Goal: Transaction & Acquisition: Purchase product/service

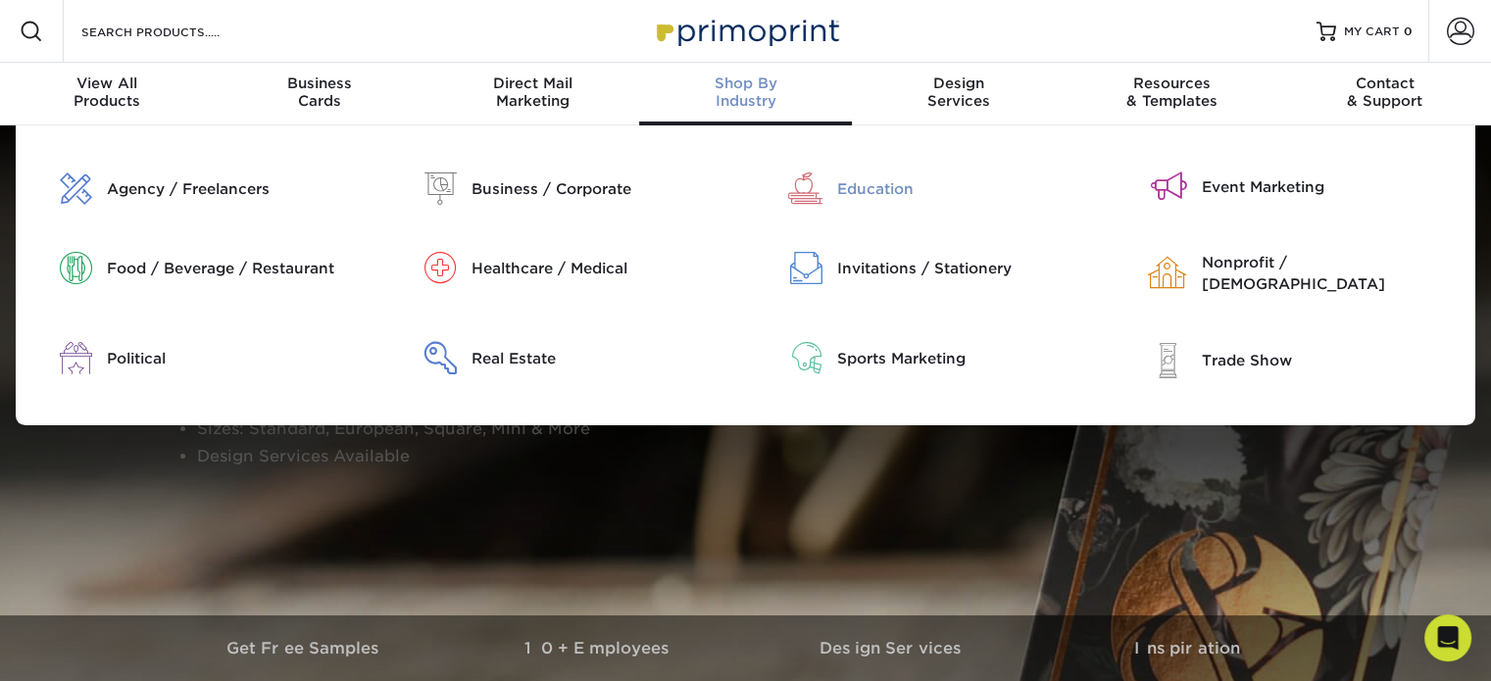
click at [853, 191] on div "Education" at bounding box center [966, 189] width 259 height 22
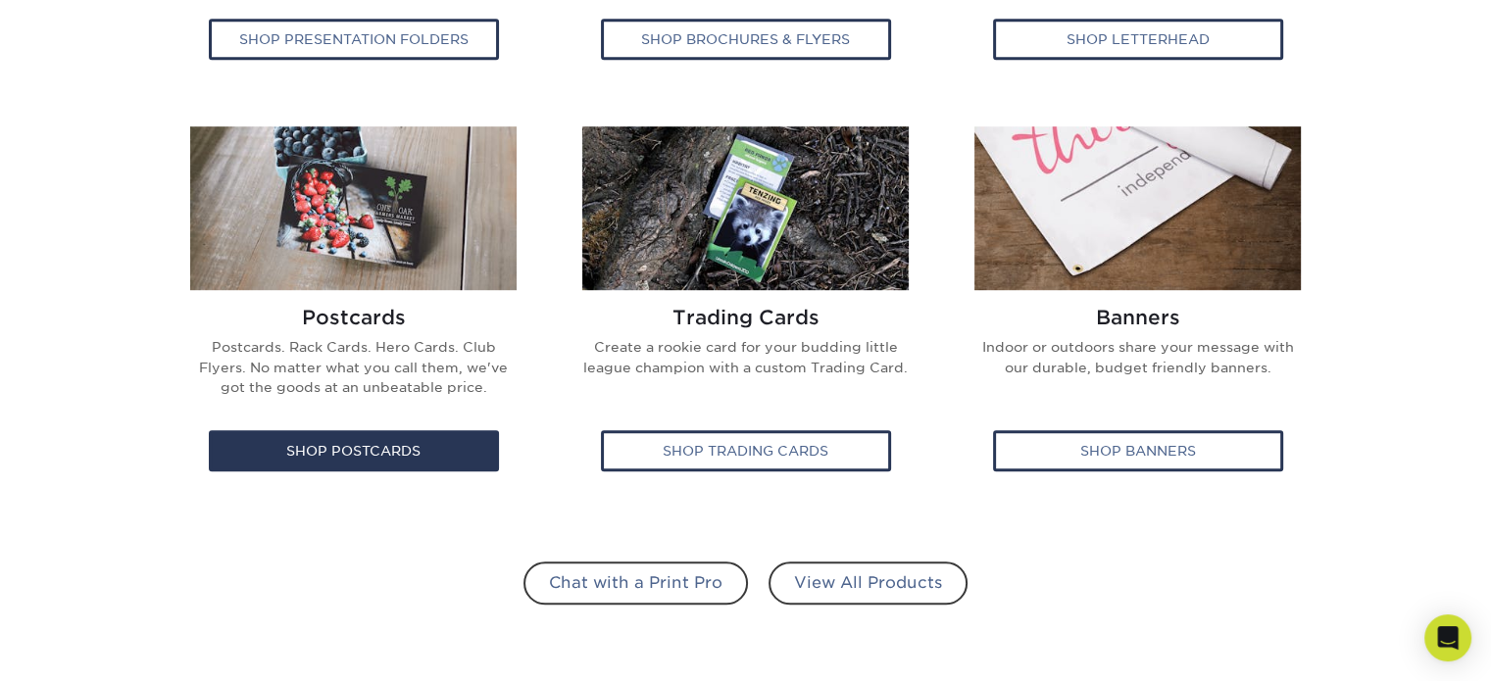
scroll to position [1176, 0]
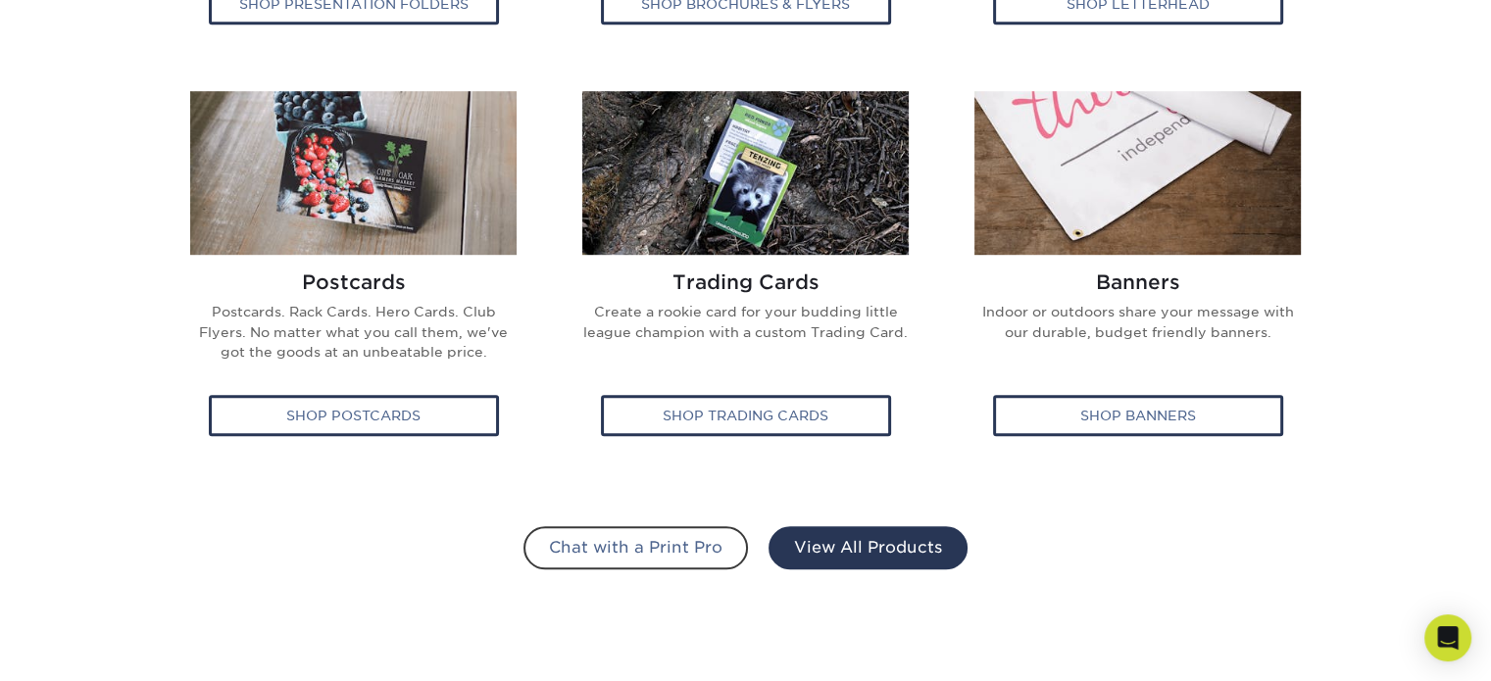
click at [851, 556] on link "View All Products" at bounding box center [867, 547] width 199 height 43
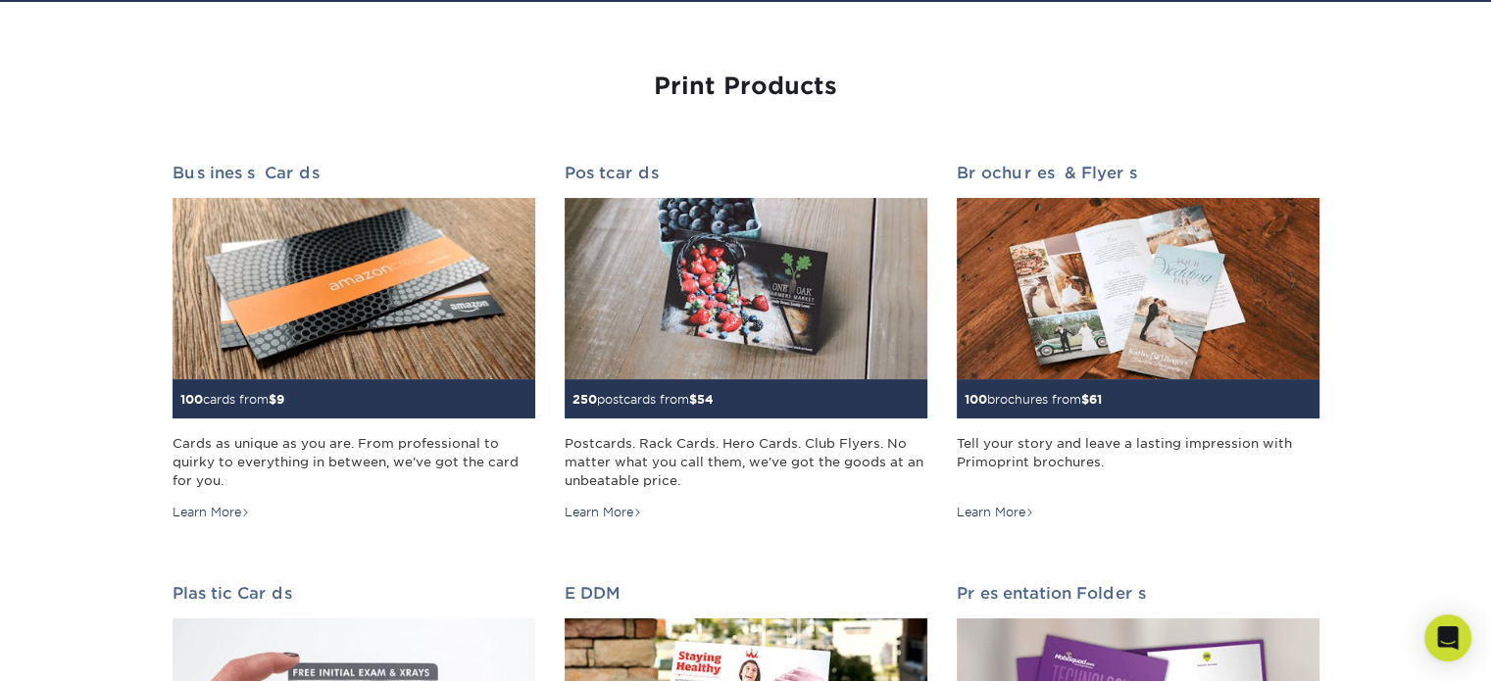
scroll to position [163, 0]
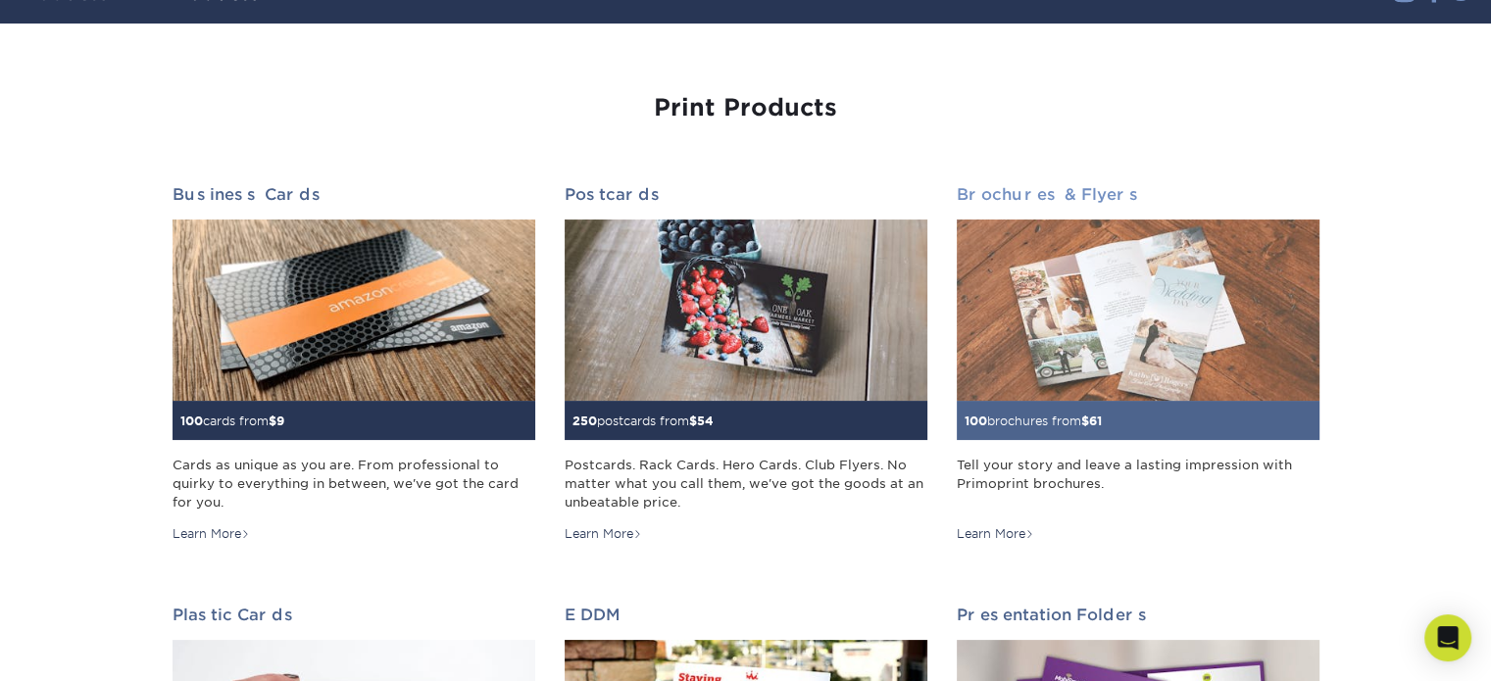
click at [1043, 365] on img at bounding box center [1138, 310] width 363 height 181
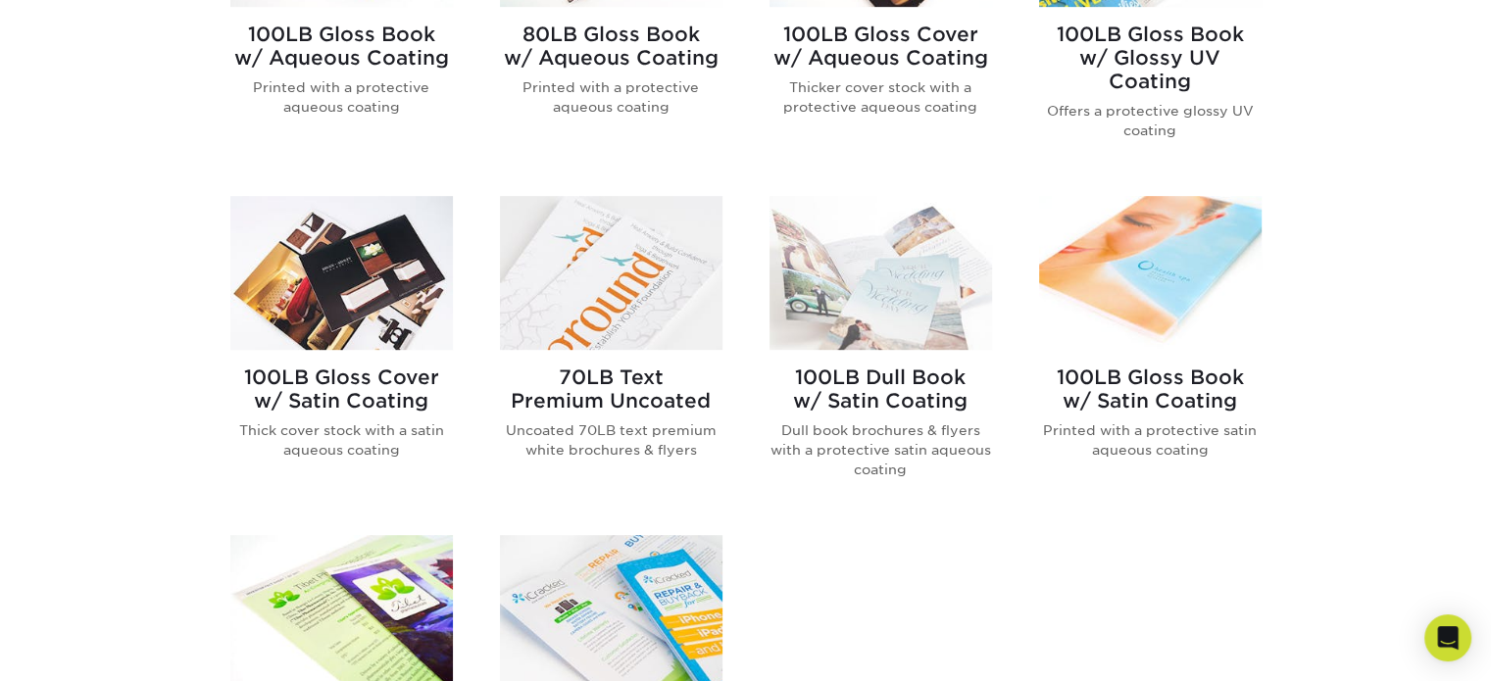
scroll to position [1013, 0]
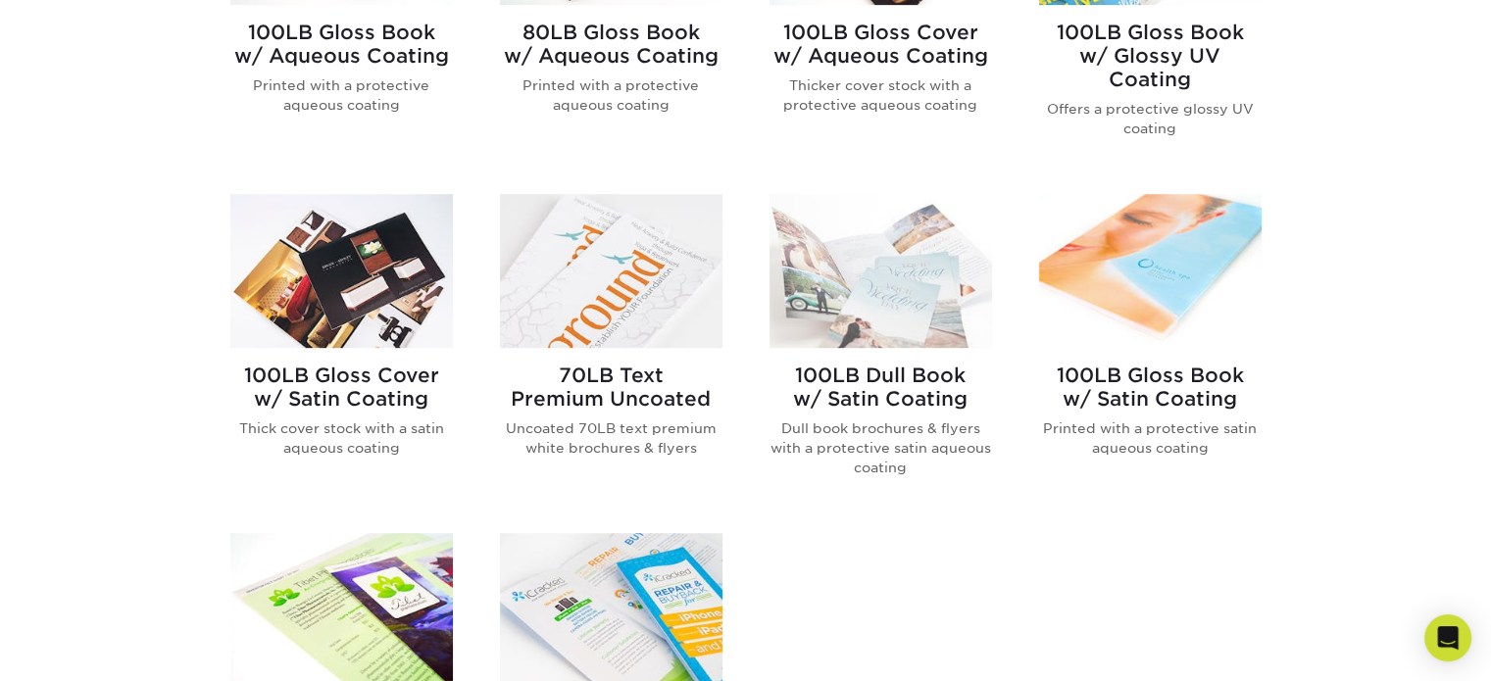
click at [322, 405] on h2 "100LB Gloss Cover w/ Satin Coating" at bounding box center [341, 387] width 223 height 47
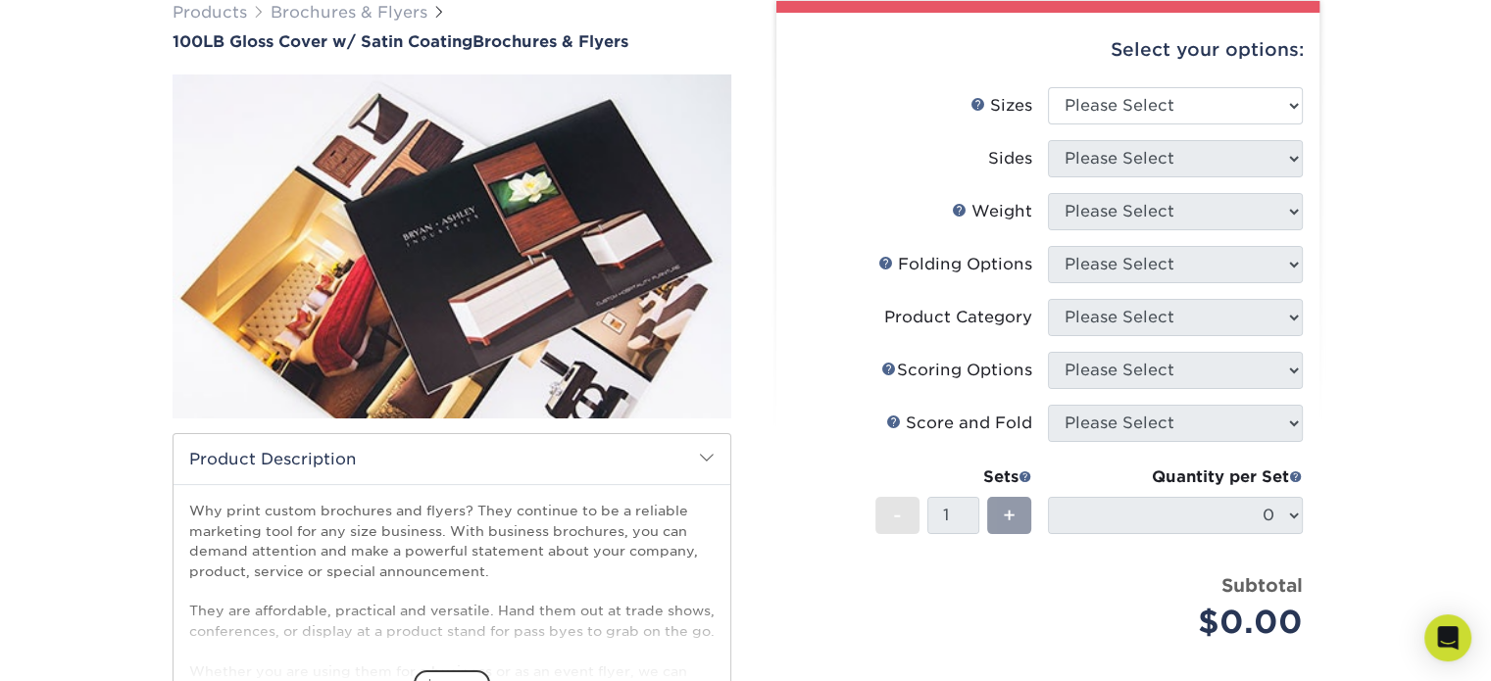
scroll to position [196, 0]
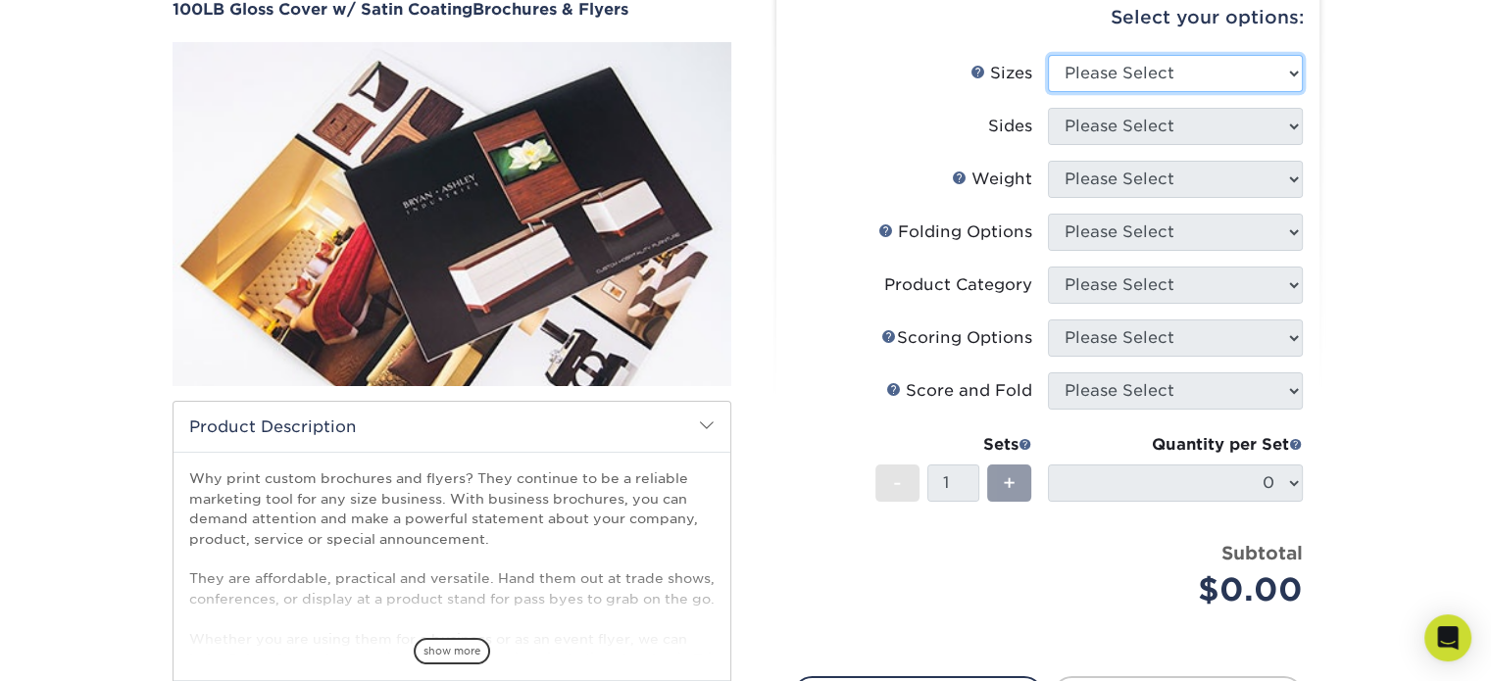
click at [1294, 74] on select "Please Select 3.67" x 8.5" 4" x 8.5" 4" x 11" 4" x 12" 4.25" x 11" 5.5" x 8.5" …" at bounding box center [1175, 73] width 255 height 37
select select "8.50x11.00"
click at [1048, 55] on select "Please Select 3.67" x 8.5" 4" x 8.5" 4" x 11" 4" x 12" 4.25" x 11" 5.5" x 8.5" …" at bounding box center [1175, 73] width 255 height 37
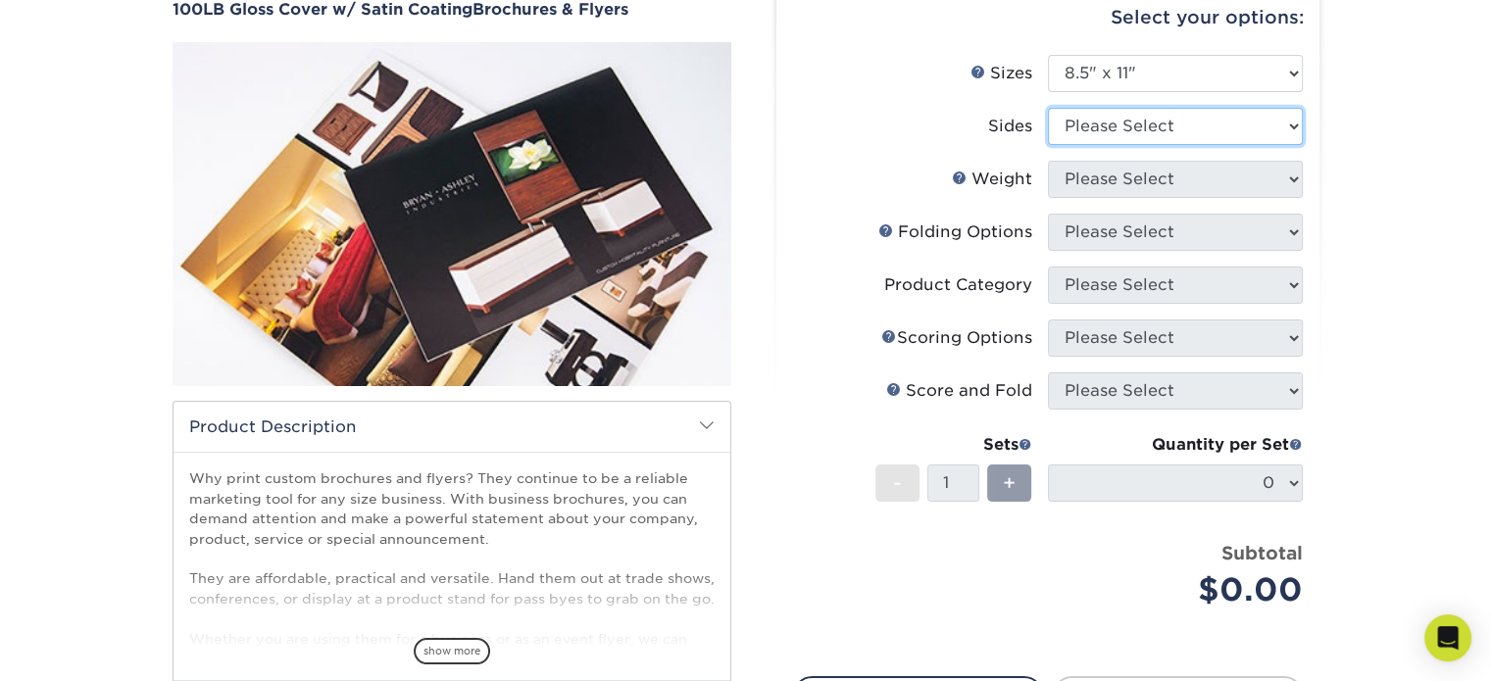
click at [1187, 121] on select "Please Select Print Both Sides Print Front Only" at bounding box center [1175, 126] width 255 height 37
select select "13abbda7-1d64-4f25-8bb2-c179b224825d"
click at [1048, 108] on select "Please Select Print Both Sides Print Front Only" at bounding box center [1175, 126] width 255 height 37
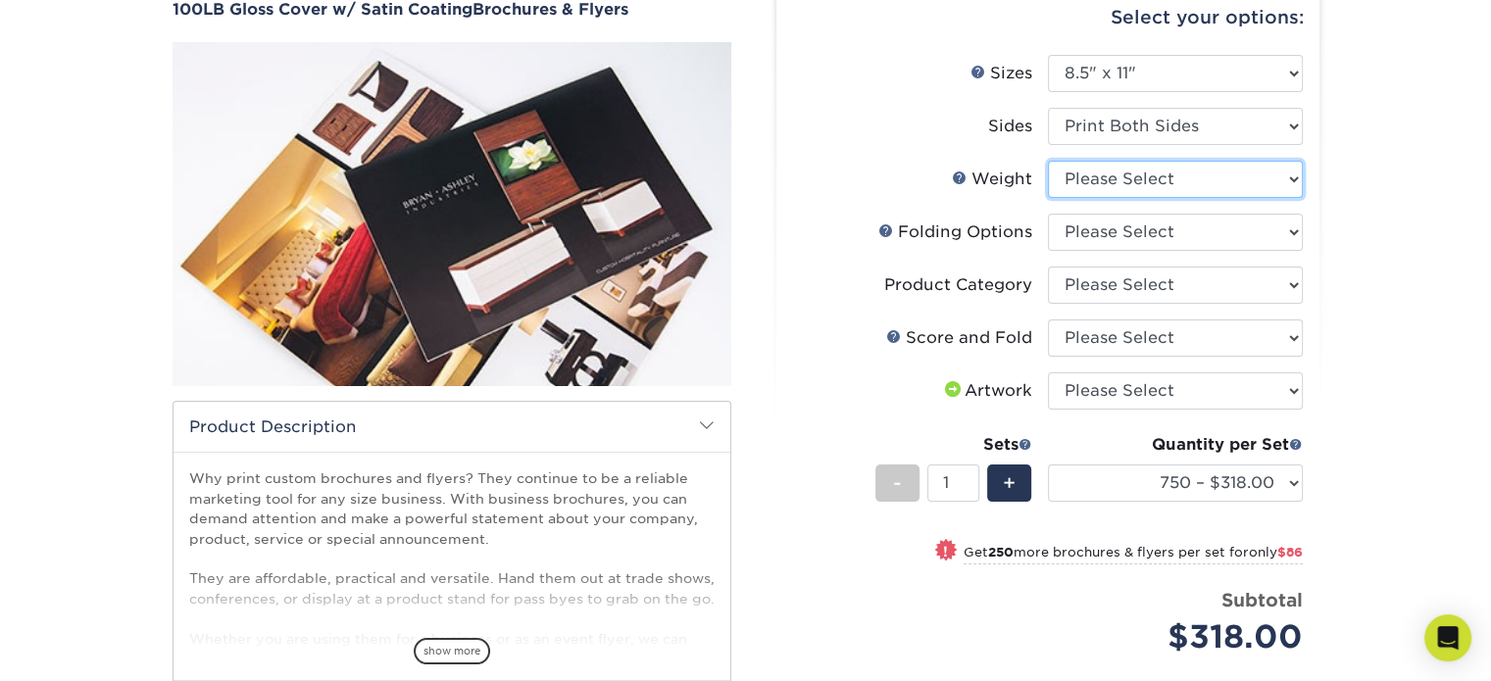
click at [1298, 179] on select "Please Select 100LB" at bounding box center [1175, 179] width 255 height 37
click at [1291, 234] on select "Please Select FLAT - No Folding" at bounding box center [1175, 232] width 255 height 37
click at [1290, 233] on select "Please Select FLAT - No Folding" at bounding box center [1175, 232] width 255 height 37
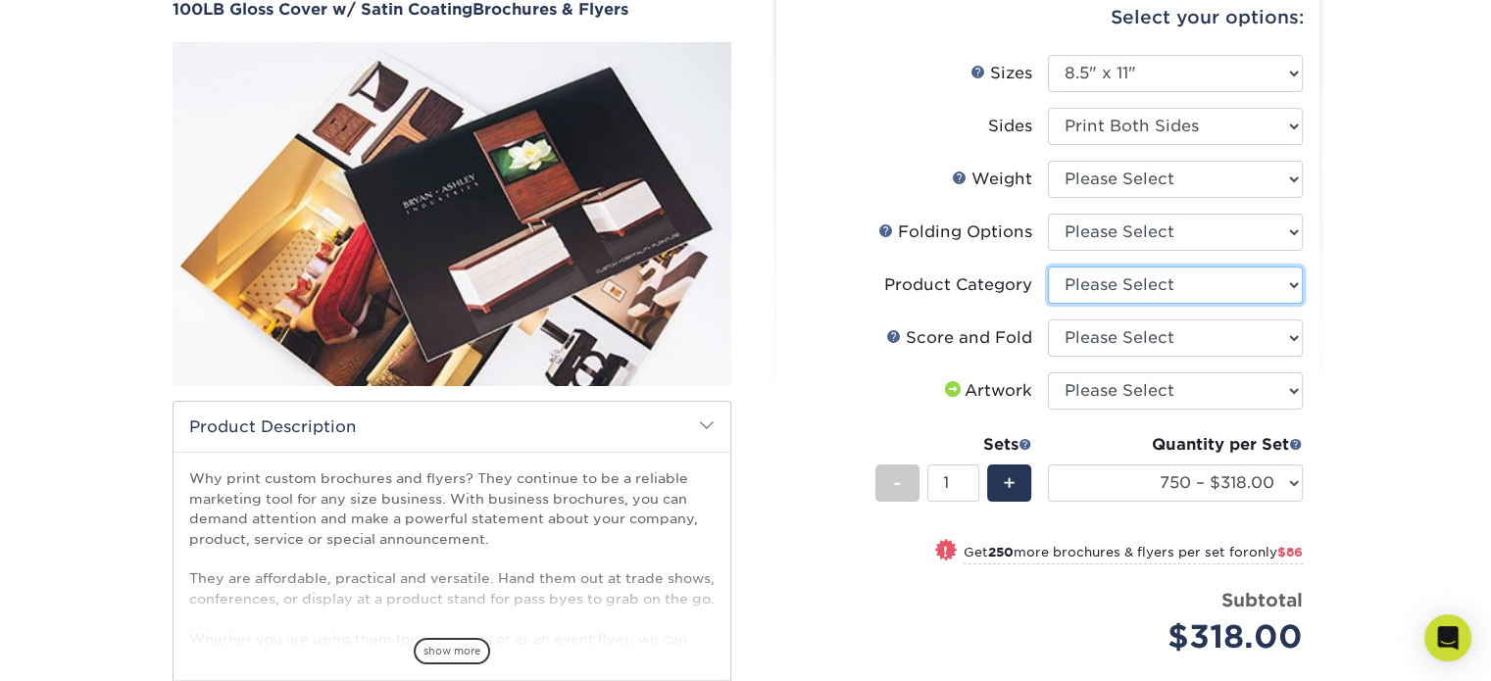
click at [1282, 276] on select "Please Select Flyers and Brochures" at bounding box center [1175, 285] width 255 height 37
click at [1281, 277] on select "Please Select Flyers and Brochures" at bounding box center [1175, 285] width 255 height 37
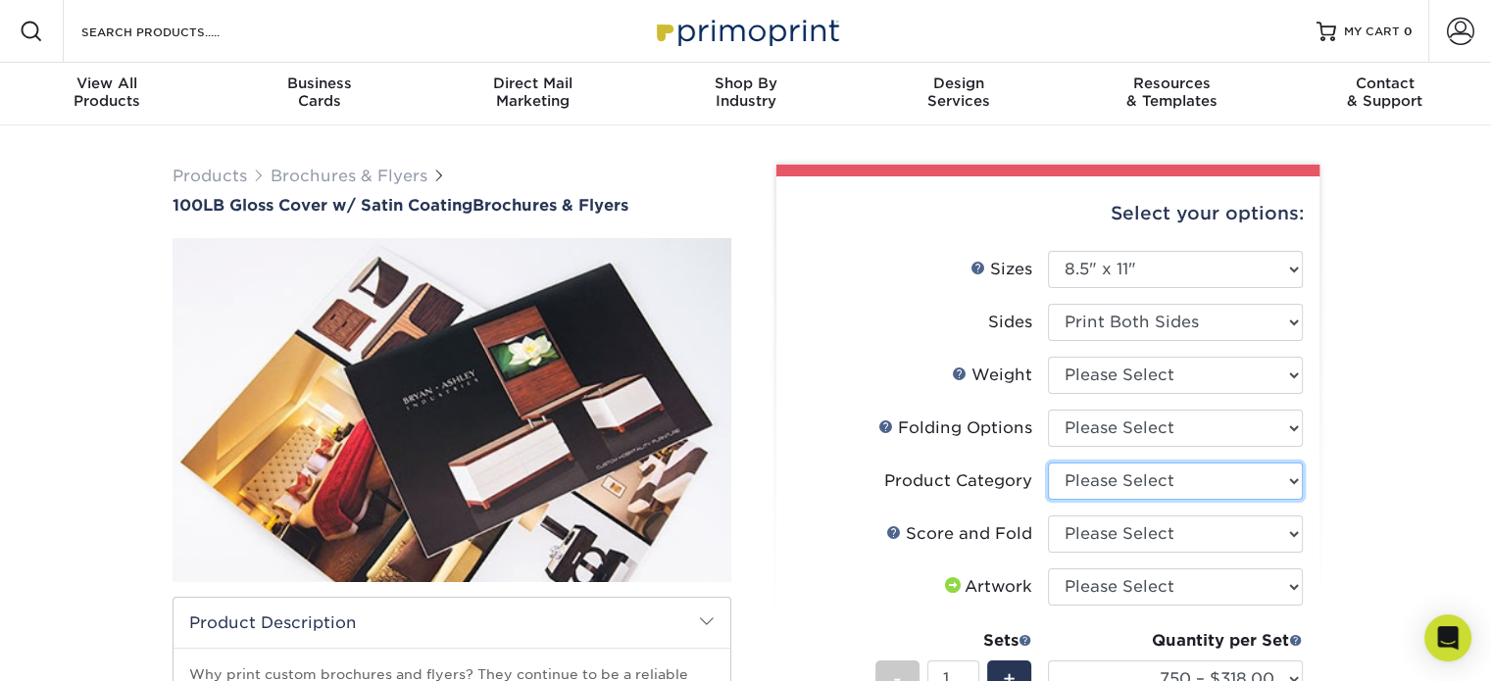
scroll to position [0, 0]
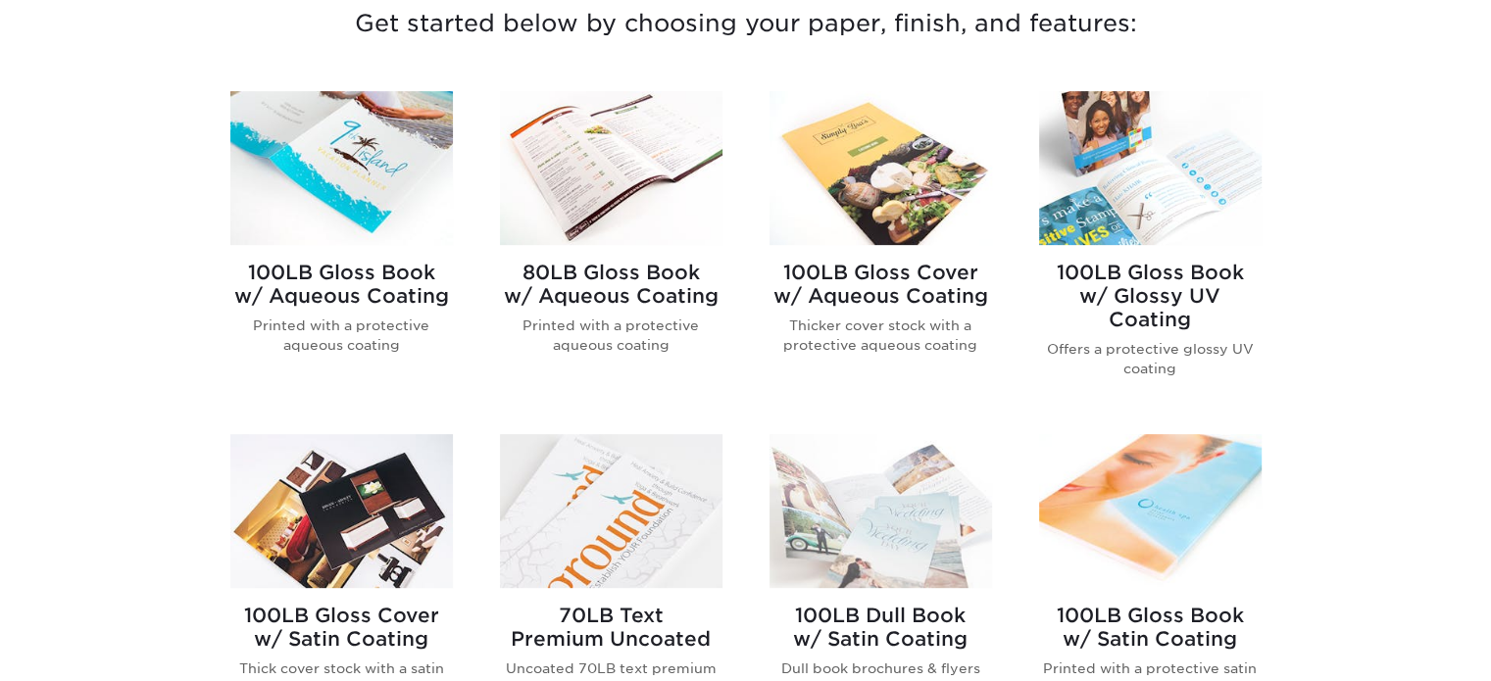
scroll to position [882, 0]
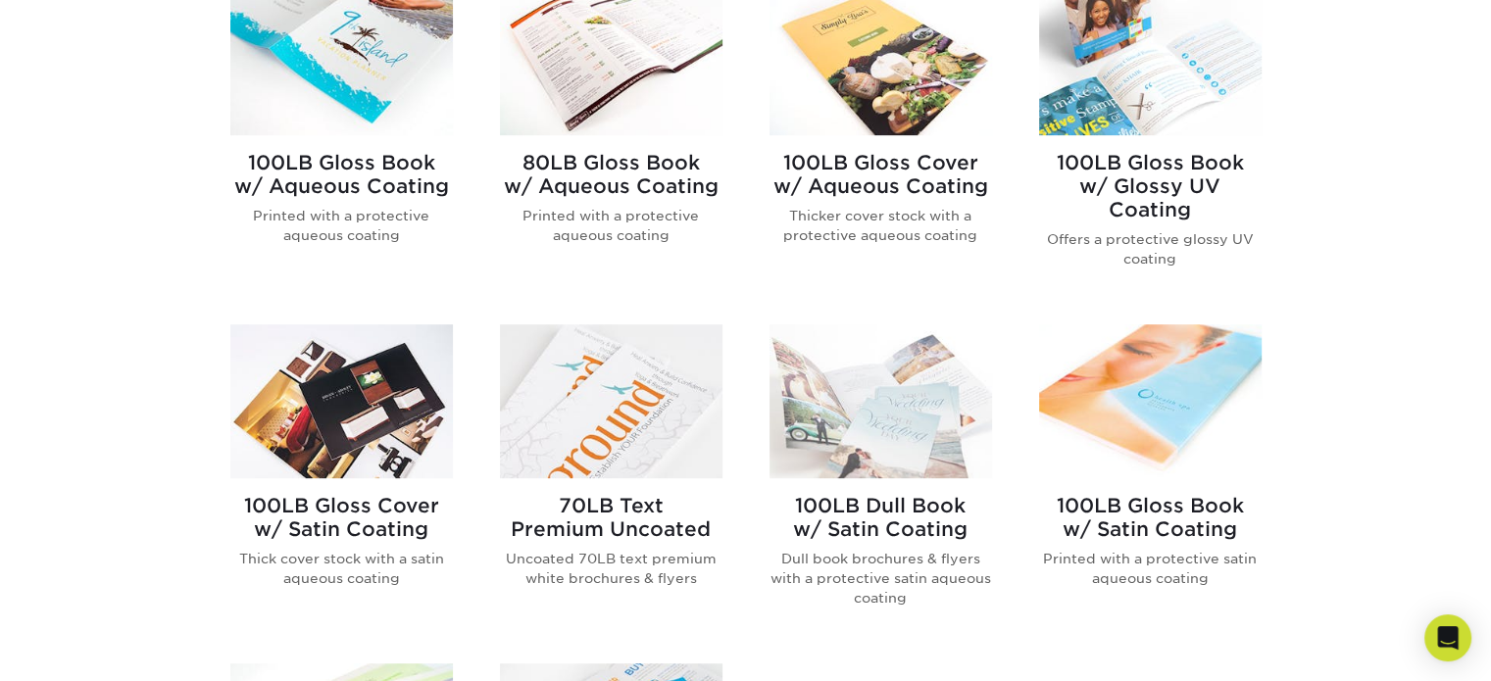
click at [1132, 469] on img at bounding box center [1150, 401] width 223 height 154
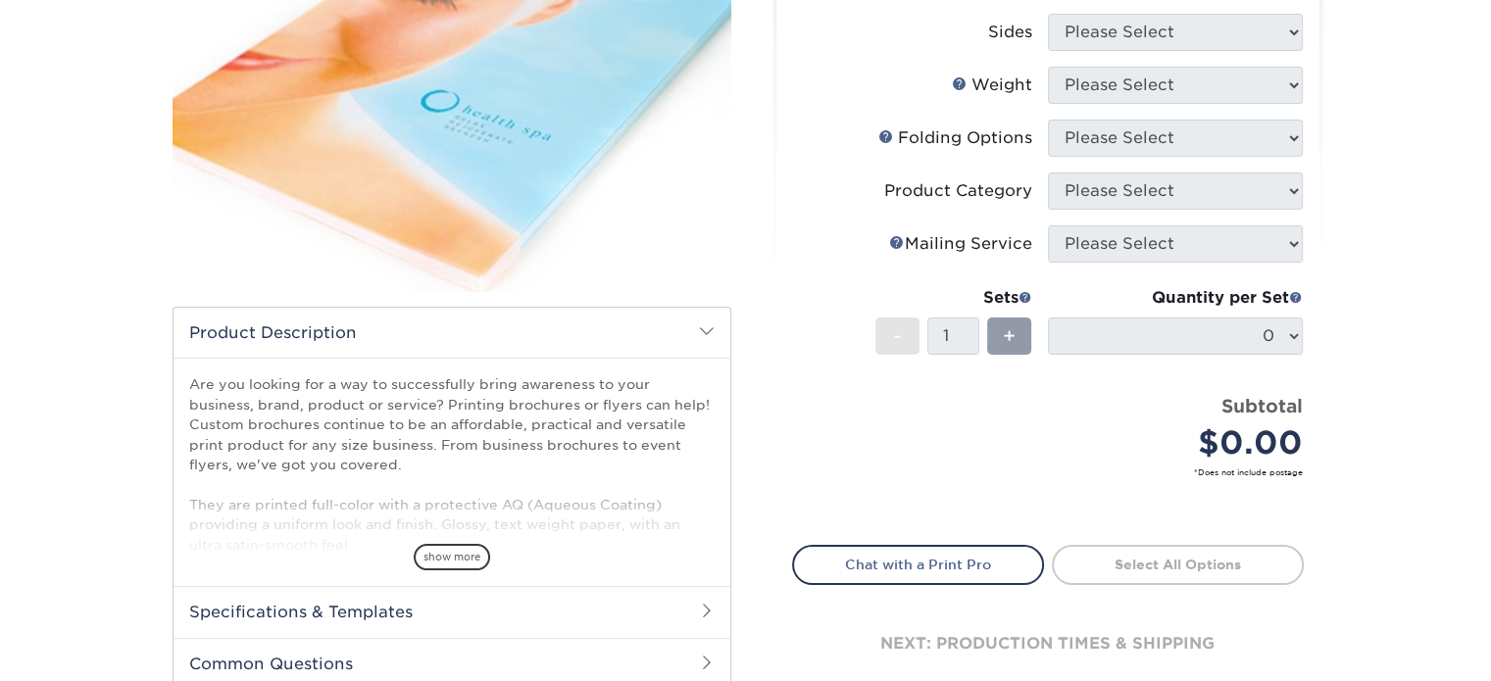
scroll to position [294, 0]
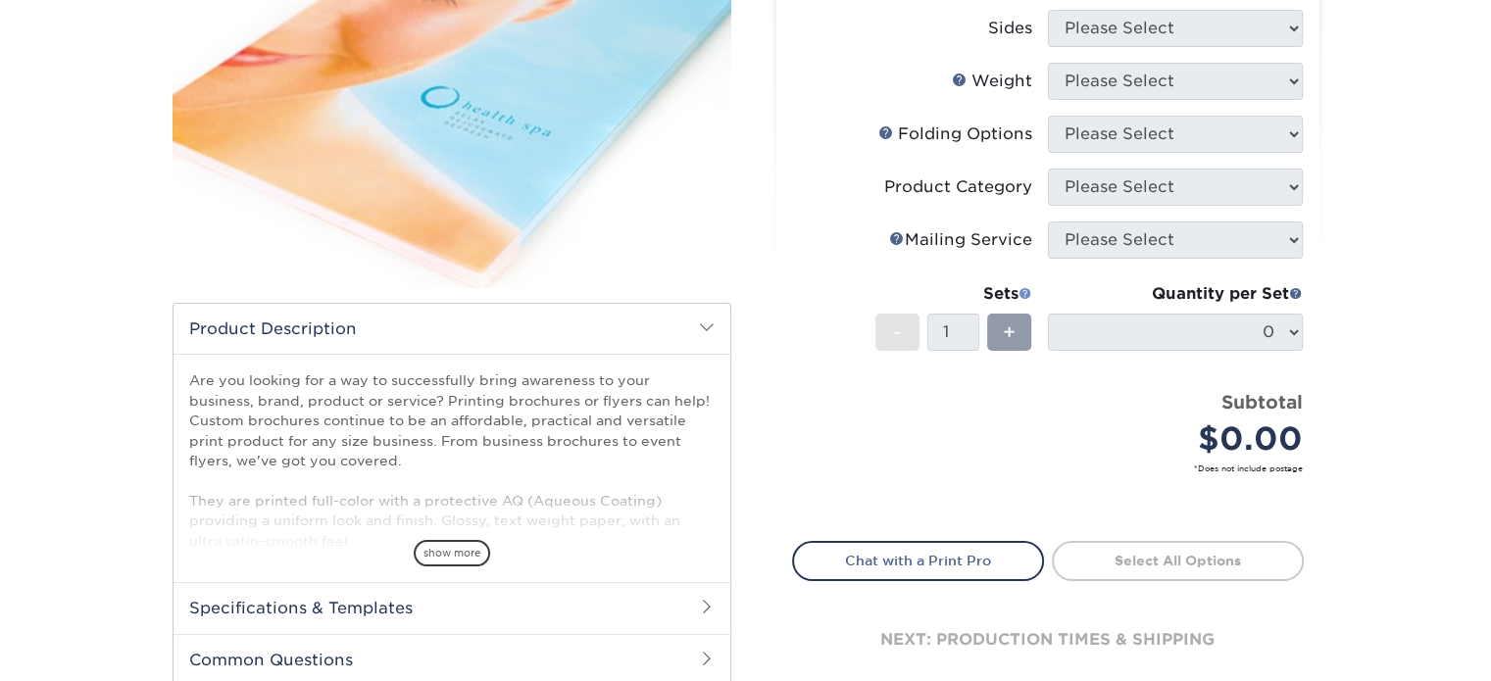
click at [1026, 288] on span at bounding box center [1025, 293] width 14 height 14
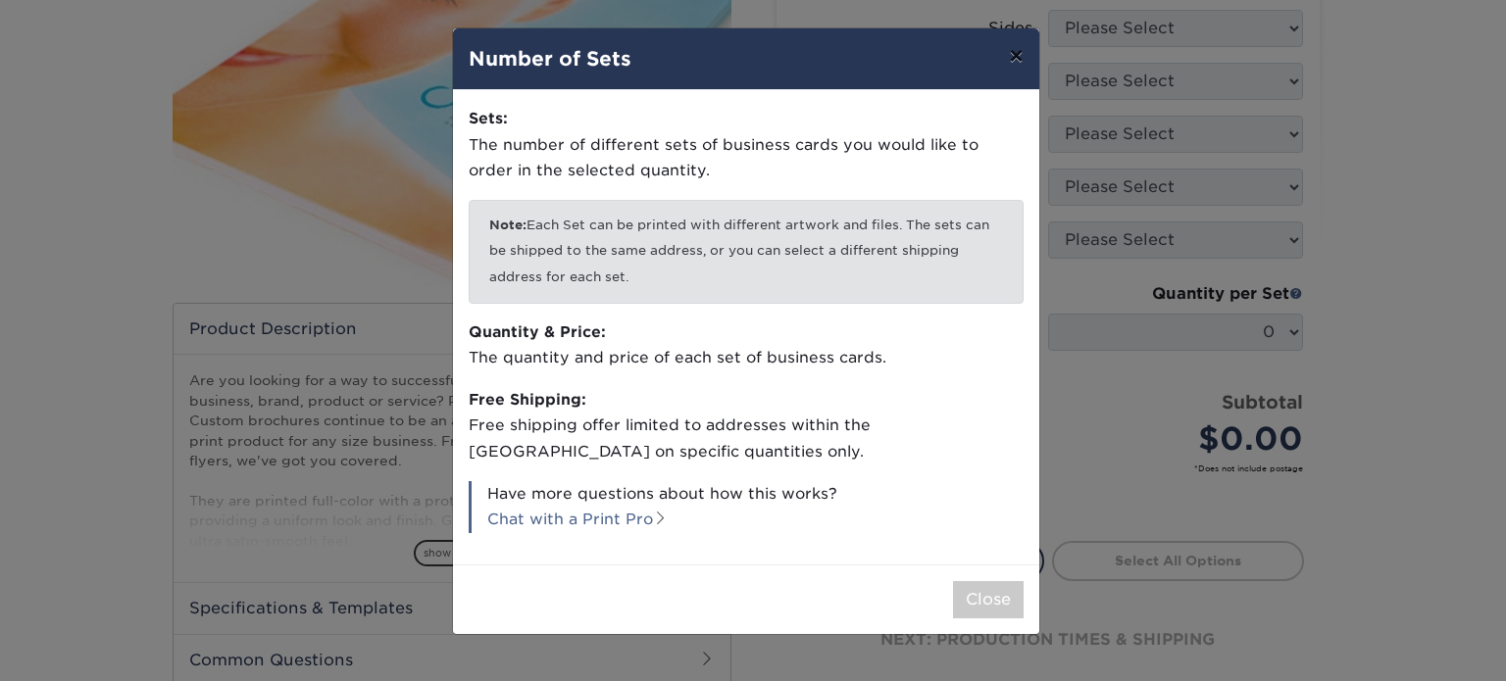
click at [1004, 65] on button "×" at bounding box center [1015, 55] width 45 height 55
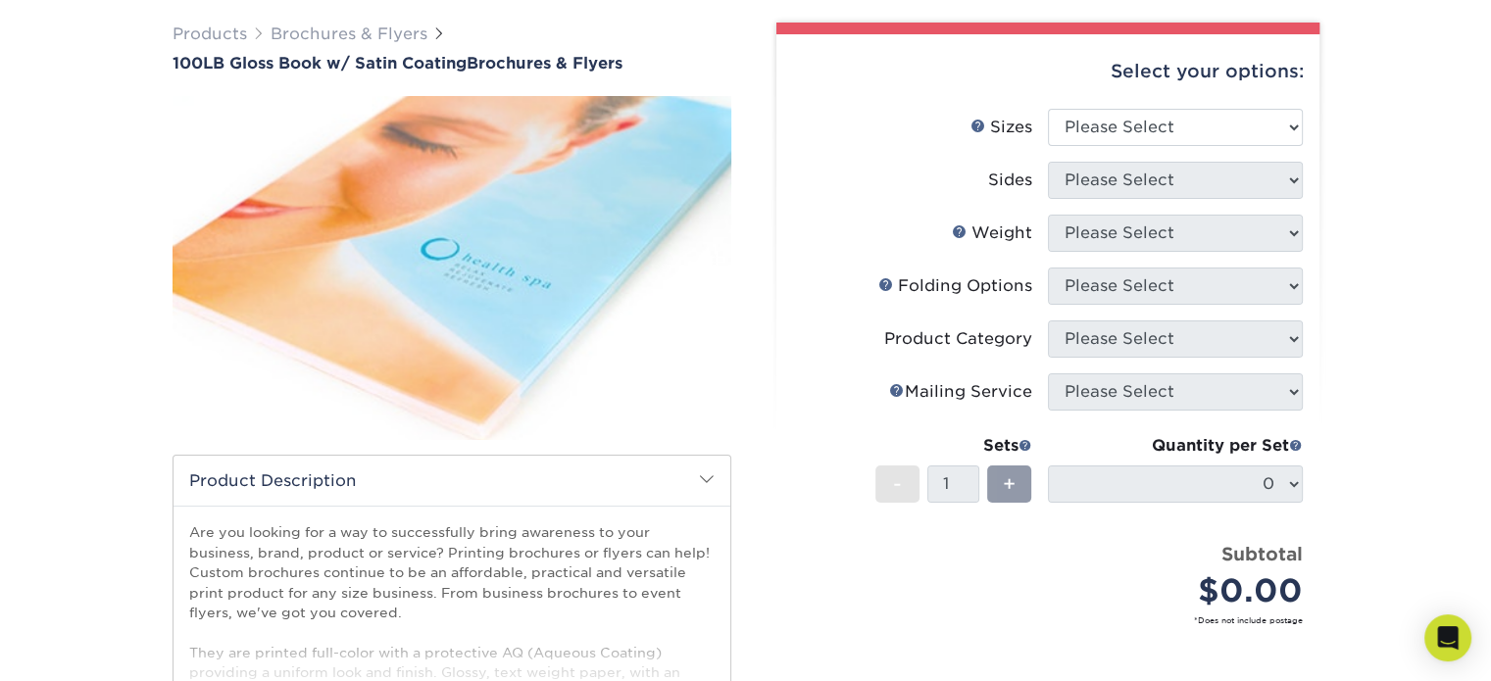
scroll to position [98, 0]
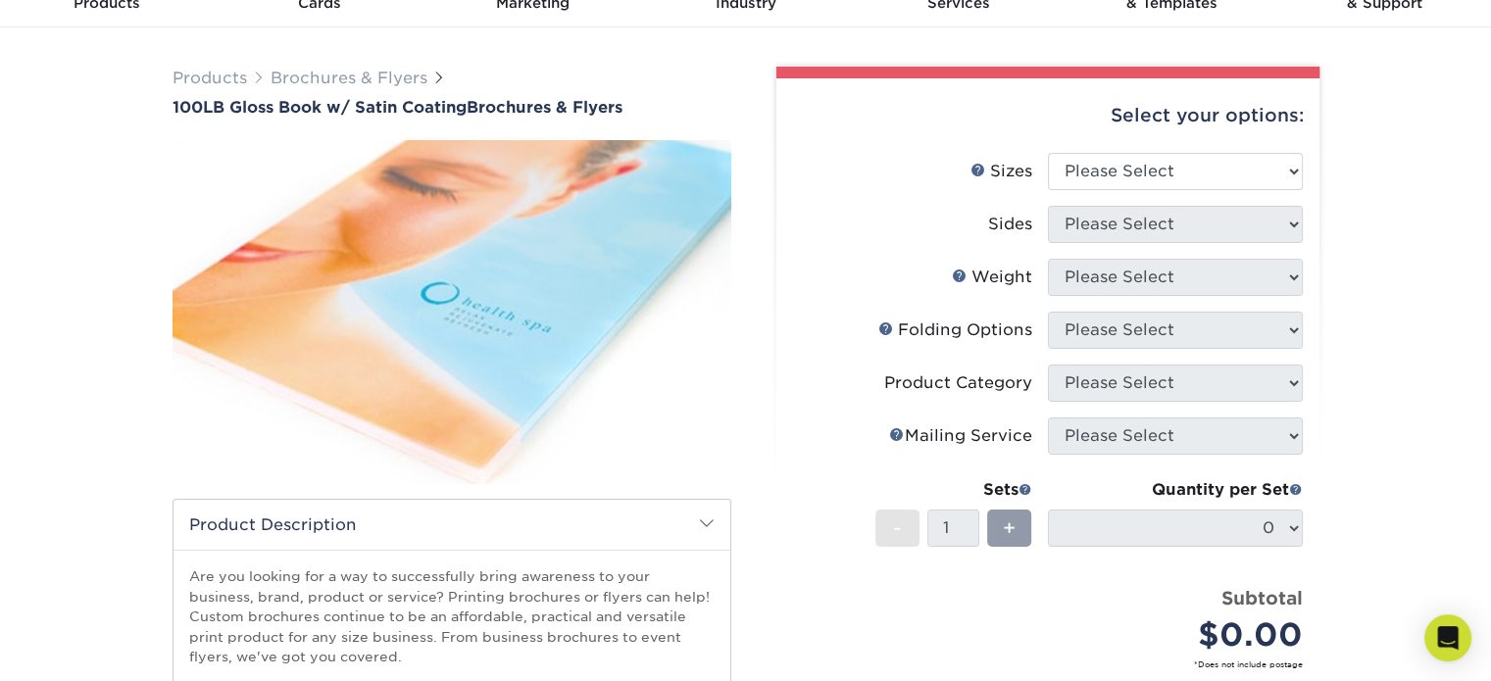
click at [972, 314] on label "Folds Help Folding Options" at bounding box center [920, 330] width 255 height 37
drag, startPoint x: 1149, startPoint y: 140, endPoint x: 1151, endPoint y: 166, distance: 25.6
click at [1148, 140] on div "Select your options:" at bounding box center [1048, 115] width 512 height 74
click at [1154, 177] on select "Please Select 3.67" x 8.5" 4" x 6" 4" x 8.5" 4" x 9" 4" x 11" 4.25" x 5.5" 4.25…" at bounding box center [1175, 171] width 255 height 37
select select "8.50x11.00"
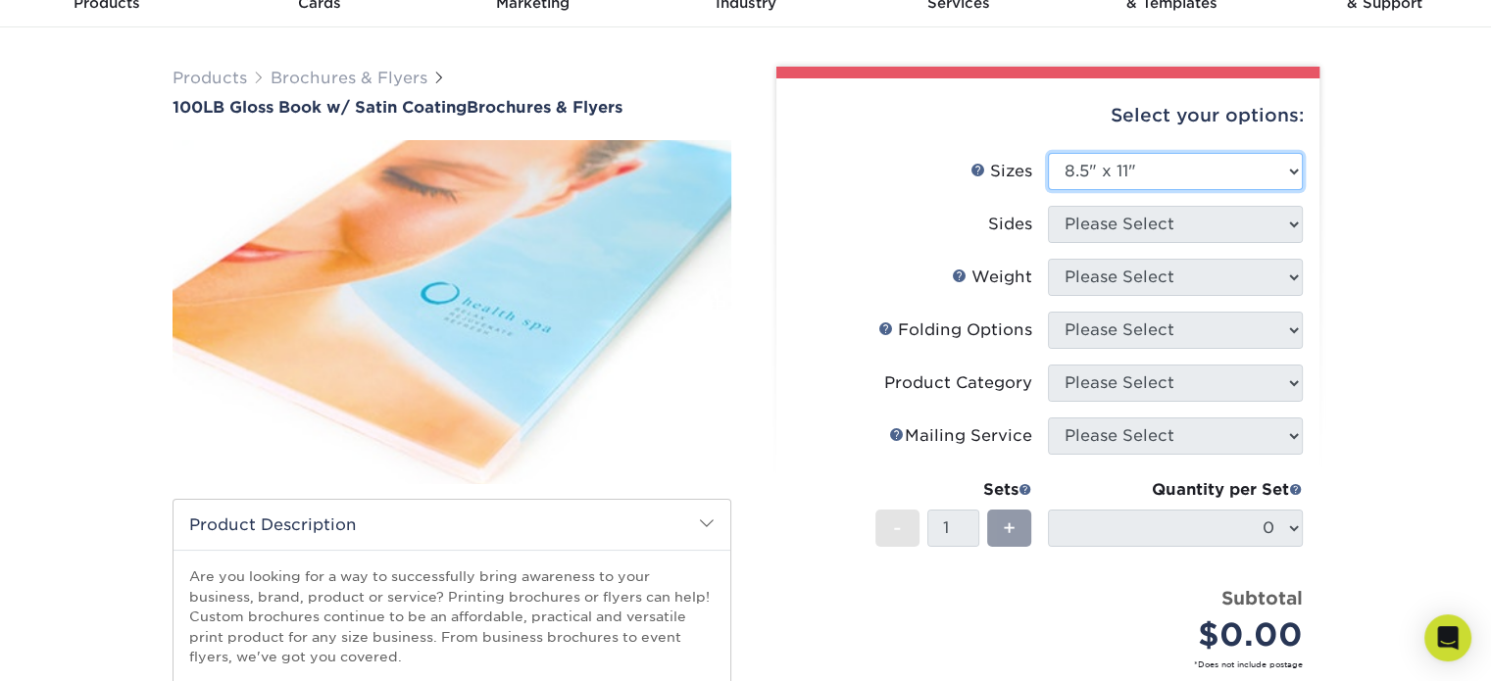
click at [1048, 153] on select "Please Select 3.67" x 8.5" 4" x 6" 4" x 8.5" 4" x 9" 4" x 11" 4.25" x 5.5" 4.25…" at bounding box center [1175, 171] width 255 height 37
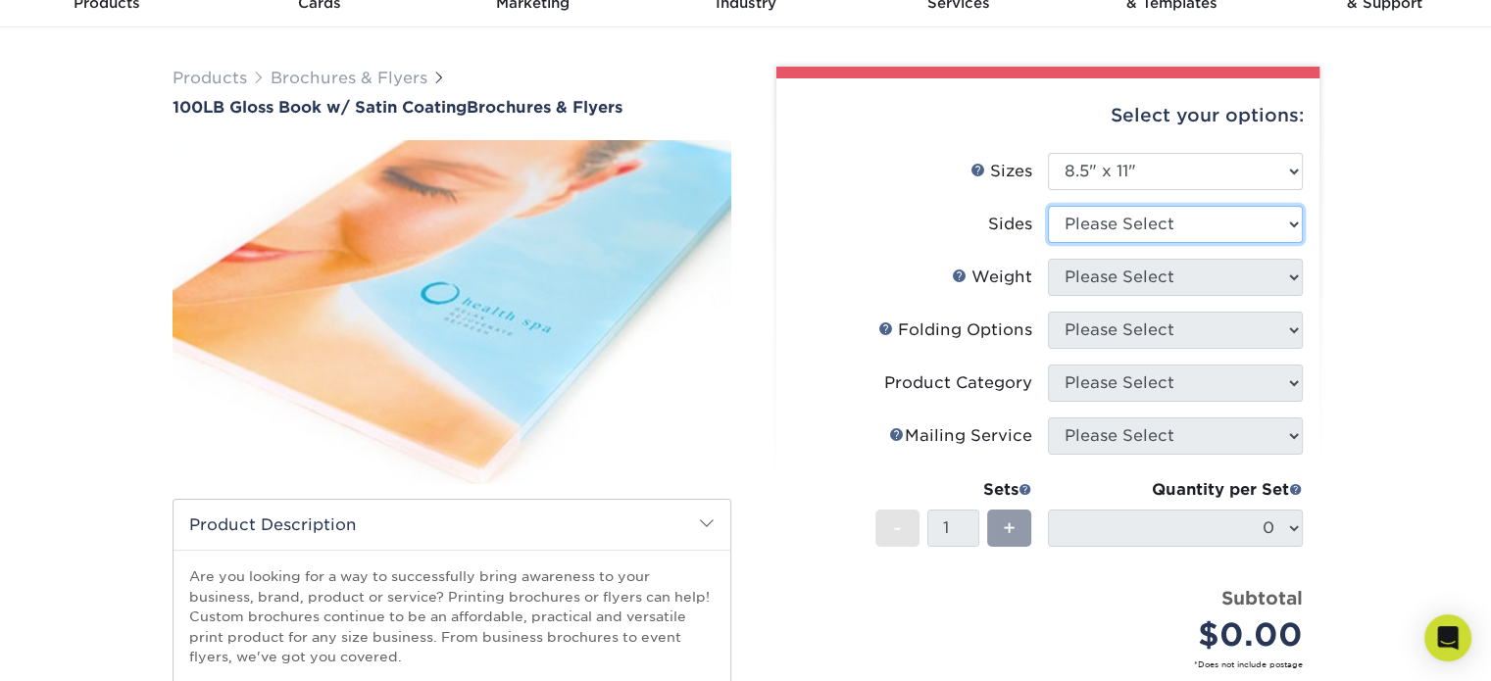
click at [1274, 239] on select "Please Select Print Both Sides Print Front Only" at bounding box center [1175, 224] width 255 height 37
select select "13abbda7-1d64-4f25-8bb2-c179b224825d"
click at [1048, 206] on select "Please Select Print Both Sides Print Front Only" at bounding box center [1175, 224] width 255 height 37
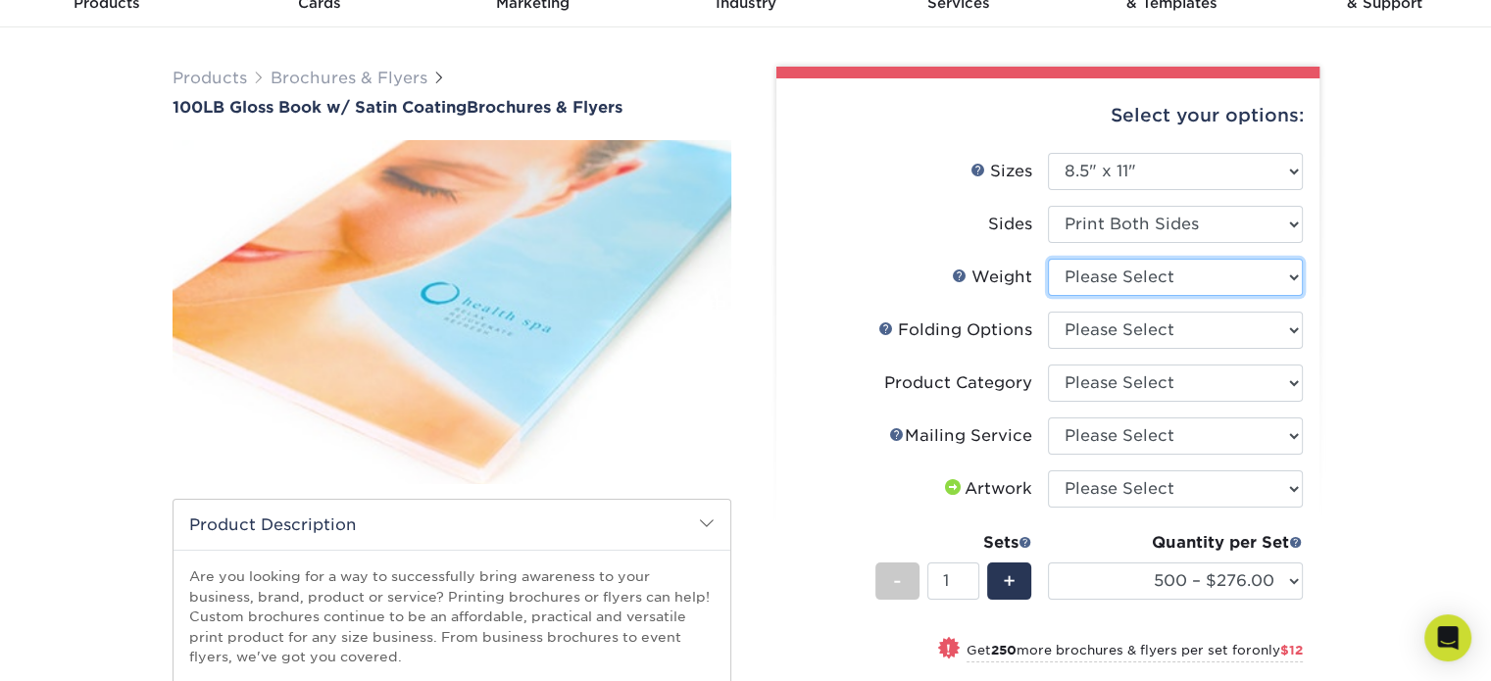
click at [1283, 281] on select "Please Select 100LB" at bounding box center [1175, 277] width 255 height 37
select select "100LB"
click at [1048, 259] on select "Please Select 100LB" at bounding box center [1175, 277] width 255 height 37
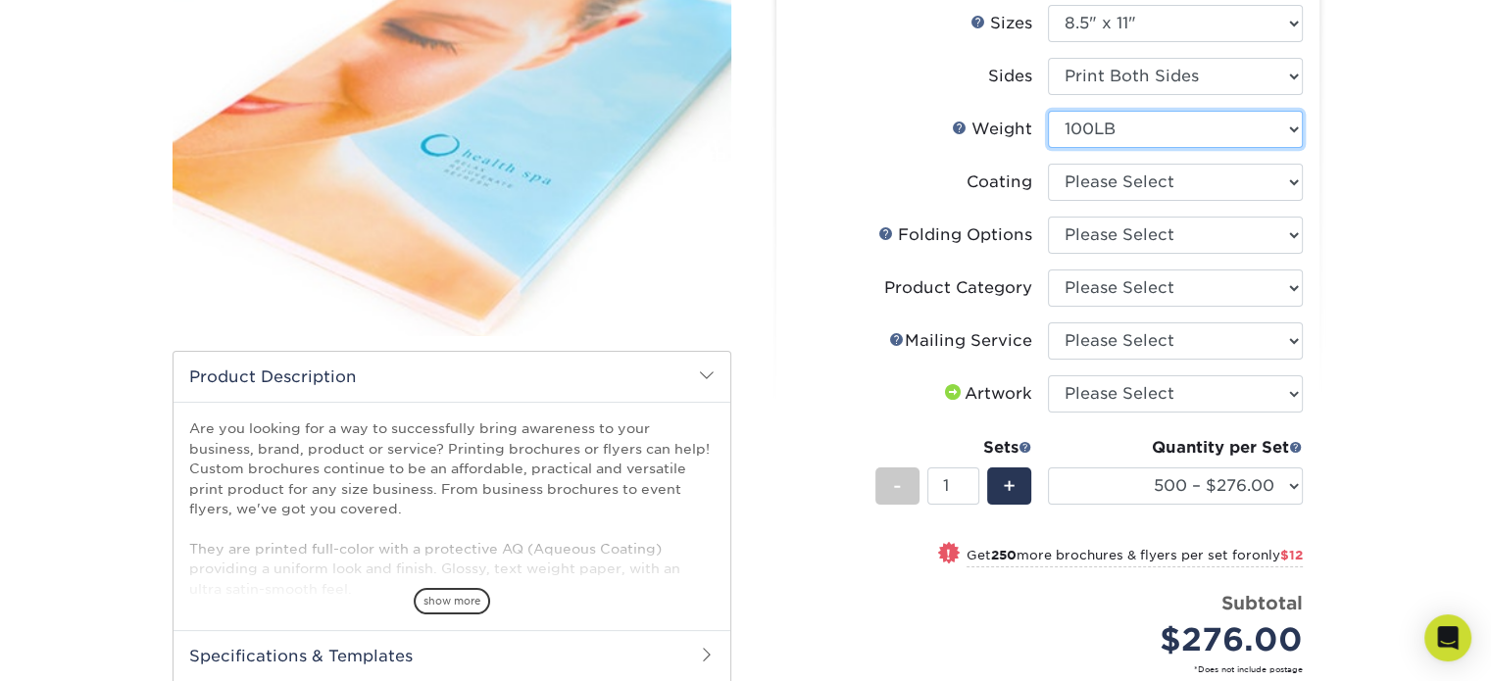
scroll to position [261, 0]
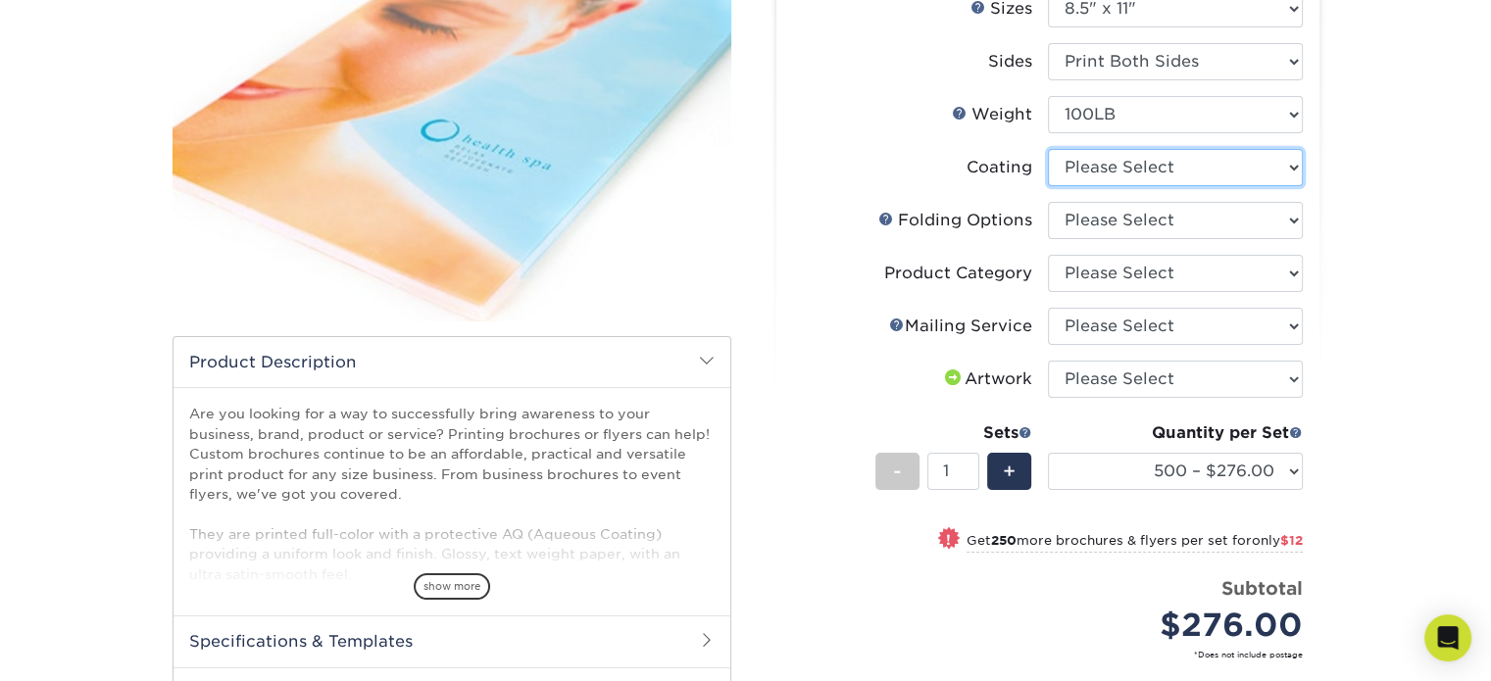
click at [1279, 162] on select at bounding box center [1175, 167] width 255 height 37
select select "1753ff32-3d28-4f95-990a-6fda0dbe3d7c"
click at [1048, 149] on select at bounding box center [1175, 167] width 255 height 37
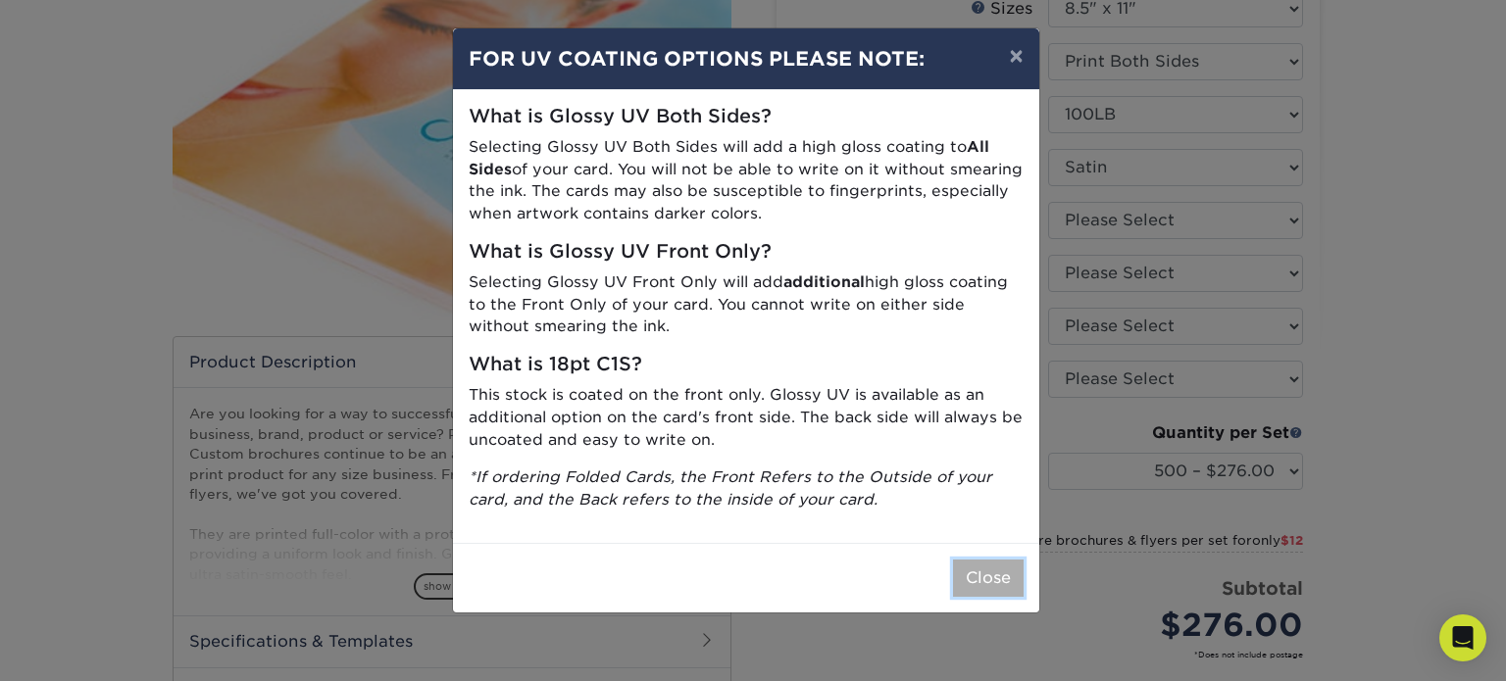
click at [962, 562] on button "Close" at bounding box center [988, 578] width 71 height 37
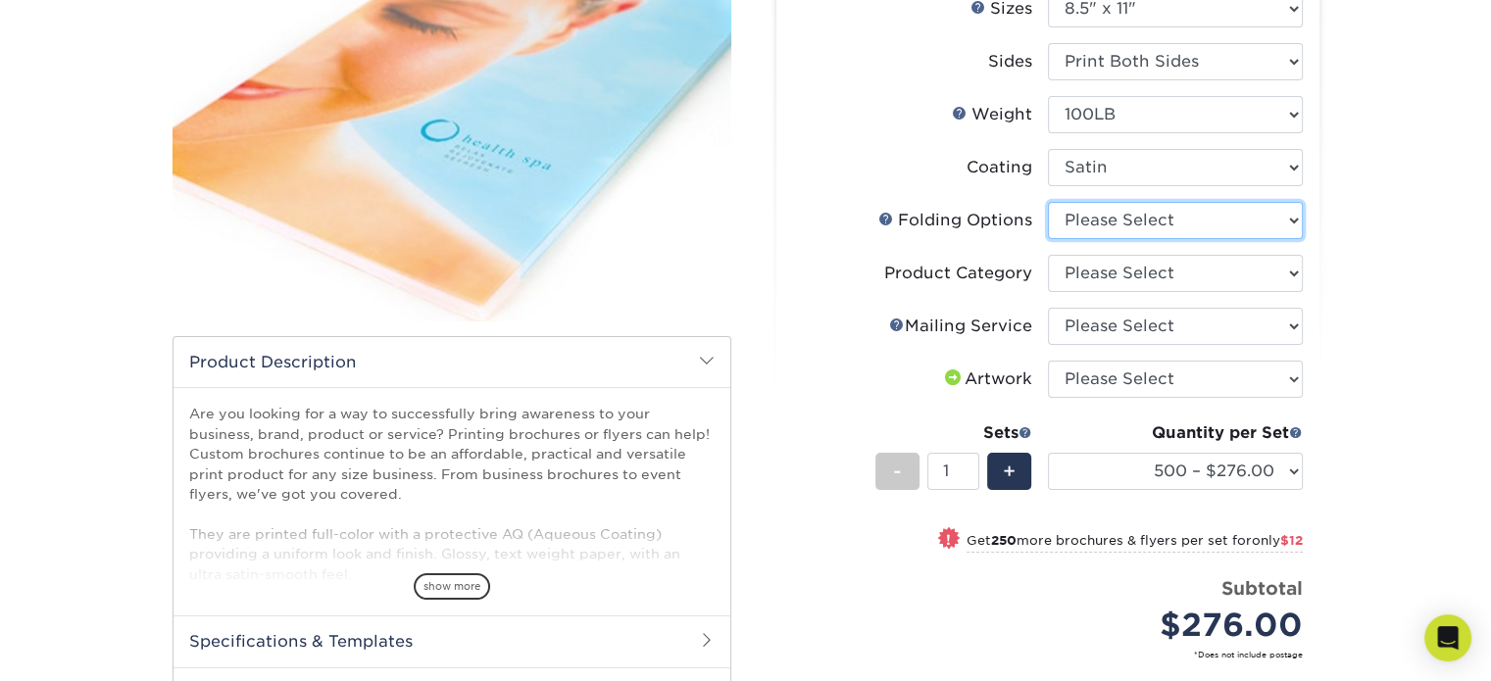
click at [1227, 214] on select "Please Select FLAT - No Folding Accordion Fold Half-Fold (Vertical) Half-Fold (…" at bounding box center [1175, 220] width 255 height 37
select select "beabd50a-9461-4c61-85af-315242fc817b"
click at [1048, 202] on select "Please Select FLAT - No Folding Accordion Fold Half-Fold (Vertical) Half-Fold (…" at bounding box center [1175, 220] width 255 height 37
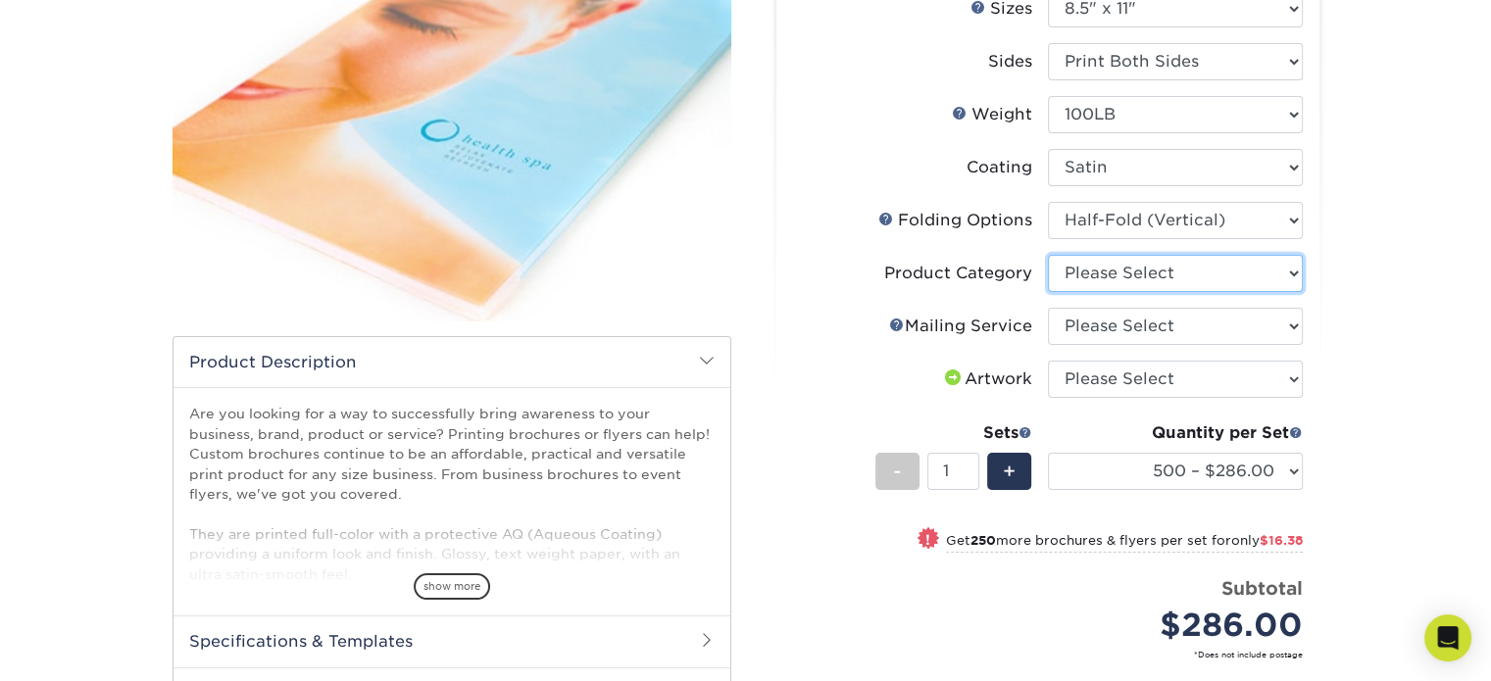
click at [1163, 279] on select "Please Select Flyers and Brochures" at bounding box center [1175, 273] width 255 height 37
click at [1163, 278] on select "Please Select Flyers and Brochures" at bounding box center [1175, 273] width 255 height 37
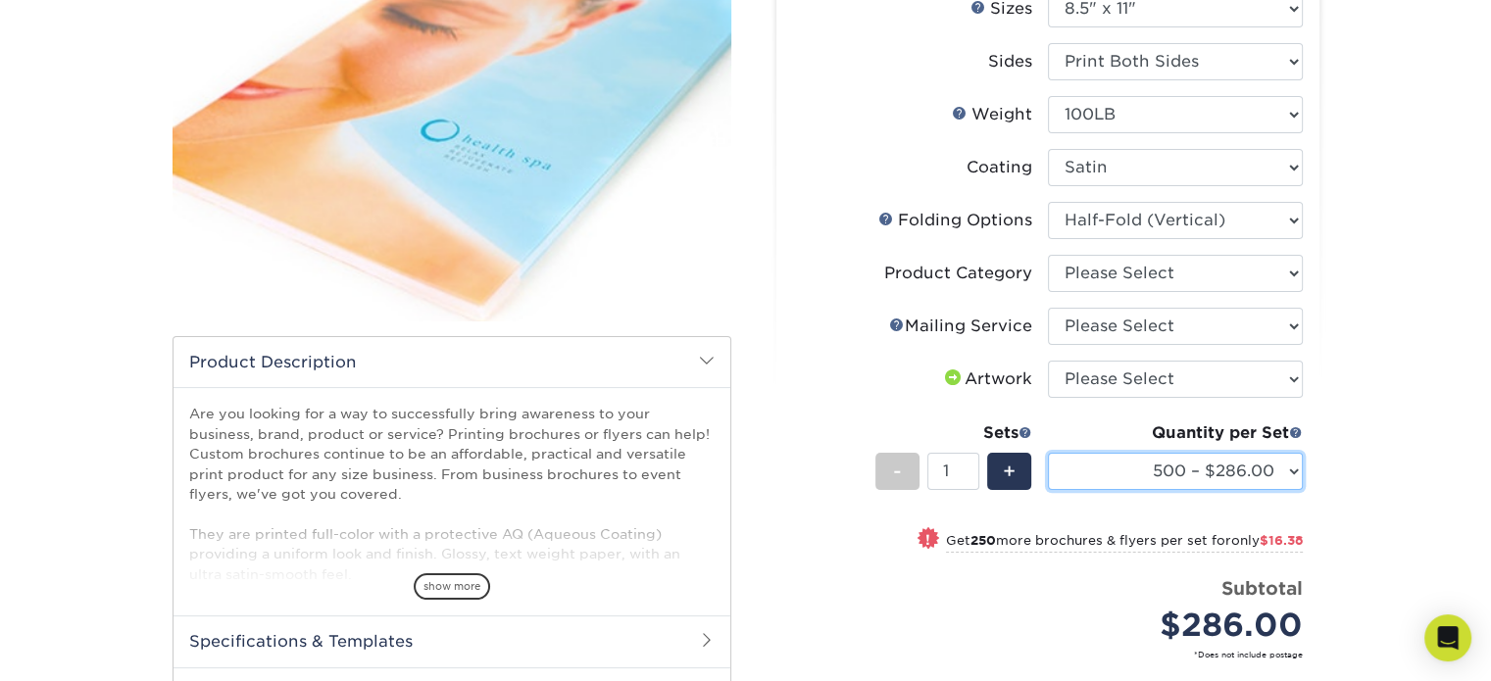
click at [1271, 486] on select "500 – $286.00 750 – $302.38 1000 – $332.75 1500 – $432.75 2000 – $416.75 2500 –…" at bounding box center [1175, 471] width 255 height 37
click at [854, 355] on li "Mailing Service Help Mailing Service Please Select No Direct Mailing Service No…" at bounding box center [1048, 334] width 510 height 53
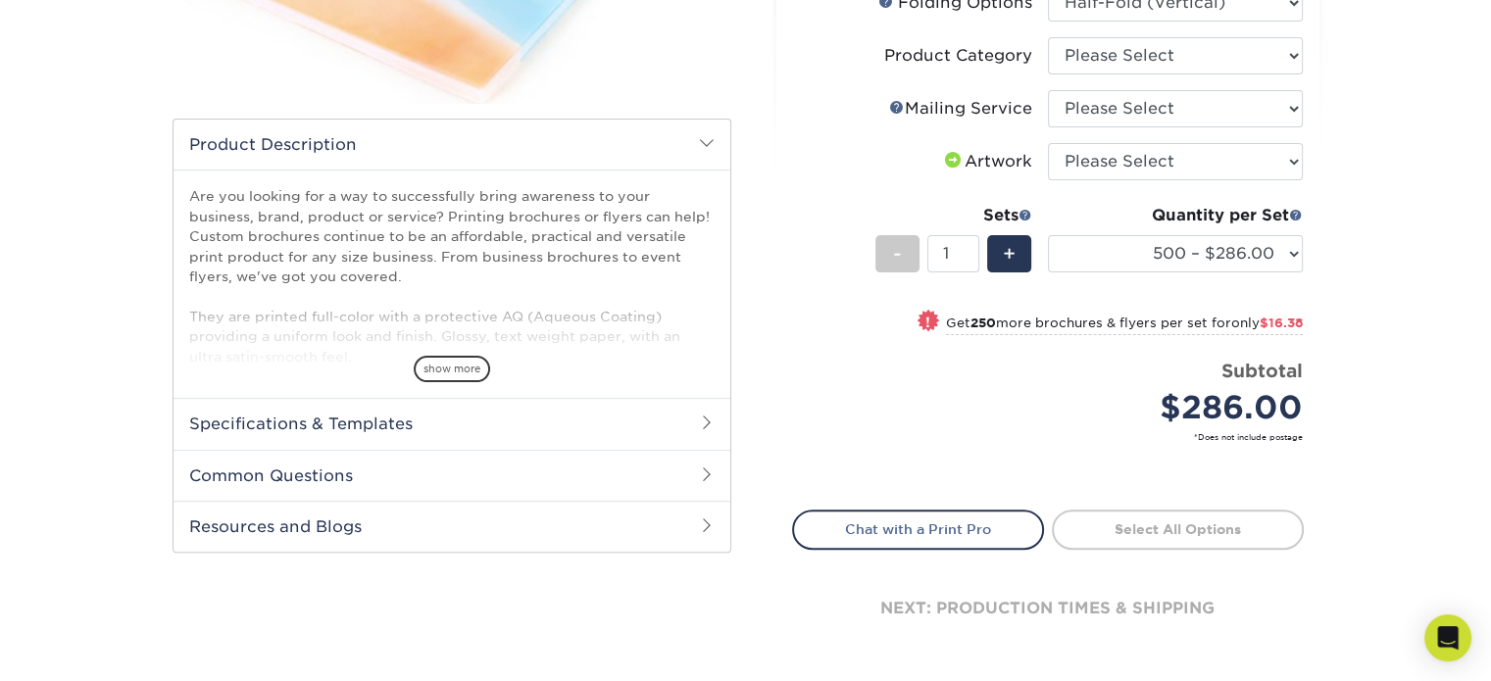
scroll to position [588, 0]
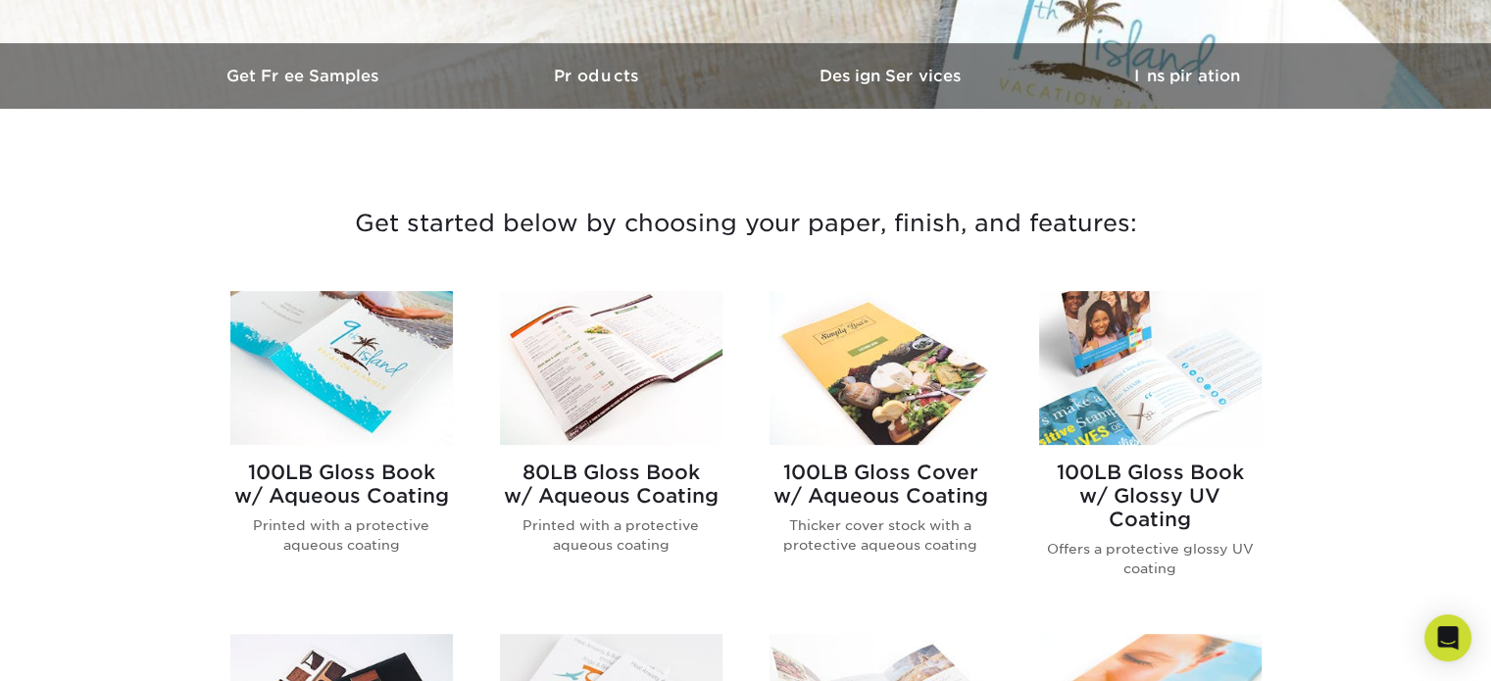
scroll to position [653, 0]
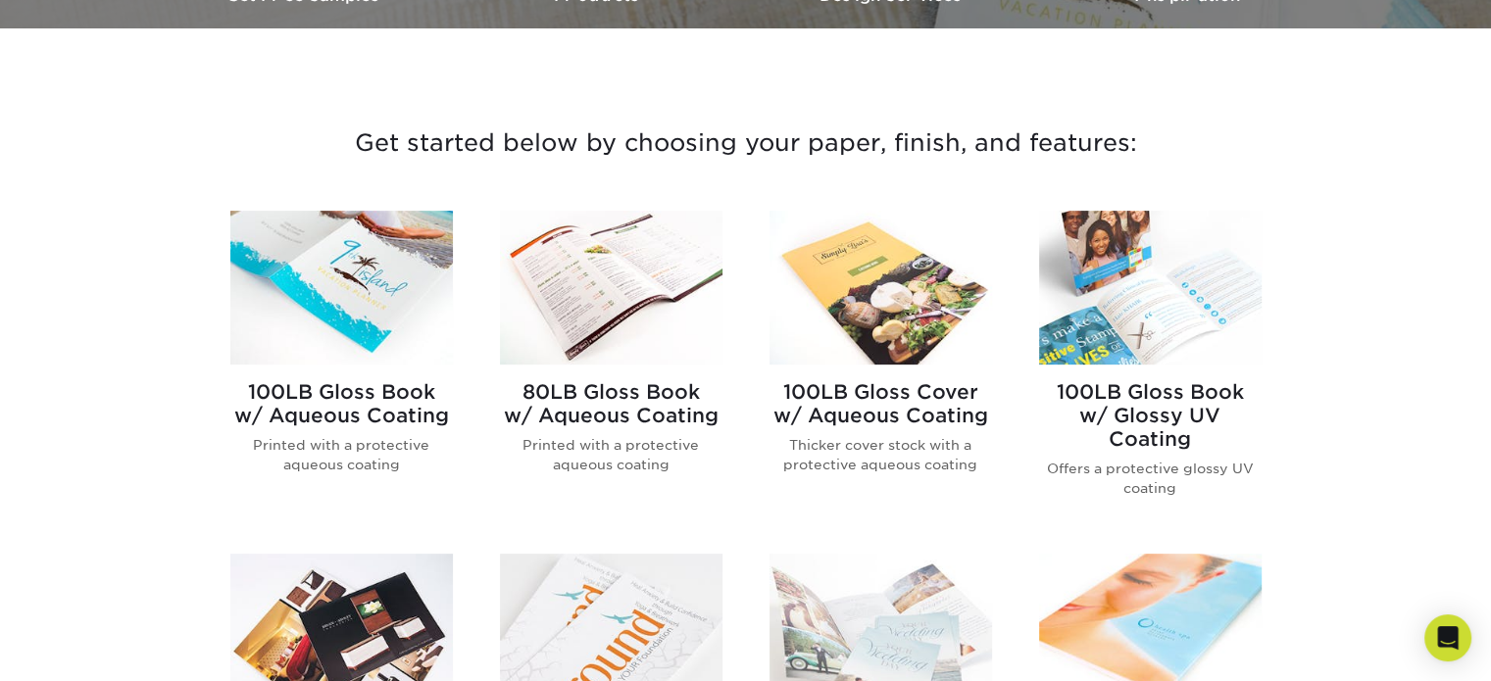
click at [446, 411] on h2 "100LB Gloss Book w/ Aqueous Coating" at bounding box center [341, 403] width 223 height 47
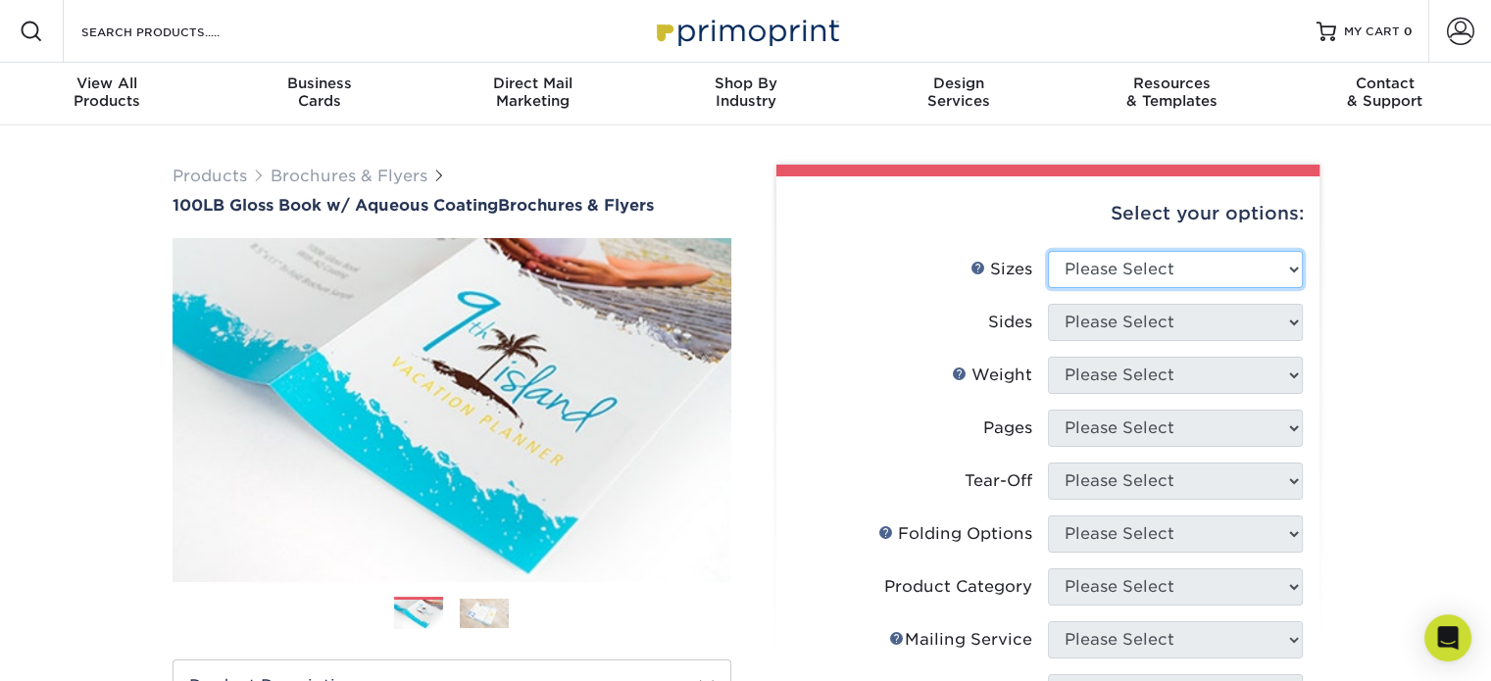
click at [1282, 259] on select "Please Select 3.5" x 8.5" 3.5" x 11" 3.67" x 8.5" 4" x 6" 4" x 8.5" 4" x 9" 4" …" at bounding box center [1175, 269] width 255 height 37
select select "8.50x11.00"
click at [1048, 251] on select "Please Select 3.5" x 8.5" 3.5" x 11" 3.67" x 8.5" 4" x 6" 4" x 8.5" 4" x 9" 4" …" at bounding box center [1175, 269] width 255 height 37
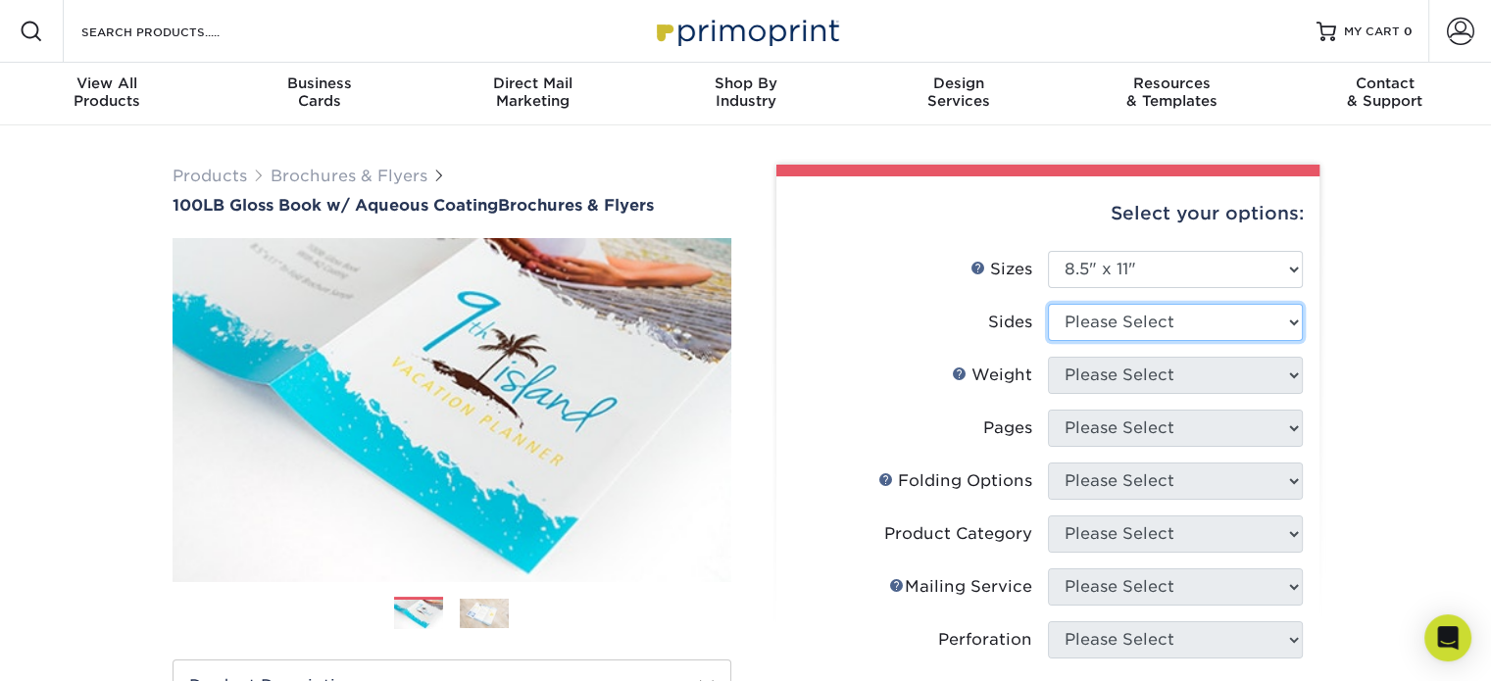
click at [1202, 304] on select "Please Select Print Both Sides Print Front Only" at bounding box center [1175, 322] width 255 height 37
click at [1048, 304] on select "Please Select Print Both Sides Print Front Only" at bounding box center [1175, 322] width 255 height 37
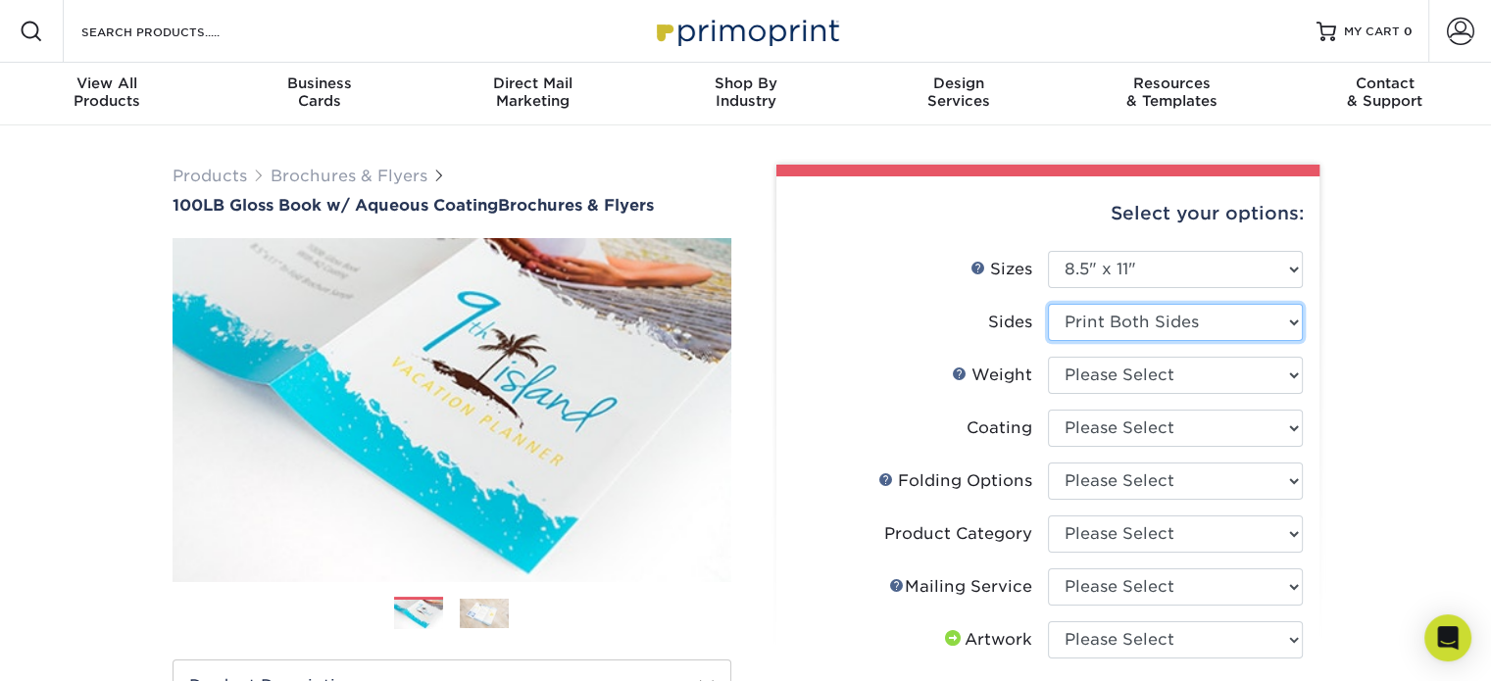
click at [1243, 332] on select "Please Select Print Both Sides Print Front Only" at bounding box center [1175, 322] width 255 height 37
select select "32d3c223-f82c-492b-b915-ba065a00862f"
click at [1048, 304] on select "Please Select Print Both Sides Print Front Only" at bounding box center [1175, 322] width 255 height 37
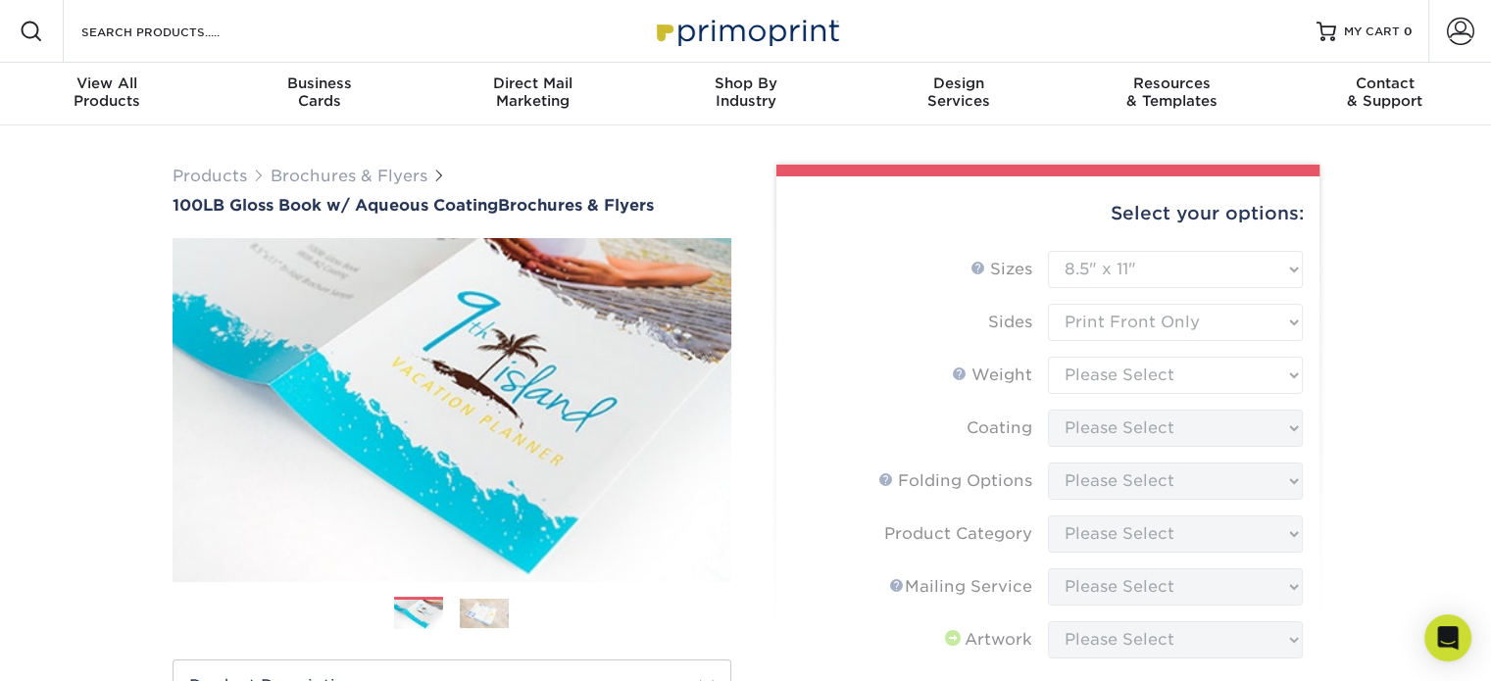
click at [482, 613] on img at bounding box center [484, 613] width 49 height 29
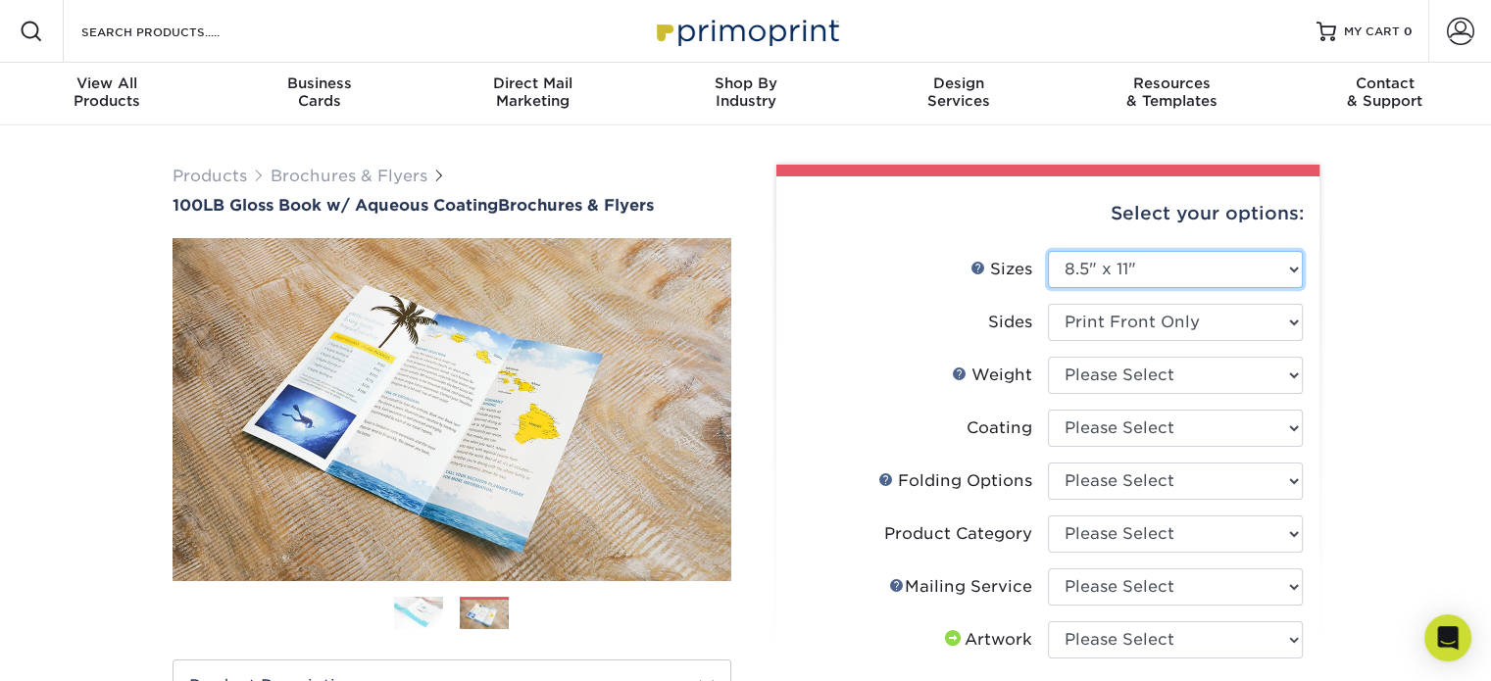
click at [1252, 271] on select "Please Select 3.5" x 8.5" 3.5" x 11" 3.67" x 8.5" 4" x 6" 4" x 8.5" 4" x 9" 4" …" at bounding box center [1175, 269] width 255 height 37
click at [831, 325] on label "Sides" at bounding box center [920, 322] width 255 height 37
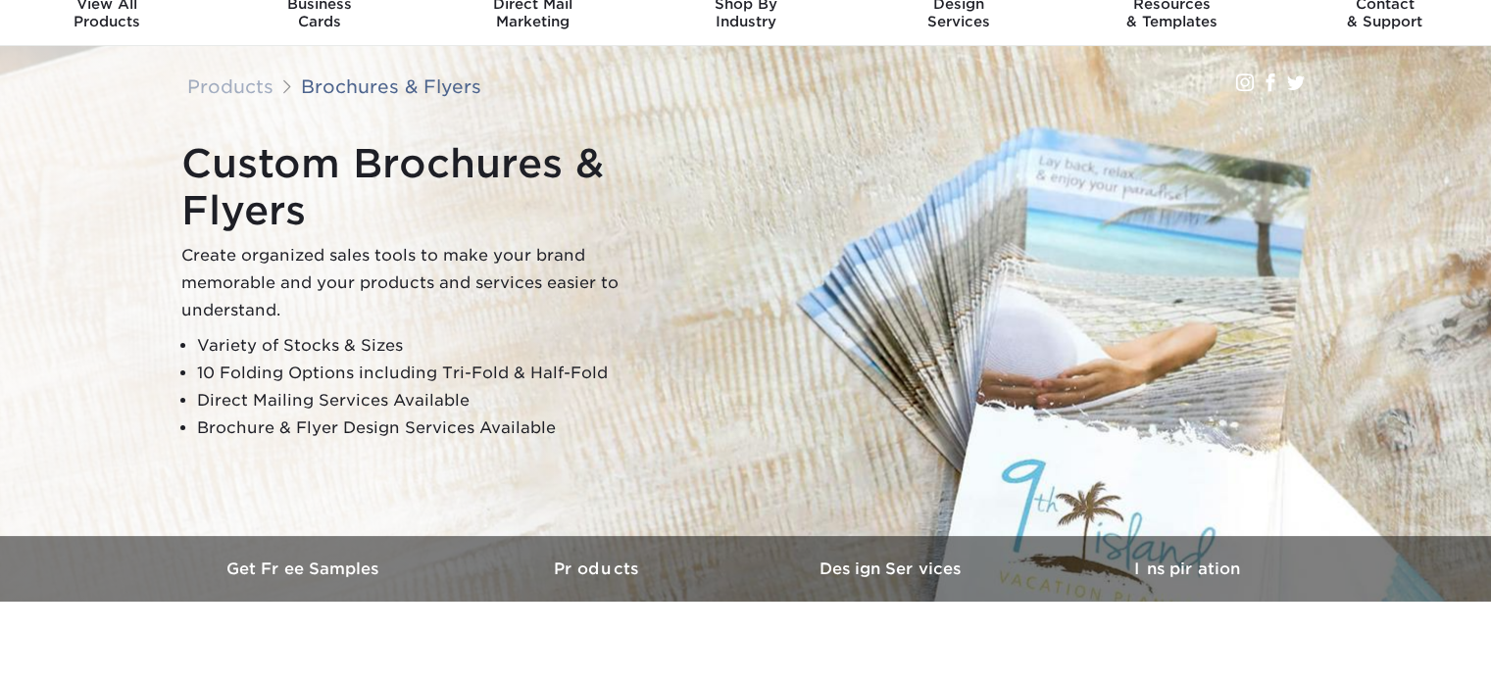
scroll to position [326, 0]
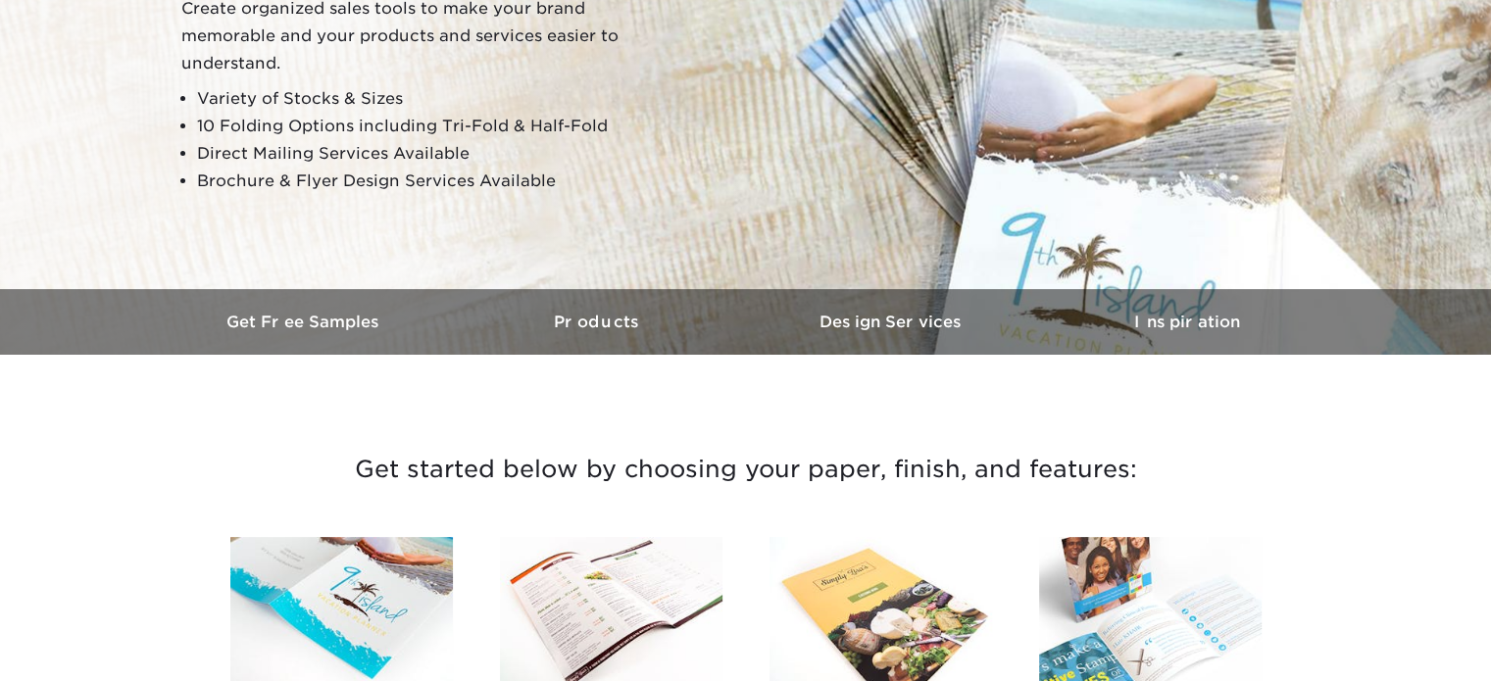
click at [392, 567] on img at bounding box center [341, 614] width 223 height 154
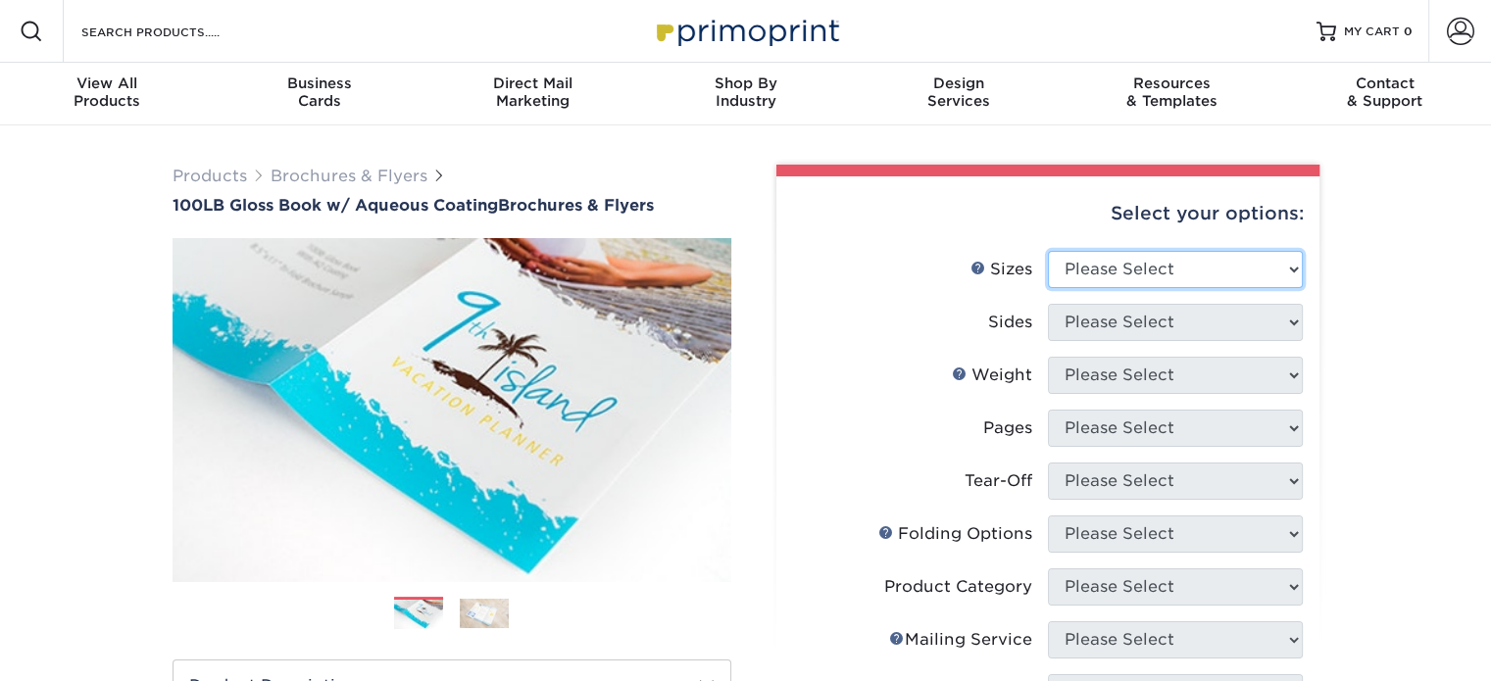
click at [1273, 274] on select "Please Select 3.5" x 8.5" 3.5" x 11" 3.67" x 8.5" 4" x 6" 4" x 8.5" 4" x 9" 4" …" at bounding box center [1175, 269] width 255 height 37
select select "3.50x8.50"
click at [1048, 251] on select "Please Select 3.5" x 8.5" 3.5" x 11" 3.67" x 8.5" 4" x 6" 4" x 8.5" 4" x 9" 4" …" at bounding box center [1175, 269] width 255 height 37
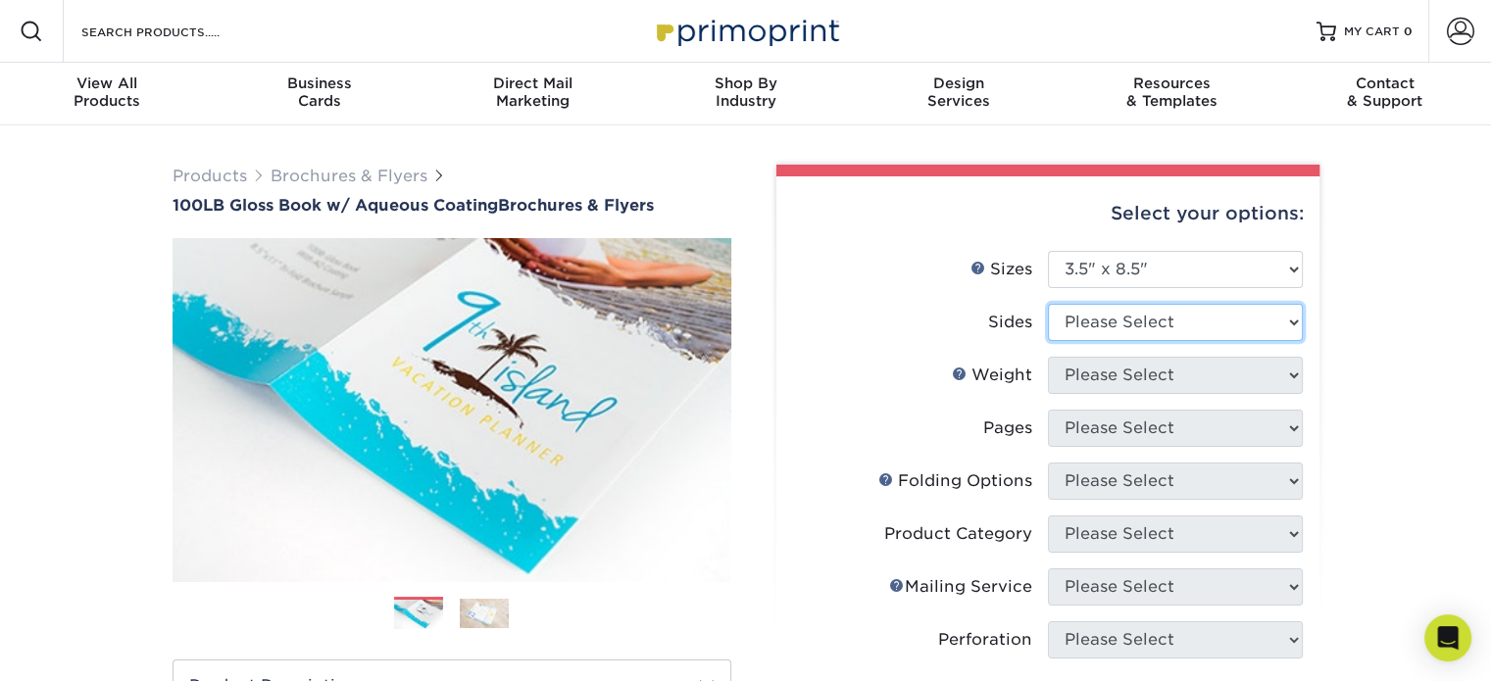
click at [1261, 306] on select "Please Select Print Both Sides Print Front Only" at bounding box center [1175, 322] width 255 height 37
click at [1048, 304] on select "Please Select Print Both Sides Print Front Only" at bounding box center [1175, 322] width 255 height 37
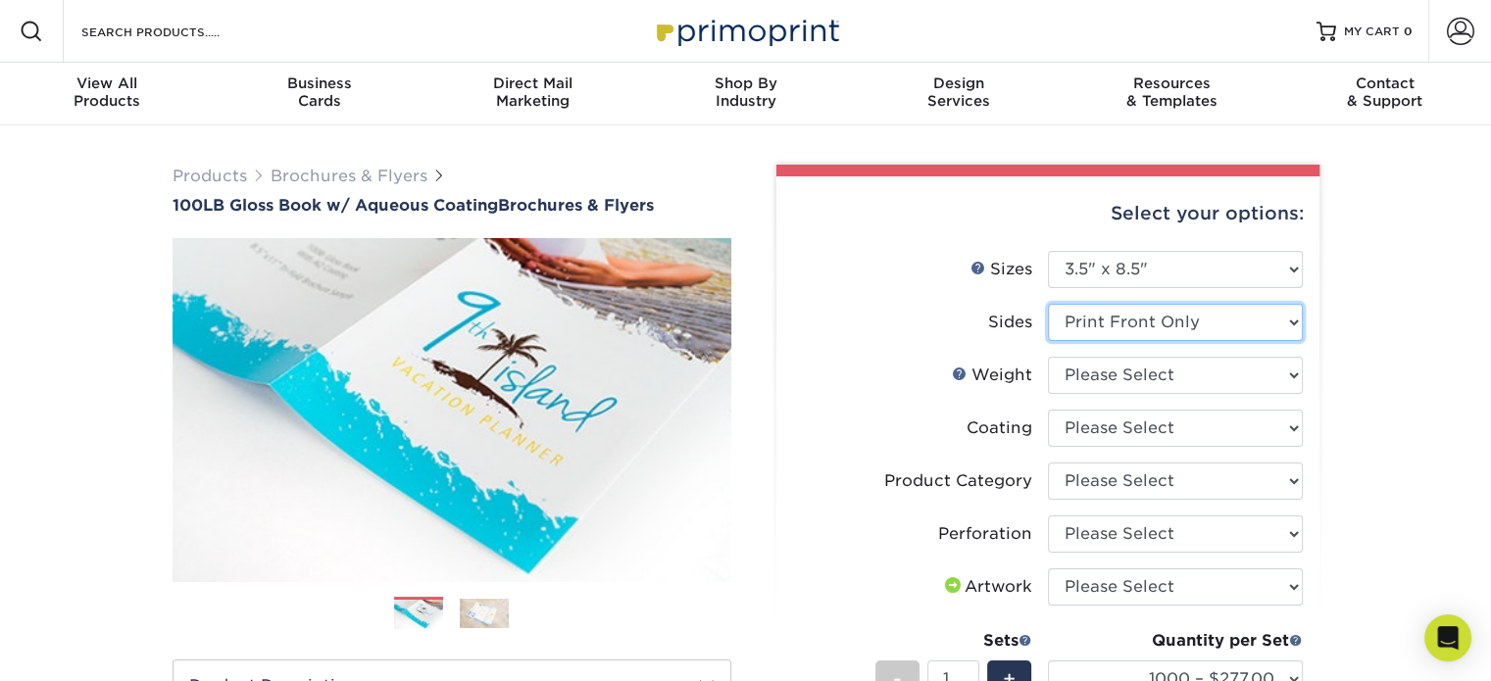
click at [1298, 323] on select "Please Select Print Both Sides Print Front Only" at bounding box center [1175, 322] width 255 height 37
click at [1048, 304] on select "Please Select Print Both Sides Print Front Only" at bounding box center [1175, 322] width 255 height 37
click at [1282, 308] on select "Please Select Print Both Sides Print Front Only" at bounding box center [1175, 322] width 255 height 37
select select "-1"
click at [1048, 304] on select "Please Select Print Both Sides Print Front Only" at bounding box center [1175, 322] width 255 height 37
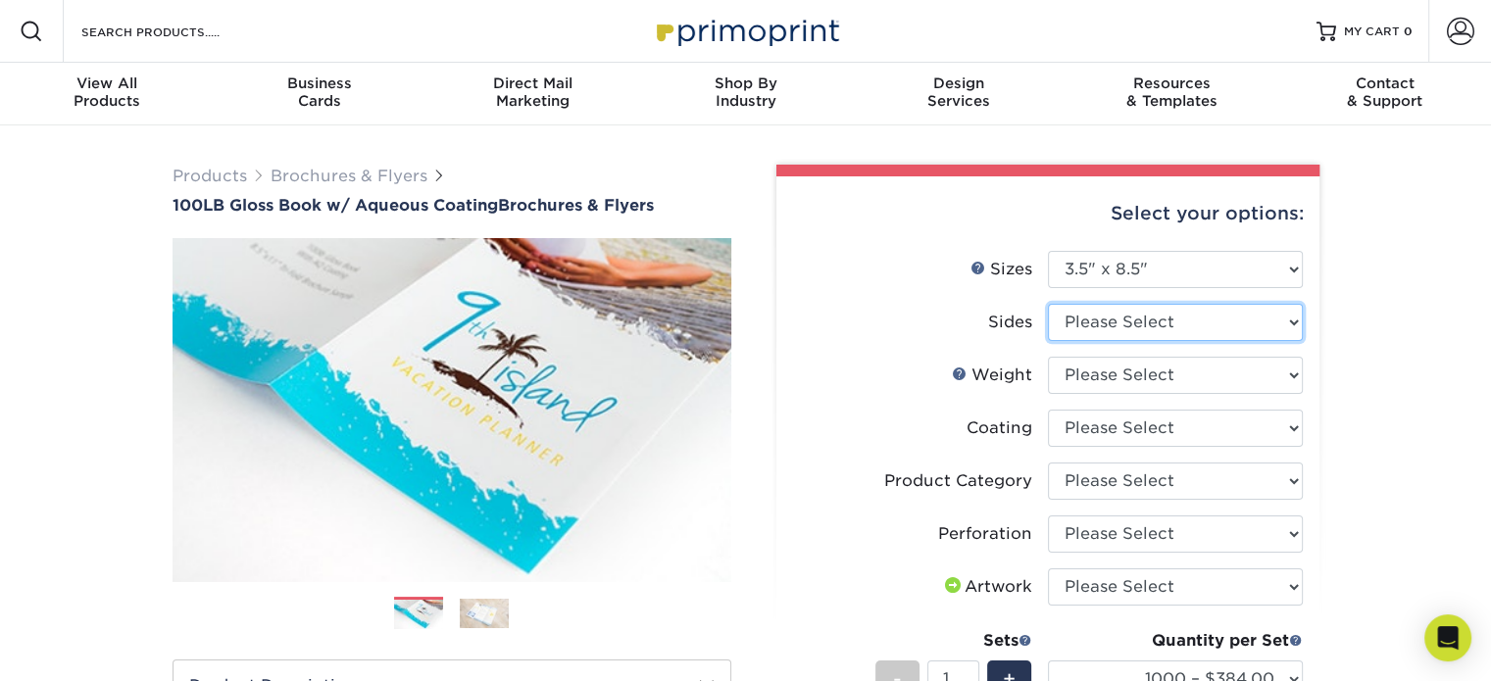
select select
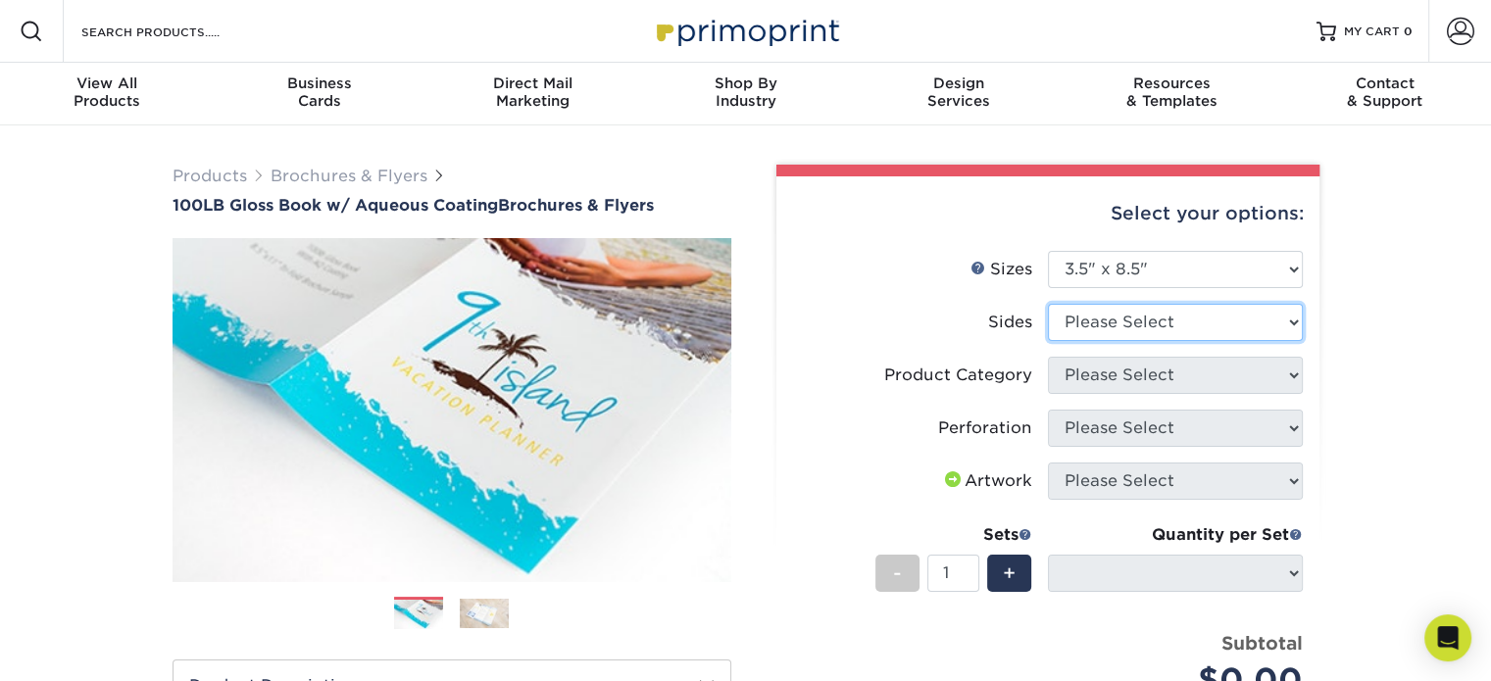
click at [1263, 326] on select "Please Select Print Both Sides Print Front Only" at bounding box center [1175, 322] width 255 height 37
select select "13abbda7-1d64-4f25-8bb2-c179b224825d"
click at [1048, 304] on select "Please Select Print Both Sides Print Front Only" at bounding box center [1175, 322] width 255 height 37
select select "-1"
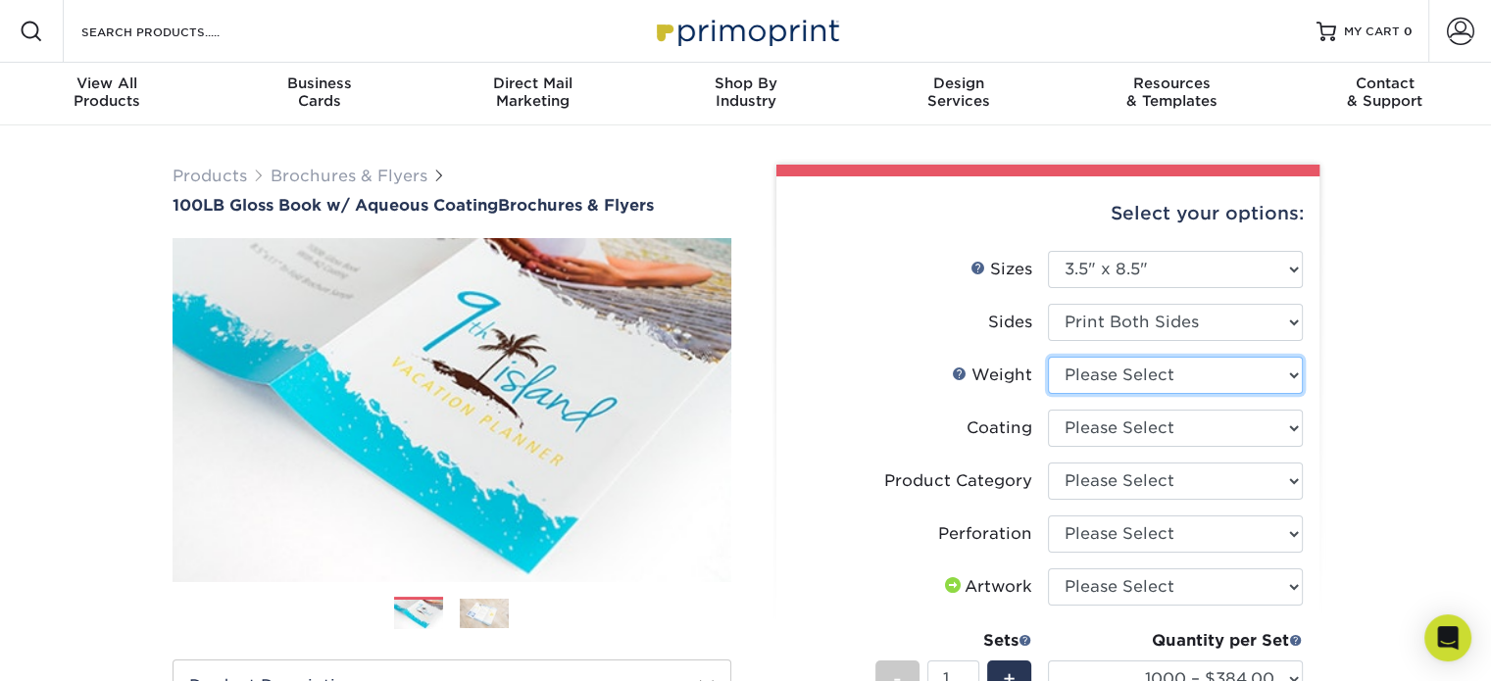
click at [1249, 379] on select "Please Select 100LB" at bounding box center [1175, 375] width 255 height 37
select select "100LB"
click at [1048, 357] on select "Please Select 100LB" at bounding box center [1175, 375] width 255 height 37
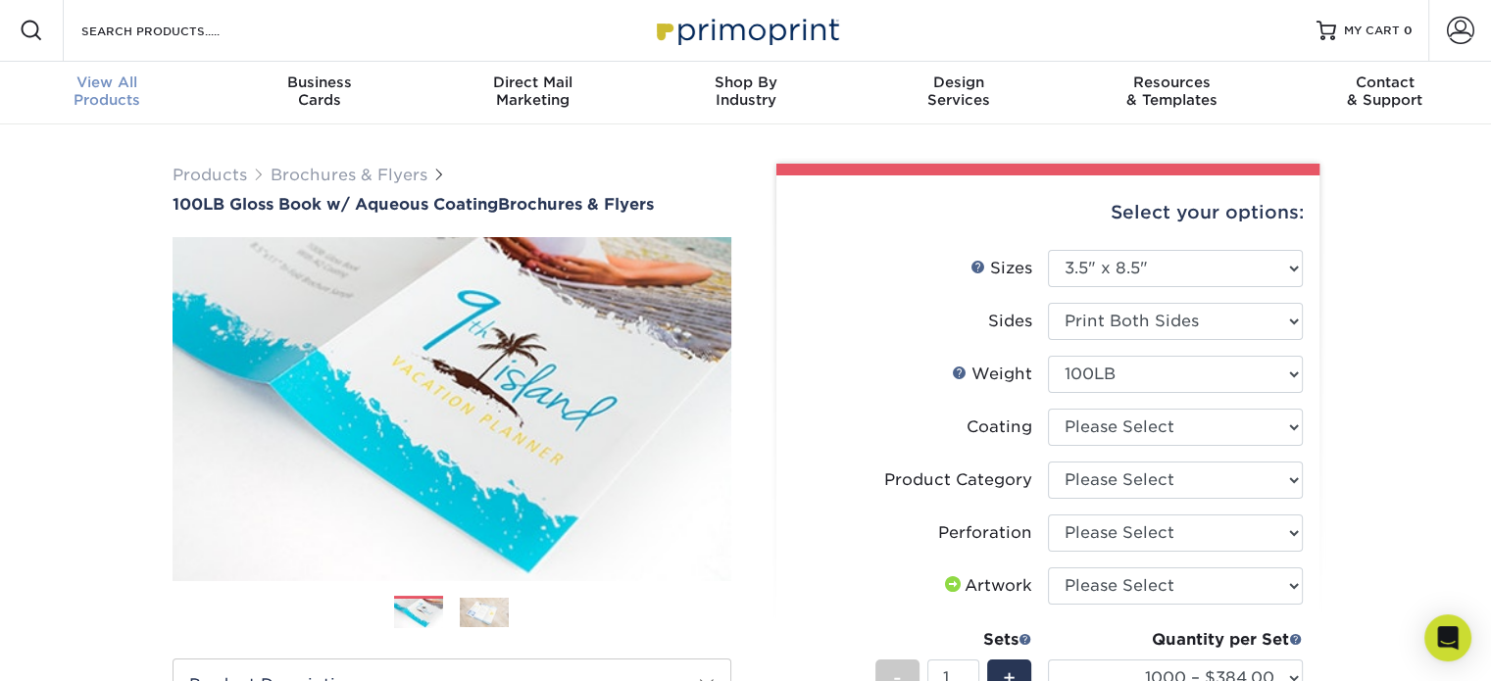
scroll to position [2, 0]
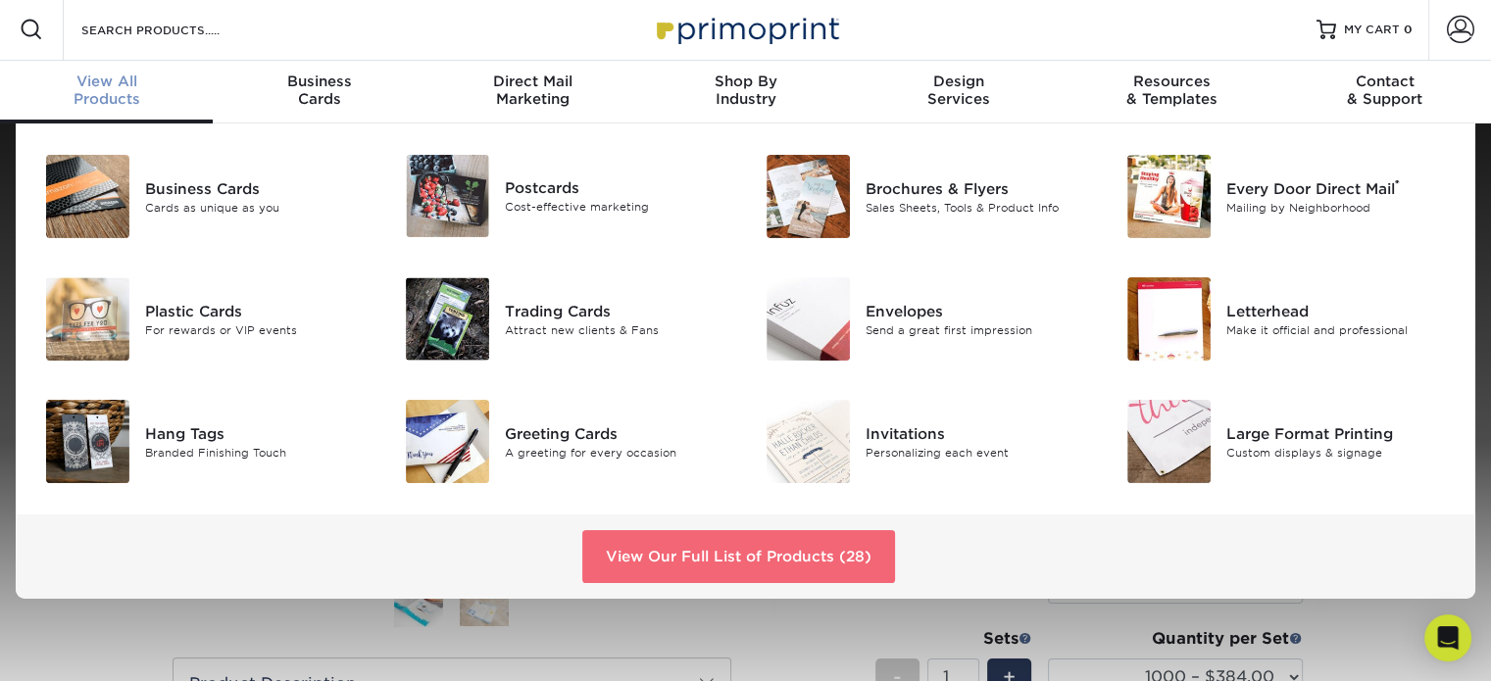
click at [800, 561] on link "View Our Full List of Products (28)" at bounding box center [738, 556] width 313 height 53
click at [772, 559] on link "View Our Full List of Products (28)" at bounding box center [738, 556] width 313 height 53
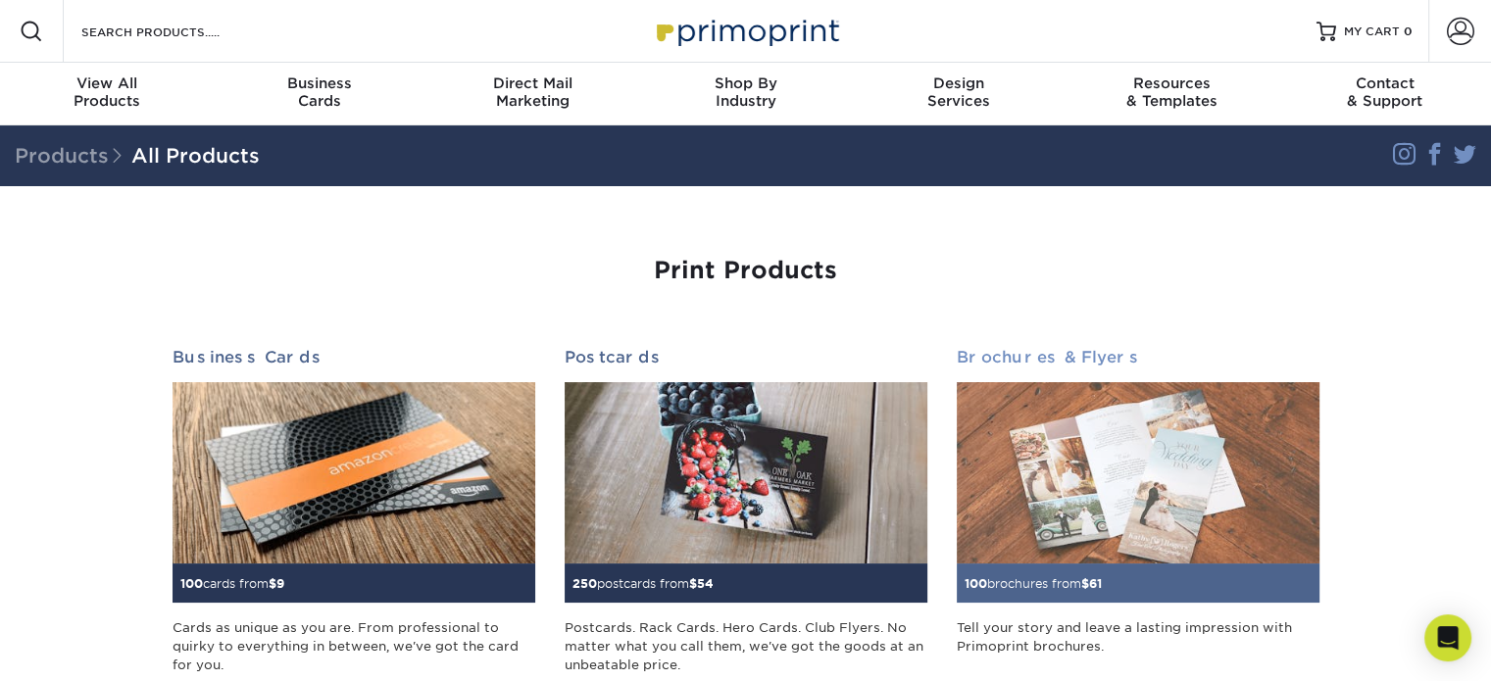
click at [1095, 513] on img at bounding box center [1138, 472] width 363 height 181
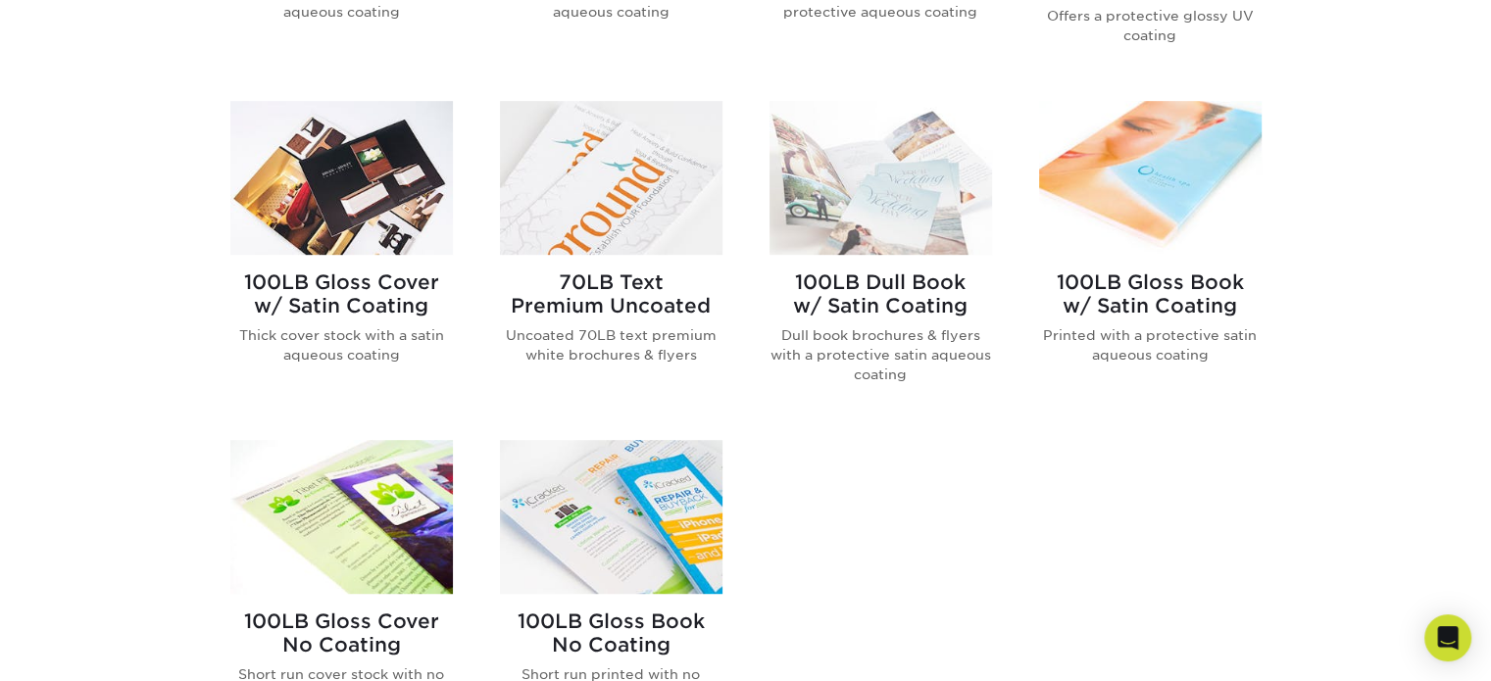
scroll to position [1176, 0]
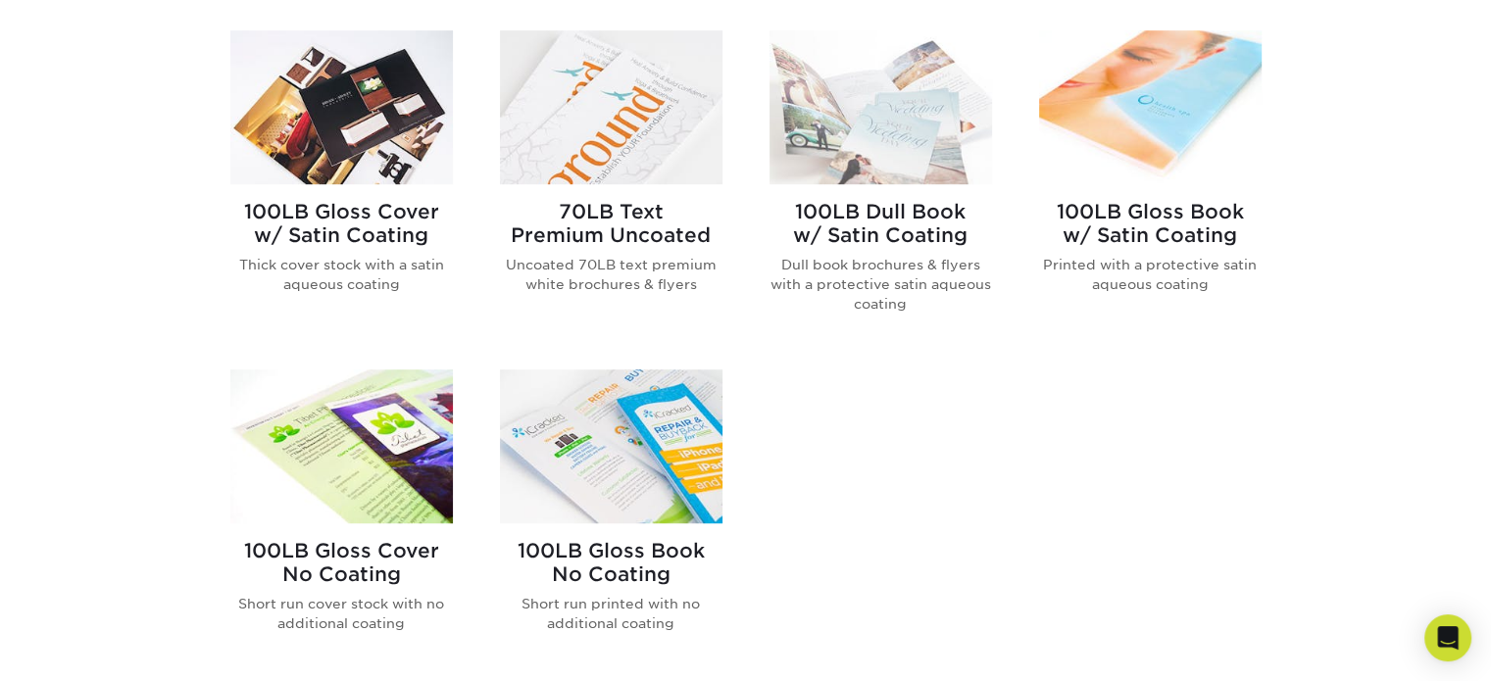
click at [1212, 222] on h2 "100LB Gloss Book w/ Satin Coating" at bounding box center [1150, 223] width 223 height 47
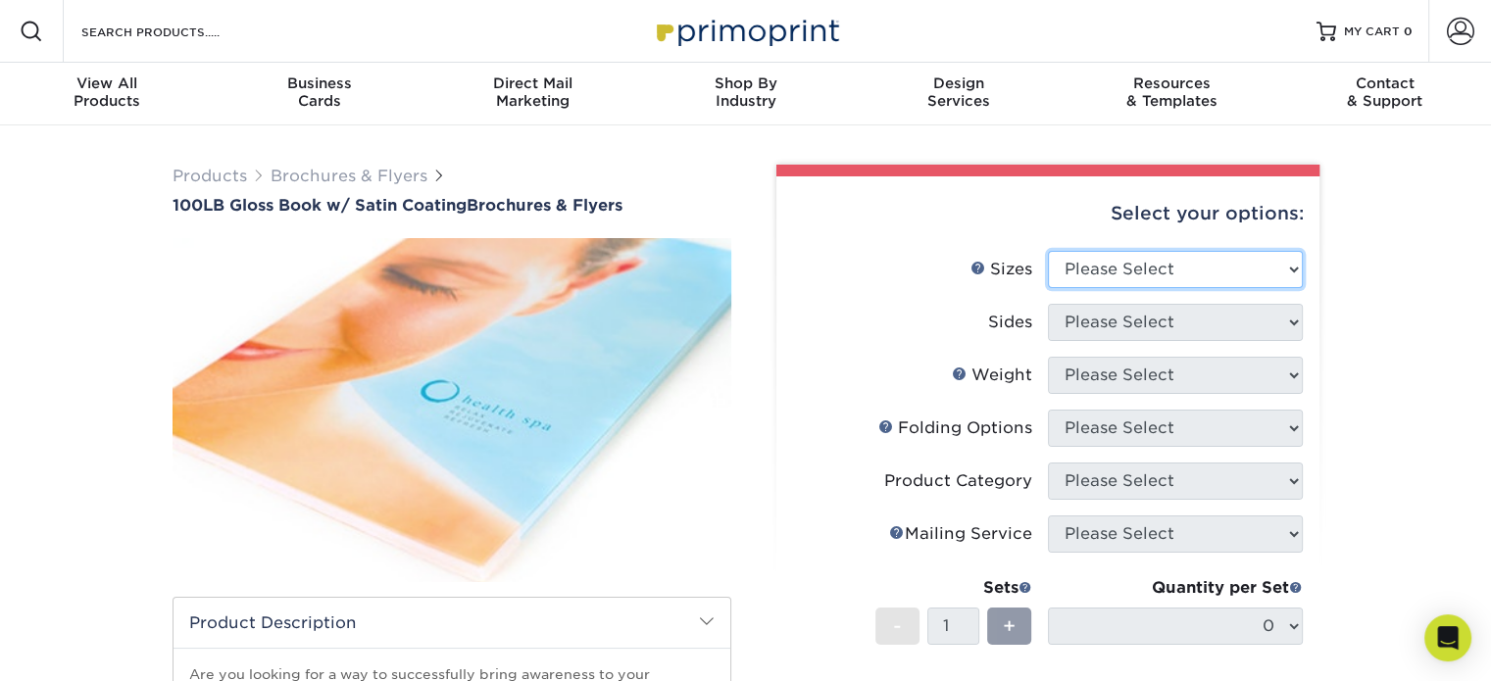
click at [1200, 261] on select "Please Select 3.67" x 8.5" 4" x 6" 4" x 8.5" 4" x 9" 4" x 11" 4.25" x 5.5" 4.25…" at bounding box center [1175, 269] width 255 height 37
click at [1048, 251] on select "Please Select 3.67" x 8.5" 4" x 6" 4" x 8.5" 4" x 9" 4" x 11" 4.25" x 5.5" 4.25…" at bounding box center [1175, 269] width 255 height 37
click at [1180, 273] on select "Please Select 3.67" x 8.5" 4" x 6" 4" x 8.5" 4" x 9" 4" x 11" 4.25" x 5.5" 4.25…" at bounding box center [1175, 269] width 255 height 37
select select "8.50x11.00"
click at [1048, 251] on select "Please Select 3.67" x 8.5" 4" x 6" 4" x 8.5" 4" x 9" 4" x 11" 4.25" x 5.5" 4.25…" at bounding box center [1175, 269] width 255 height 37
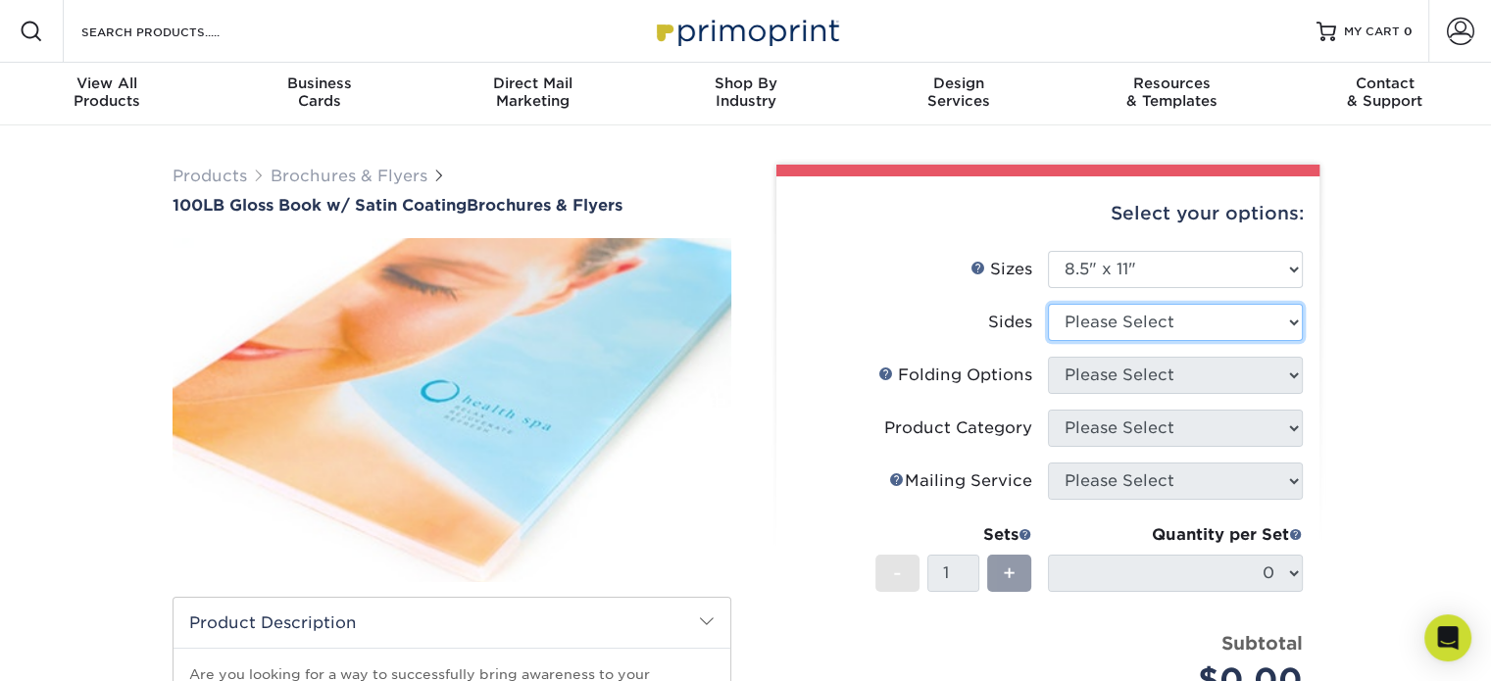
click at [1255, 318] on select "Please Select Print Both Sides Print Front Only" at bounding box center [1175, 322] width 255 height 37
select select "32d3c223-f82c-492b-b915-ba065a00862f"
click at [1048, 304] on select "Please Select Print Both Sides Print Front Only" at bounding box center [1175, 322] width 255 height 37
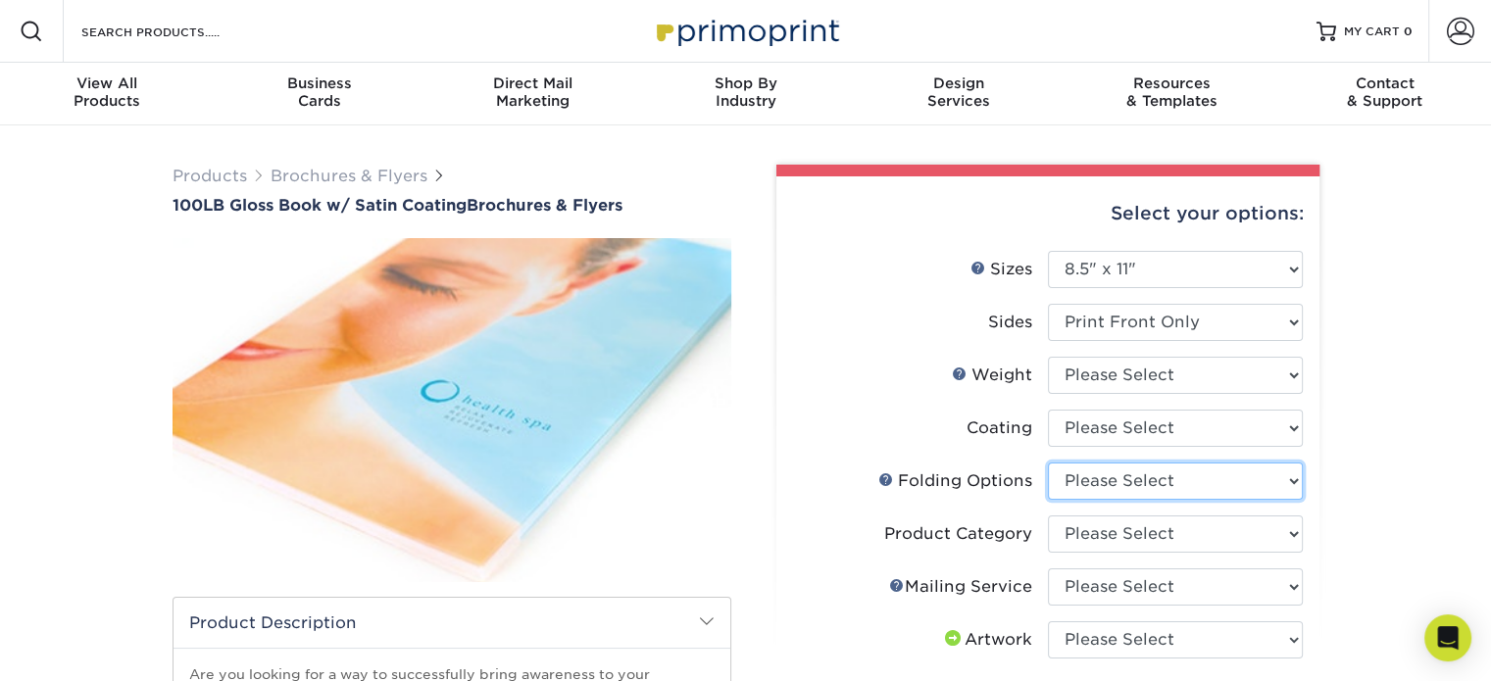
click at [1254, 481] on select "Please Select FLAT - No Folding Accordion Fold Half-Fold (Vertical) Half-Fold (…" at bounding box center [1175, 481] width 255 height 37
click at [852, 463] on label "Folds Help Folding Options" at bounding box center [920, 481] width 255 height 37
click at [118, 31] on input "Search Products" at bounding box center [174, 32] width 191 height 24
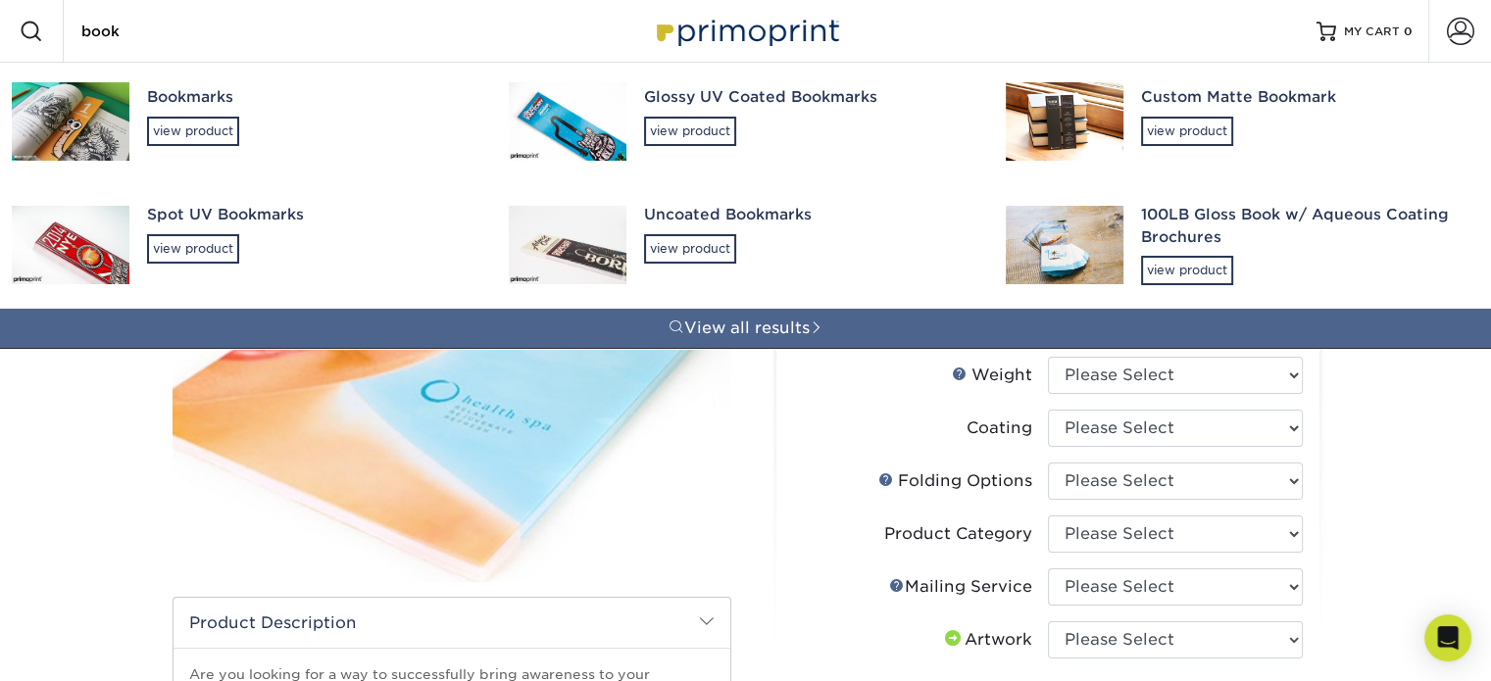
type input "book"
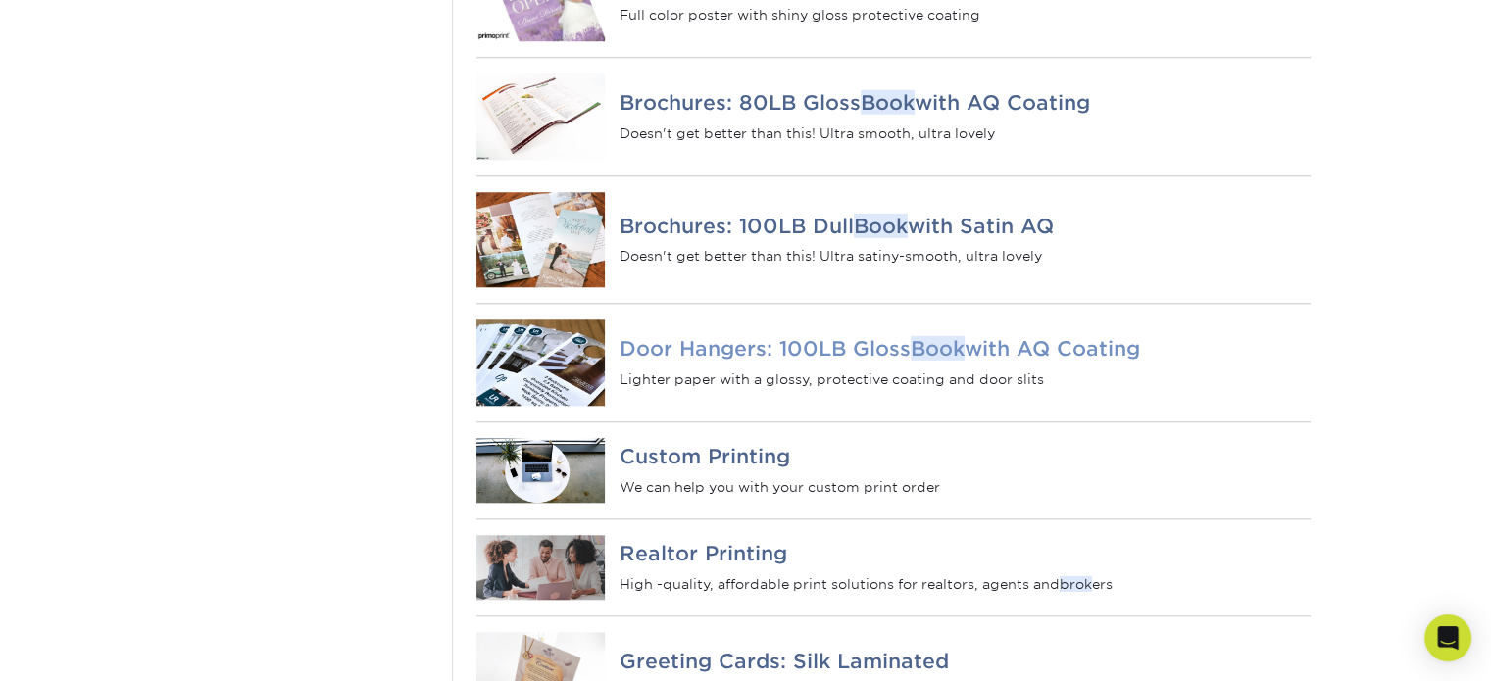
scroll to position [1960, 0]
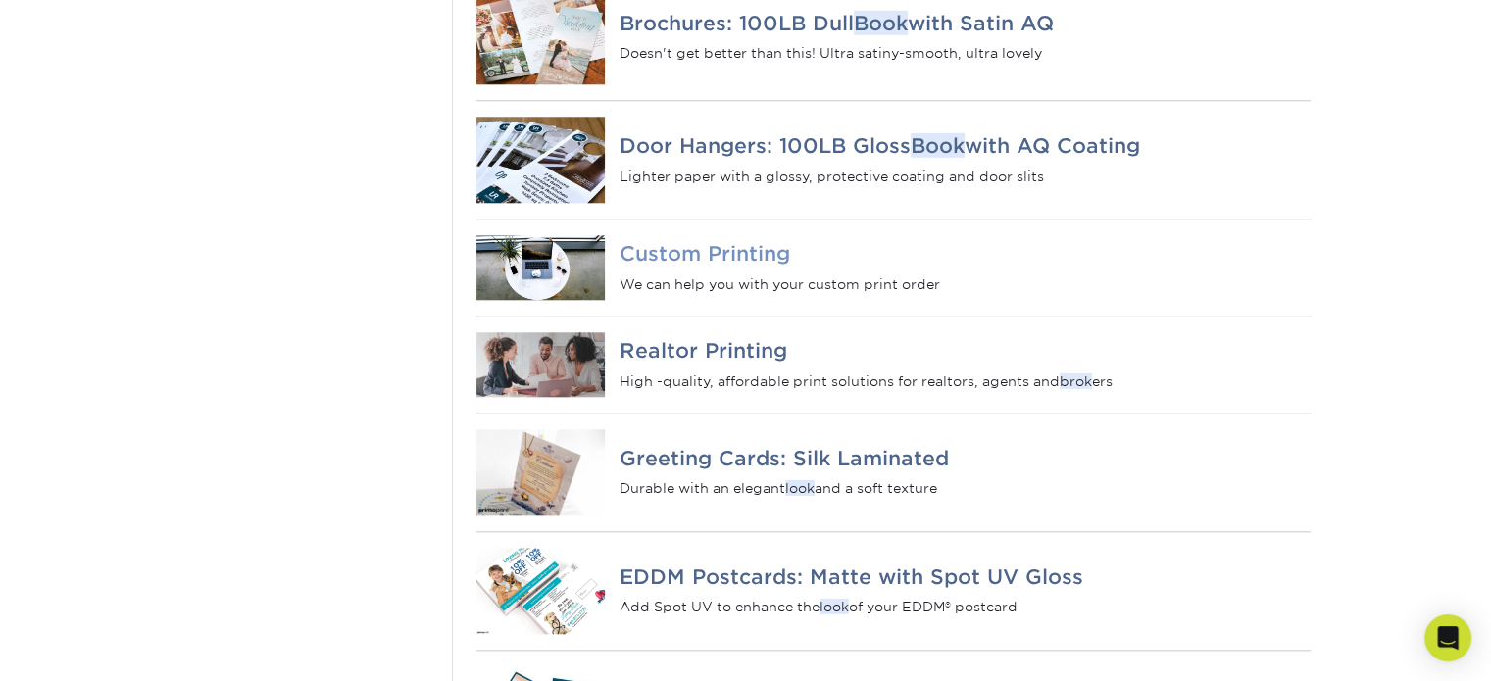
click at [684, 266] on h4 "Custom Printing" at bounding box center [964, 254] width 690 height 24
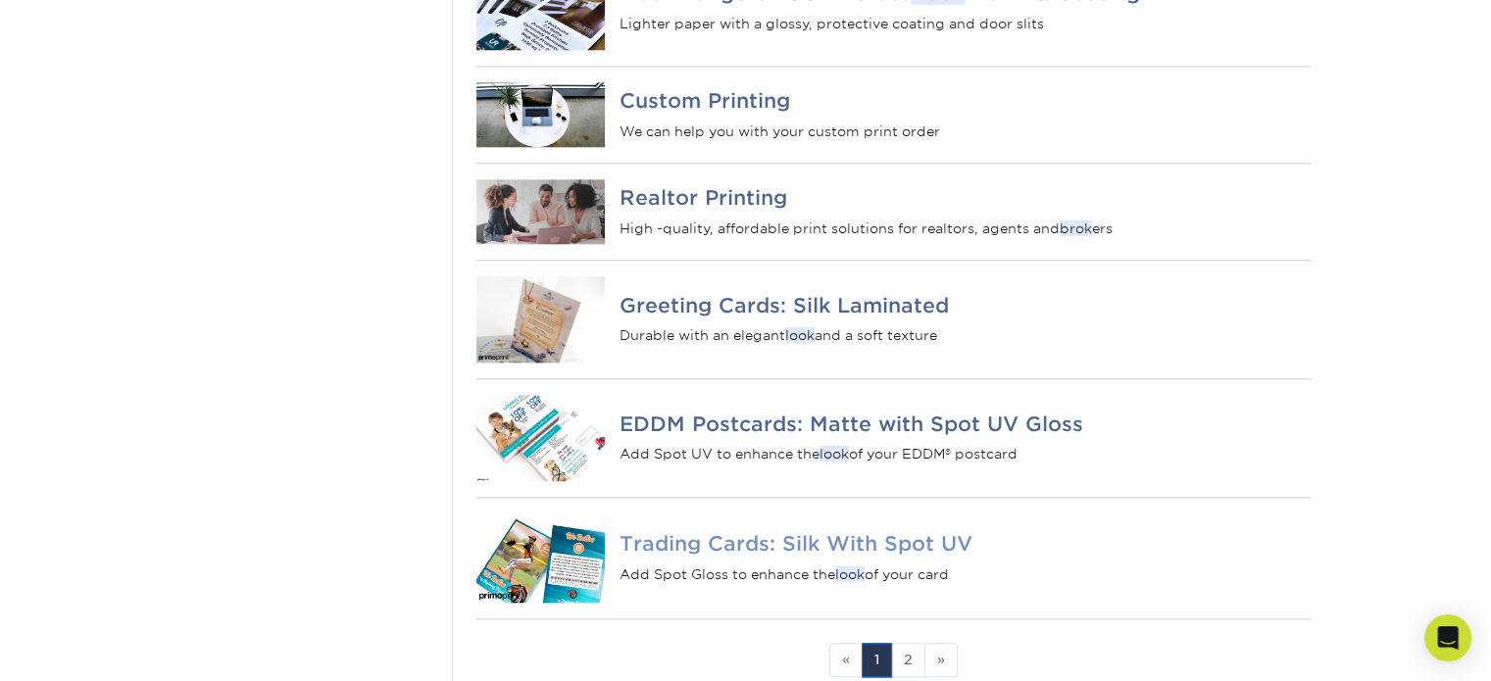
scroll to position [2221, 0]
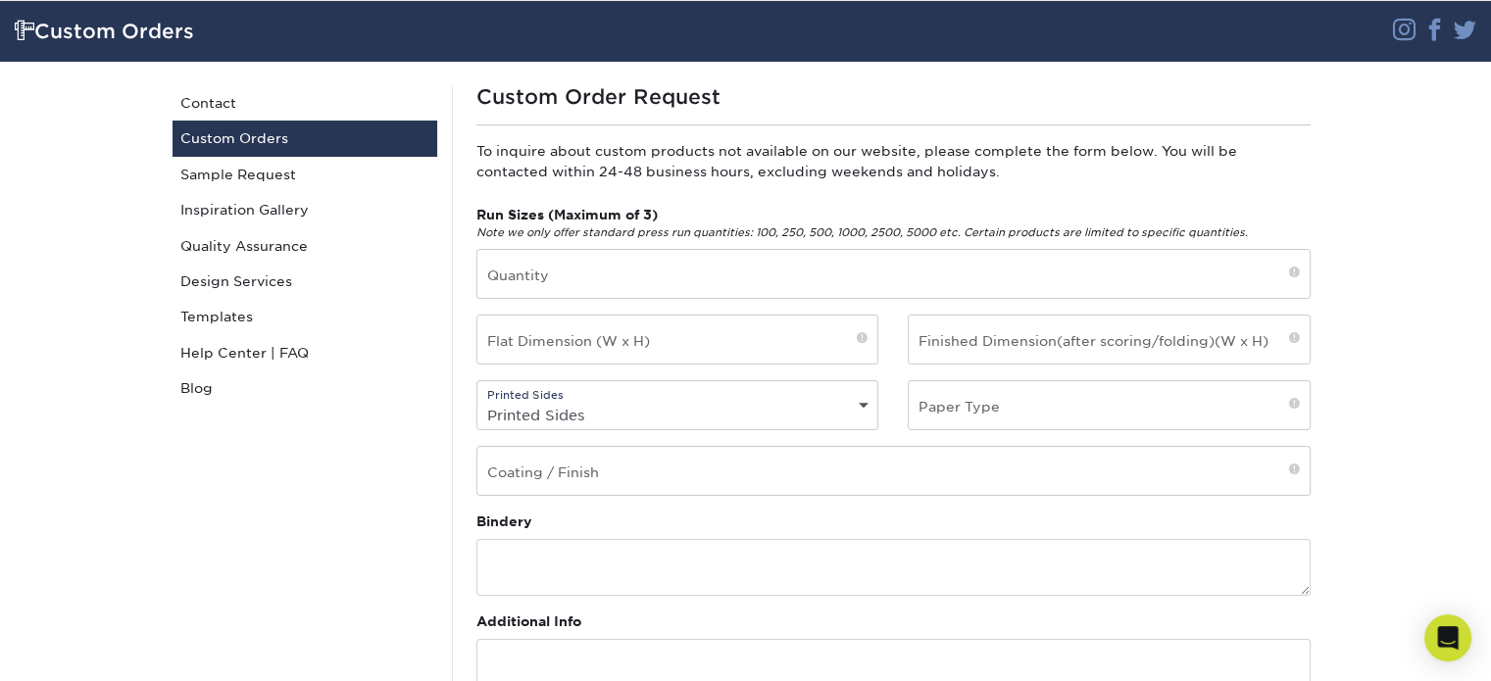
scroll to position [98, 0]
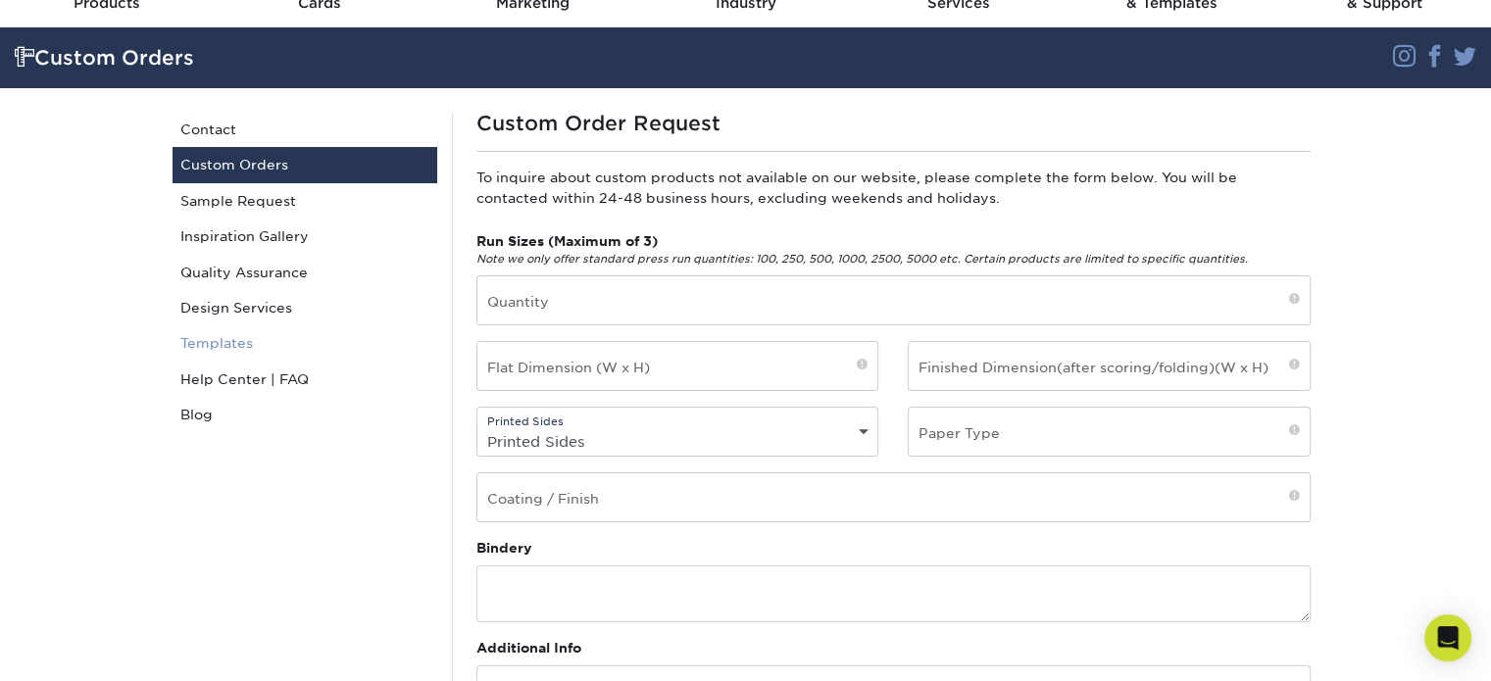
click at [200, 340] on link "Templates" at bounding box center [305, 342] width 265 height 35
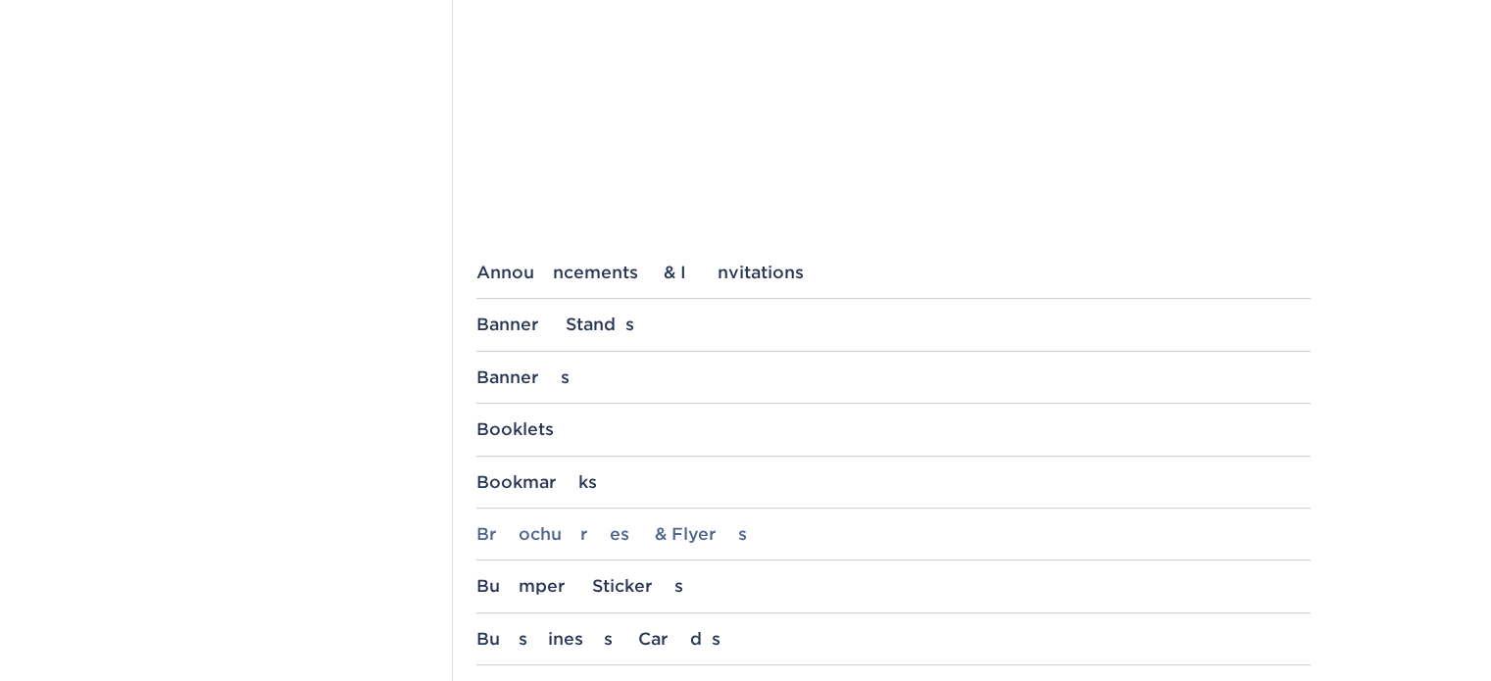
scroll to position [686, 0]
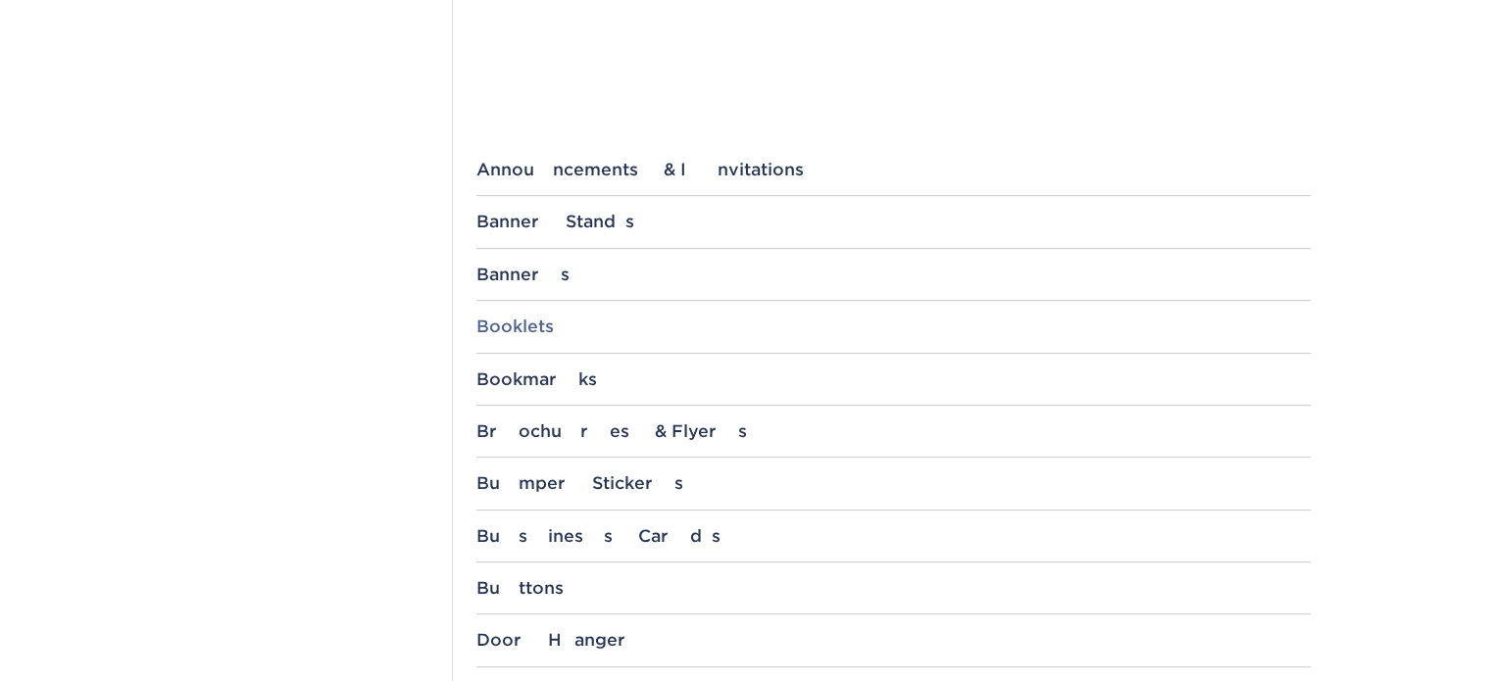
click at [506, 317] on div "Booklets" at bounding box center [893, 327] width 834 height 20
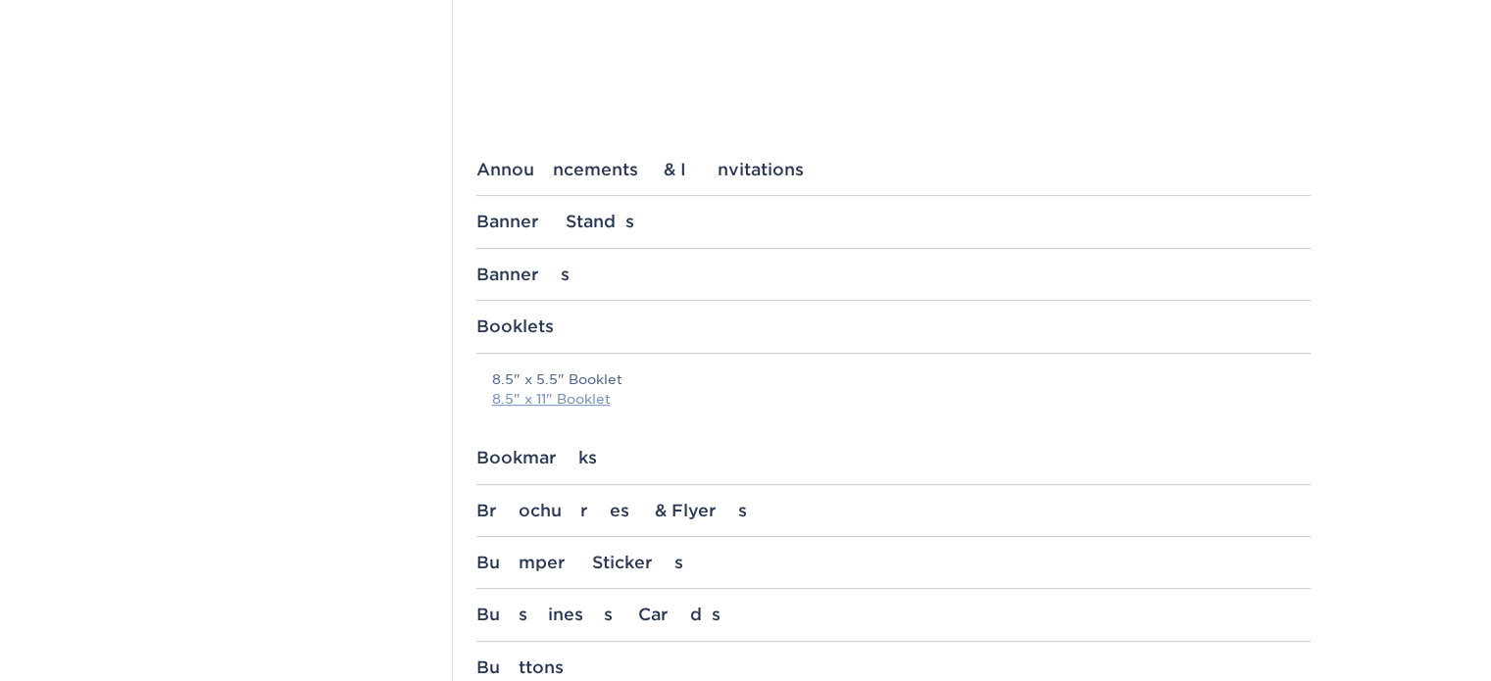
click at [536, 399] on link "8.5" x 11" Booklet" at bounding box center [551, 399] width 119 height 16
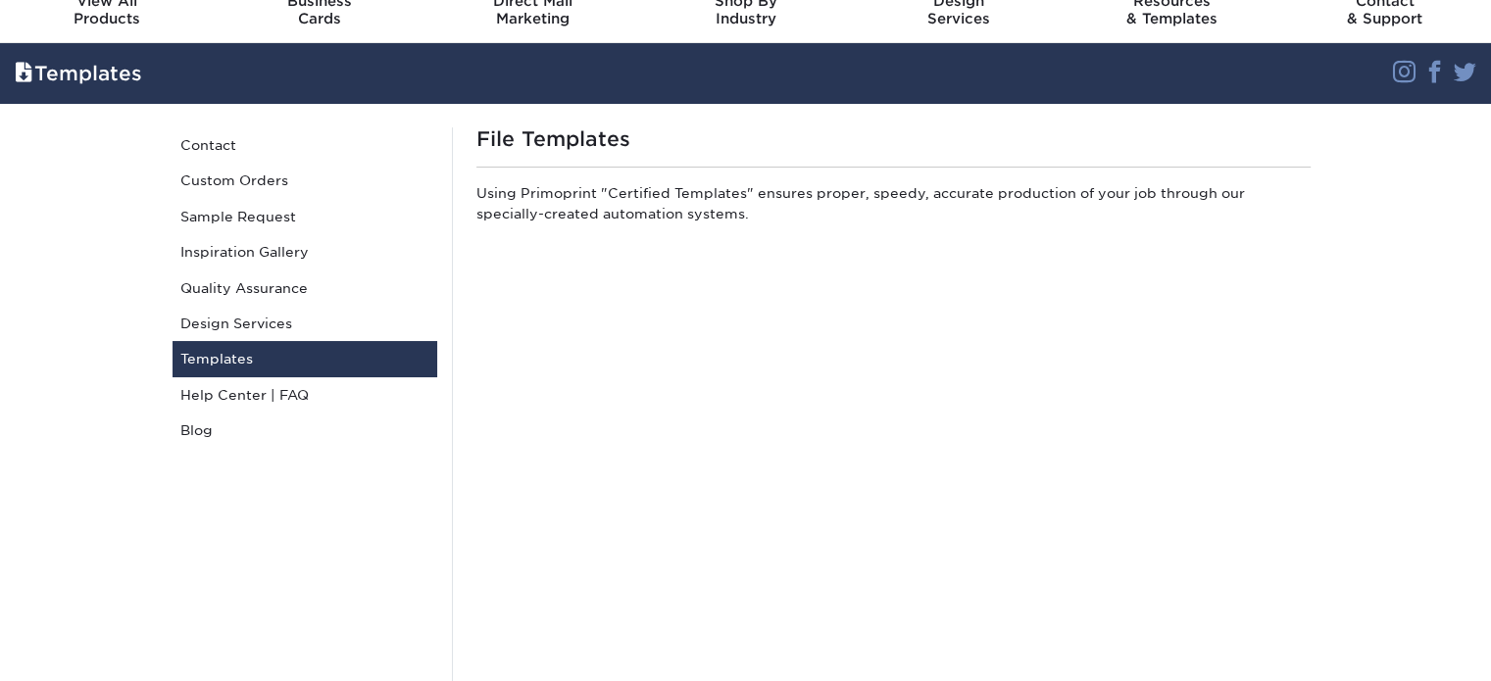
scroll to position [0, 0]
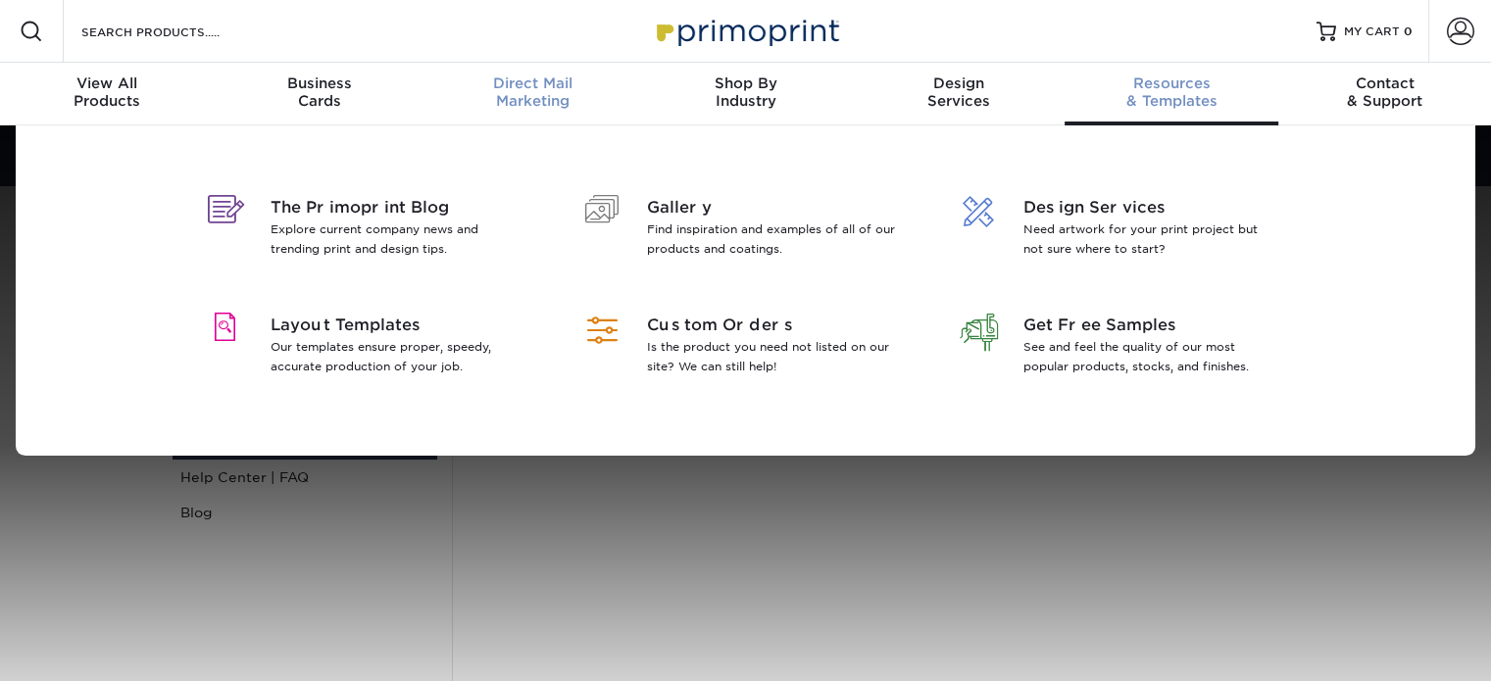
scroll to position [1, 0]
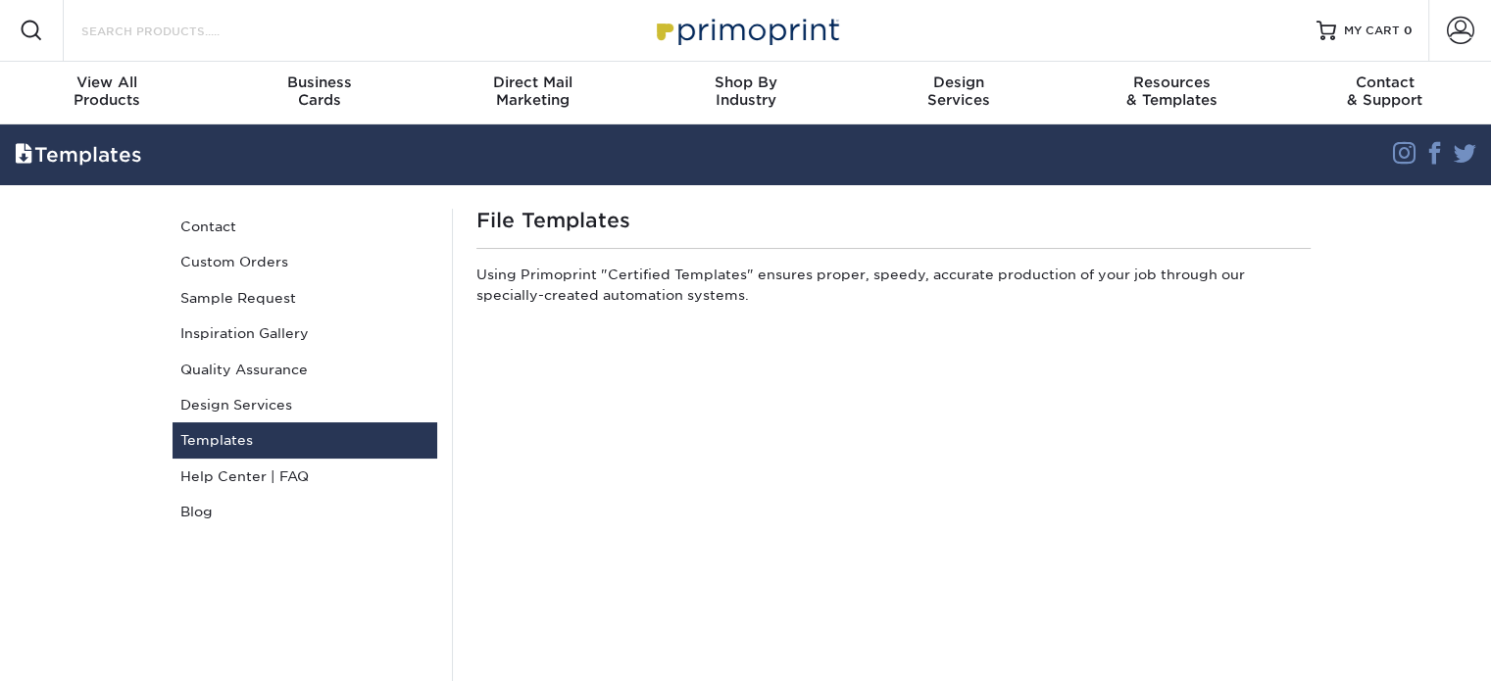
click at [116, 32] on input "Search Products" at bounding box center [174, 31] width 191 height 24
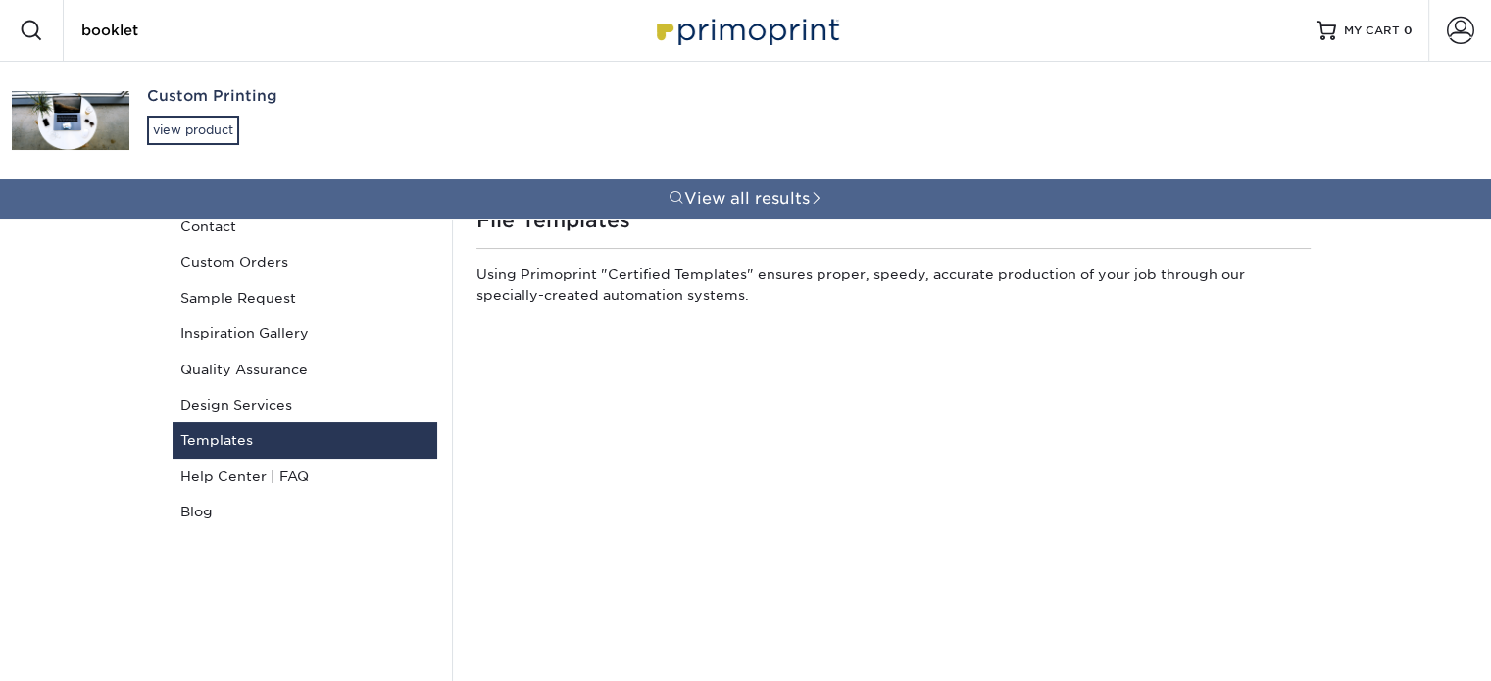
type input "booklet"
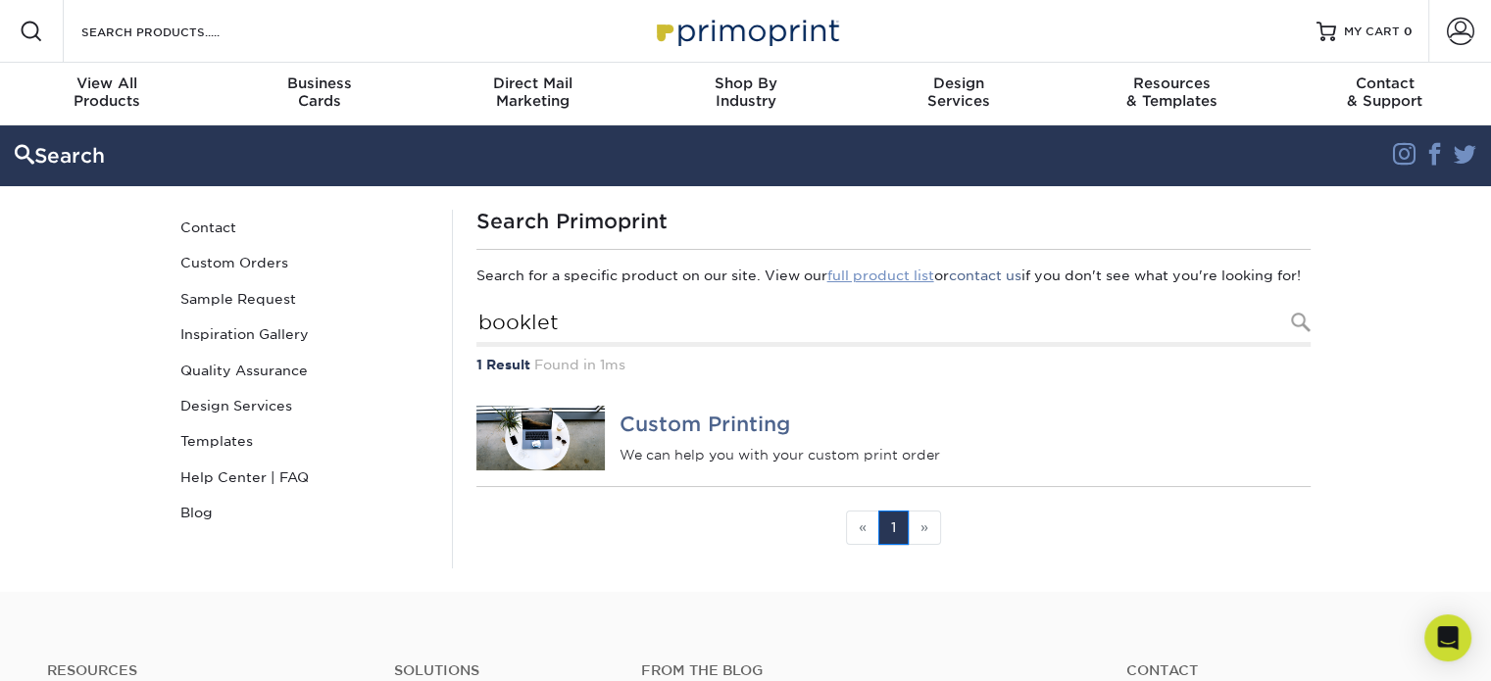
click at [878, 277] on link "full product list" at bounding box center [880, 276] width 107 height 16
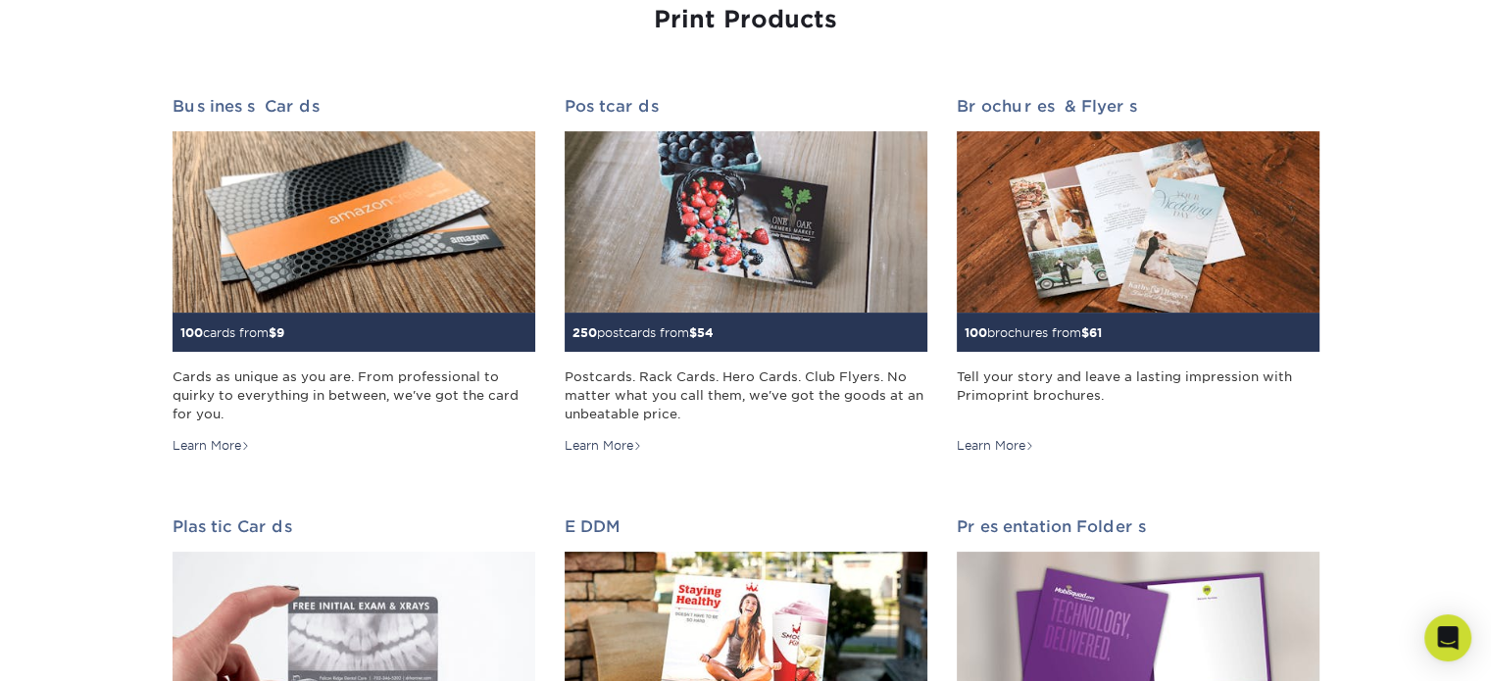
scroll to position [294, 0]
